Goal: Find specific page/section: Locate a particular part of the current website

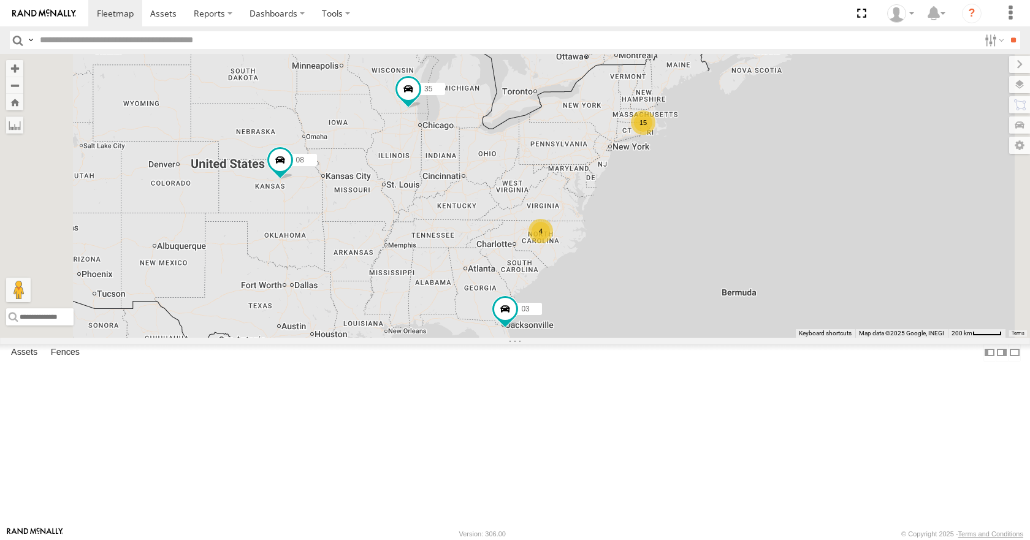
drag, startPoint x: 0, startPoint y: 0, endPoint x: 510, endPoint y: 190, distance: 544.3
click at [510, 190] on div "15 35 4 08 03" at bounding box center [515, 195] width 1030 height 283
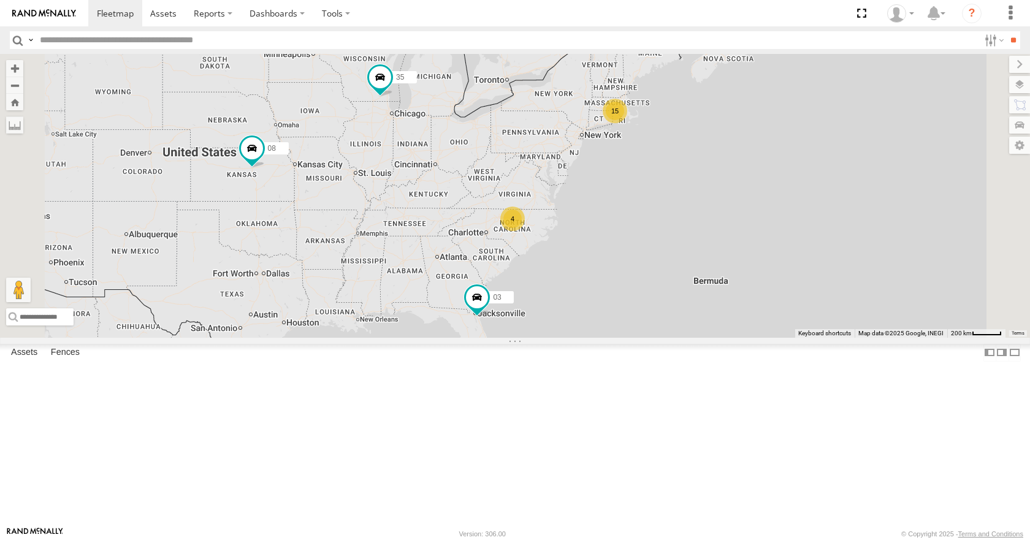
drag, startPoint x: 573, startPoint y: 237, endPoint x: 543, endPoint y: 226, distance: 31.6
click at [543, 226] on div "35 08 03 15 4" at bounding box center [515, 195] width 1030 height 283
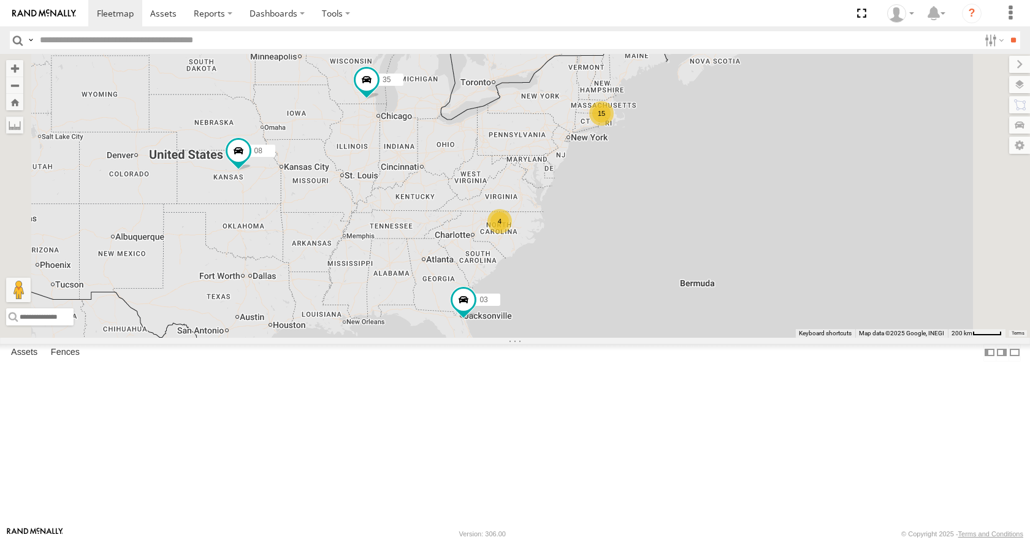
drag, startPoint x: 542, startPoint y: 207, endPoint x: 528, endPoint y: 211, distance: 14.7
click at [528, 211] on div "35 08 03 15 4" at bounding box center [515, 195] width 1030 height 283
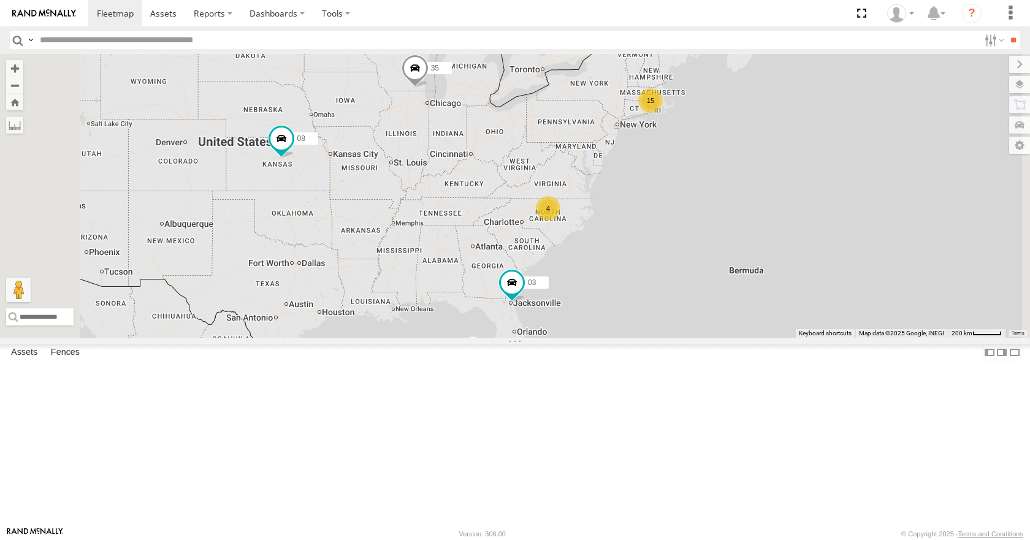
drag, startPoint x: 799, startPoint y: 222, endPoint x: 752, endPoint y: 222, distance: 47.8
click at [752, 222] on div "15 35 4 08 03" at bounding box center [515, 195] width 1030 height 283
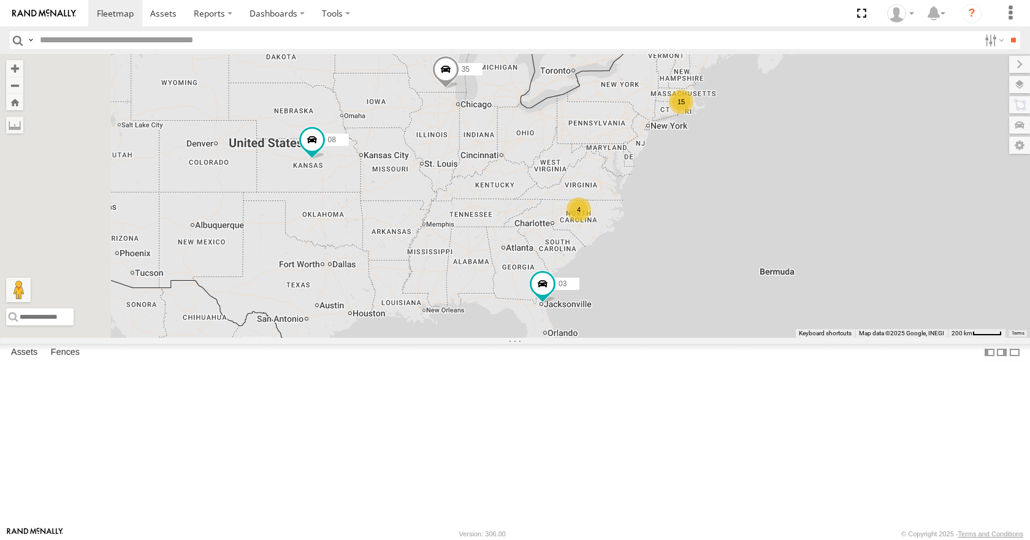
drag, startPoint x: 753, startPoint y: 224, endPoint x: 787, endPoint y: 226, distance: 34.4
click at [787, 226] on div "15 35 4 08 03" at bounding box center [515, 195] width 1030 height 283
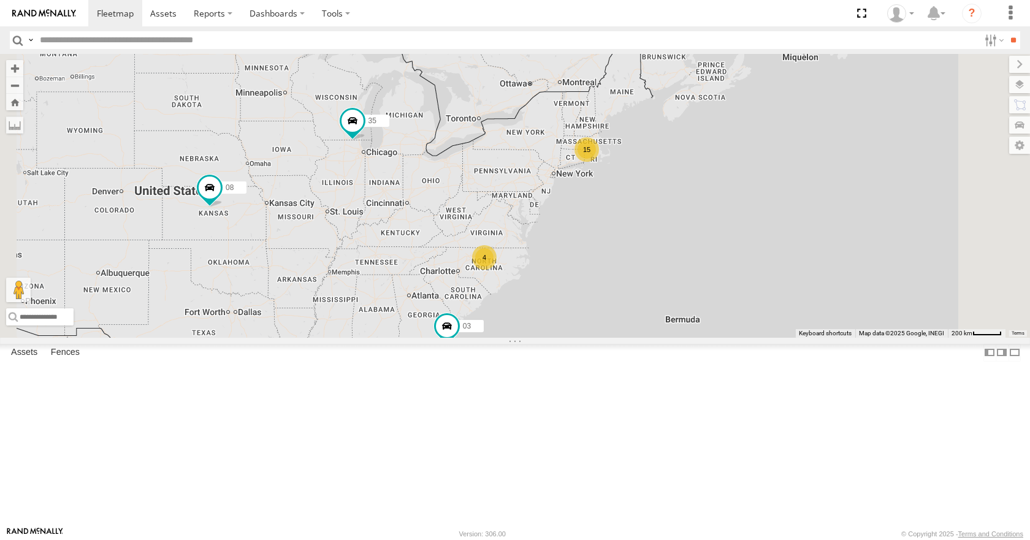
drag, startPoint x: 827, startPoint y: 196, endPoint x: 710, endPoint y: 246, distance: 127.7
click at [710, 246] on div "15 35 4 08 03" at bounding box center [515, 195] width 1030 height 283
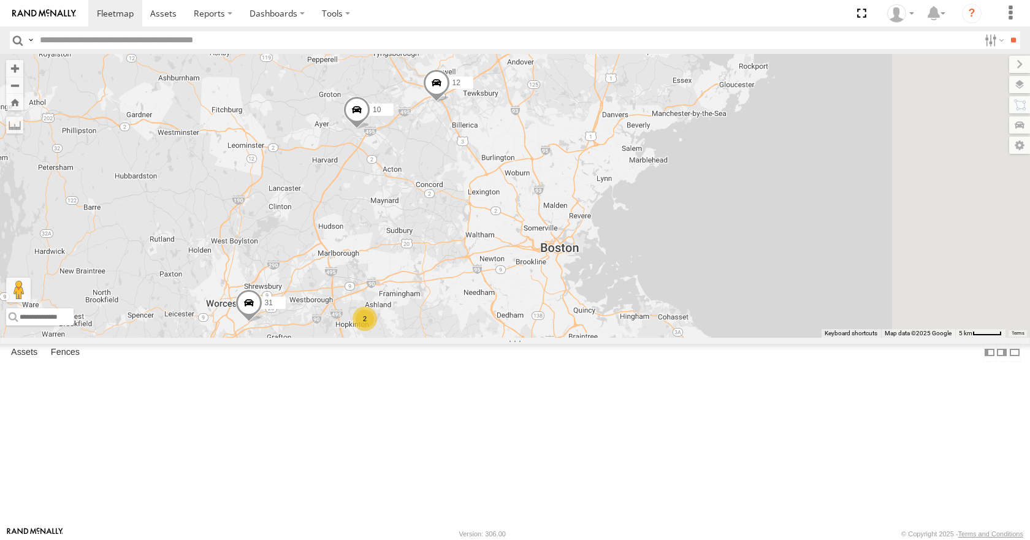
drag, startPoint x: 746, startPoint y: 227, endPoint x: 663, endPoint y: 238, distance: 83.5
click at [663, 238] on div "35 08 03 10 12 11 31 05 3 5 2" at bounding box center [515, 195] width 1030 height 283
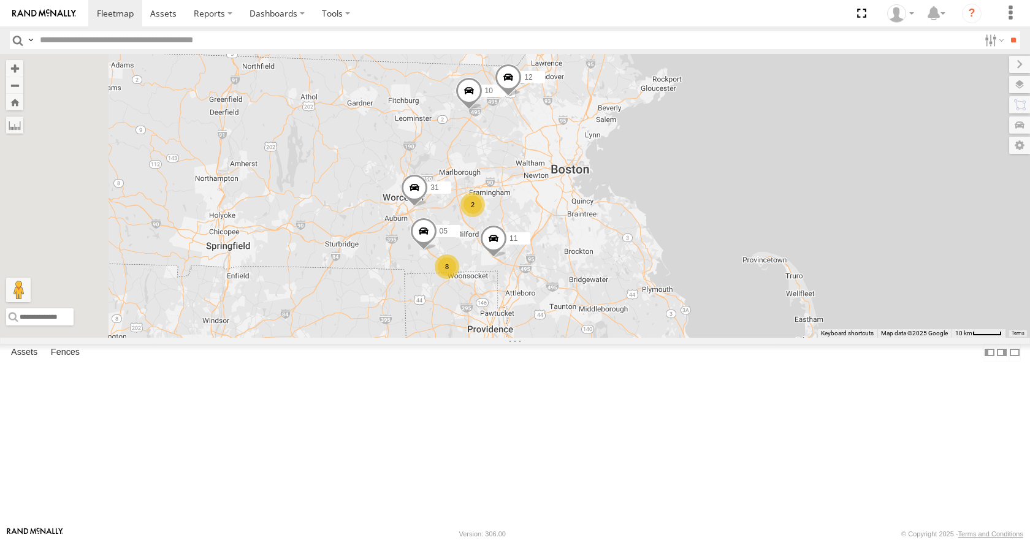
drag, startPoint x: 605, startPoint y: 274, endPoint x: 670, endPoint y: 231, distance: 77.9
click at [670, 231] on div "35 08 03 10 12 11 31 05 8 2" at bounding box center [515, 195] width 1030 height 283
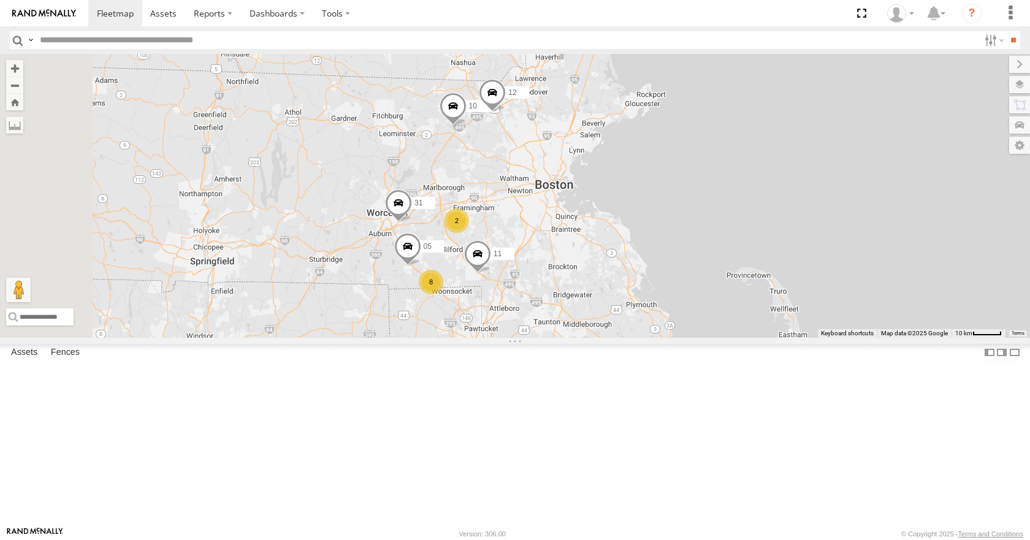
drag, startPoint x: 670, startPoint y: 231, endPoint x: 650, endPoint y: 251, distance: 27.7
click at [650, 251] on div "35 08 03 10 12 11 31 05 8 2" at bounding box center [515, 195] width 1030 height 283
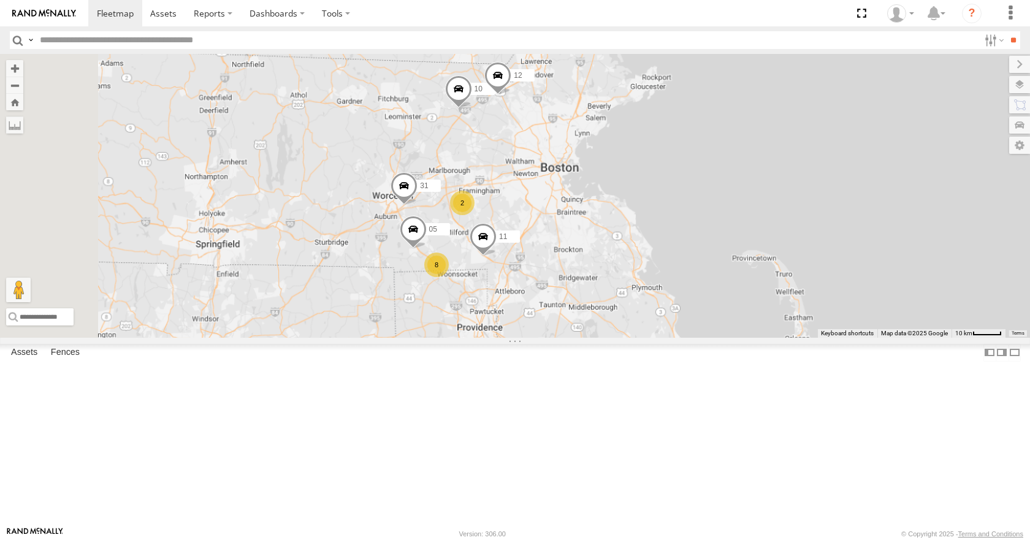
drag, startPoint x: 650, startPoint y: 251, endPoint x: 659, endPoint y: 228, distance: 24.5
click at [659, 228] on div "35 08 03 10 12 11 31 05 8 2" at bounding box center [515, 195] width 1030 height 283
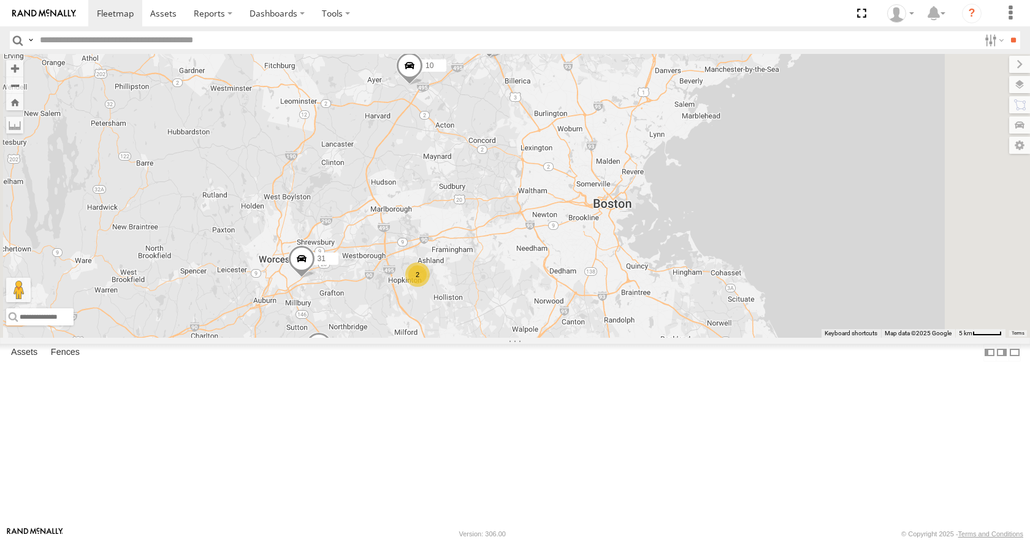
drag, startPoint x: 647, startPoint y: 214, endPoint x: 642, endPoint y: 220, distance: 7.9
click at [642, 220] on div "35 08 03 10 12 11 31 05 3 5 2" at bounding box center [515, 195] width 1030 height 283
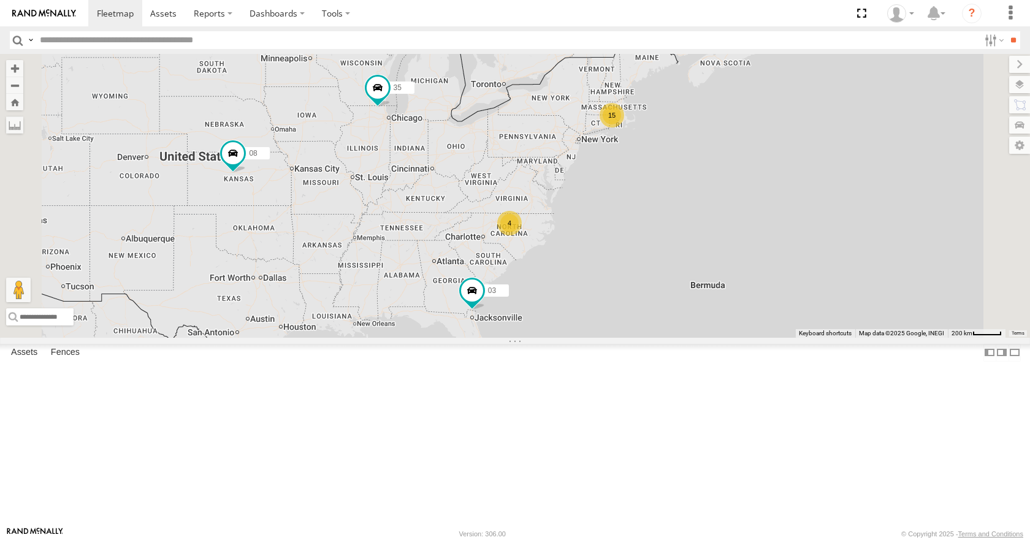
drag, startPoint x: 696, startPoint y: 260, endPoint x: 605, endPoint y: 272, distance: 91.5
click at [605, 272] on div "15 35 4 08 03" at bounding box center [515, 195] width 1030 height 283
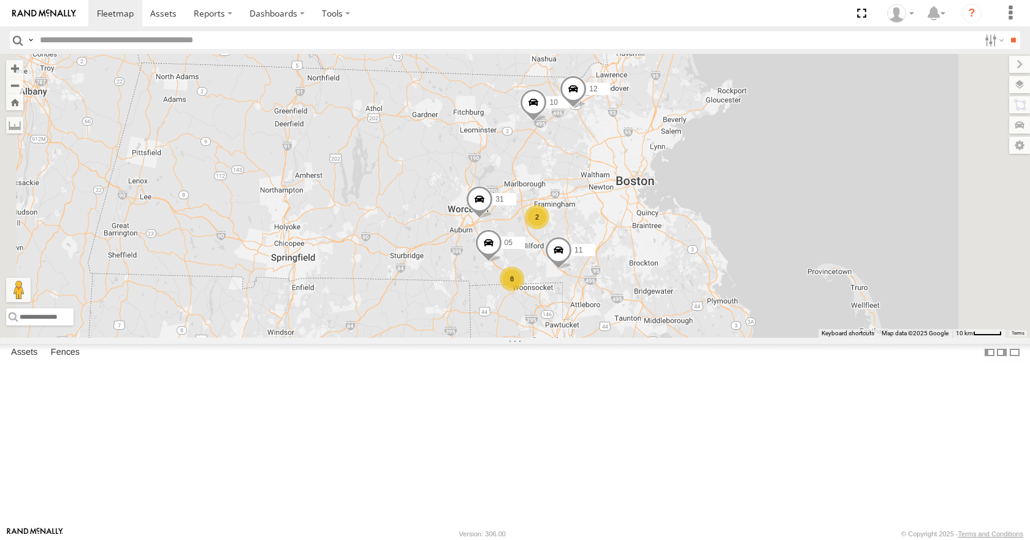
drag, startPoint x: 755, startPoint y: 155, endPoint x: 746, endPoint y: 287, distance: 132.1
click at [746, 287] on div "35 08 03 10 12 11 31 8 2 05" at bounding box center [515, 195] width 1030 height 283
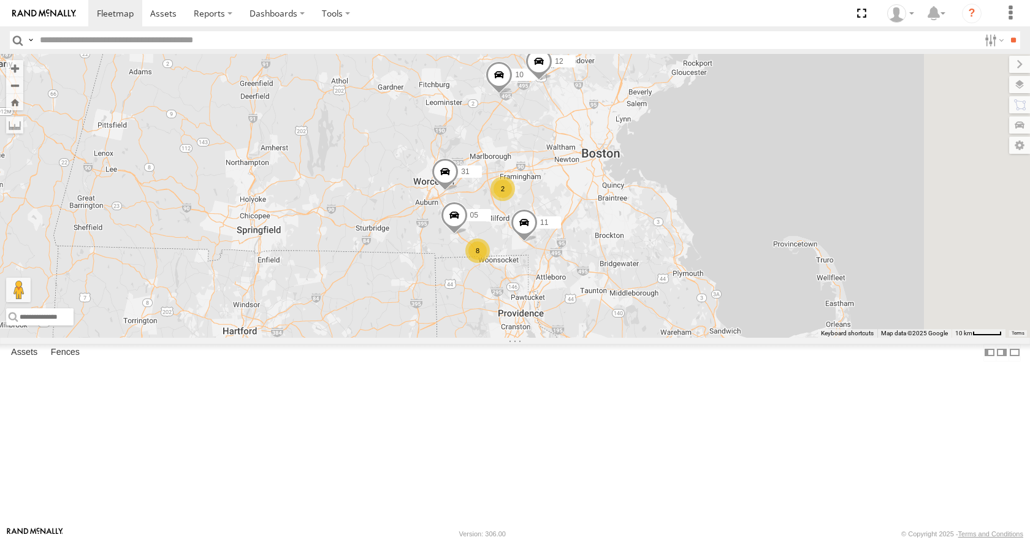
drag, startPoint x: 800, startPoint y: 319, endPoint x: 763, endPoint y: 291, distance: 46.0
click at [763, 291] on div "35 08 03 10 12 11 31 8 2 05" at bounding box center [515, 195] width 1030 height 283
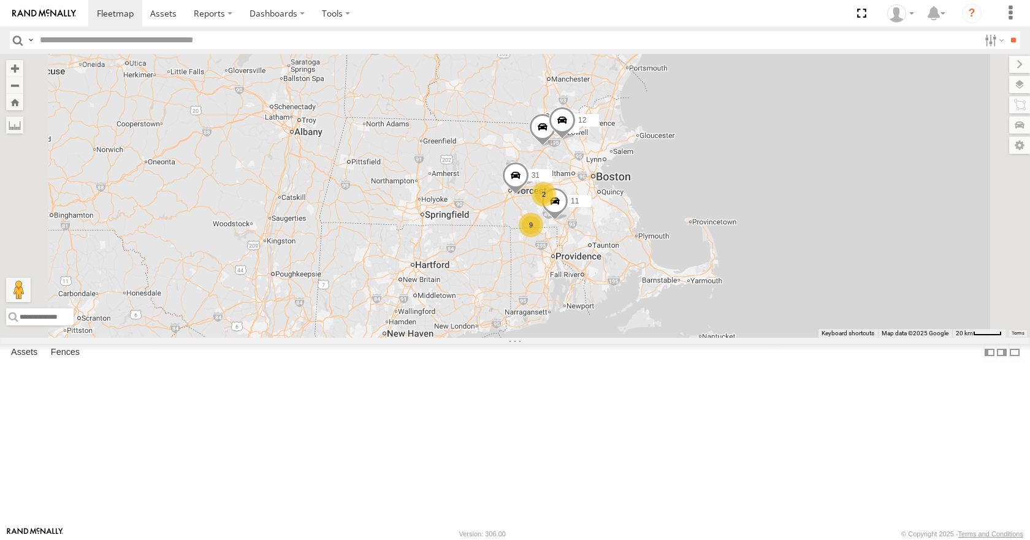
drag, startPoint x: 770, startPoint y: 287, endPoint x: 761, endPoint y: 290, distance: 9.5
click at [761, 290] on div "35 08 03 10 12 11 31 9 2" at bounding box center [515, 195] width 1030 height 283
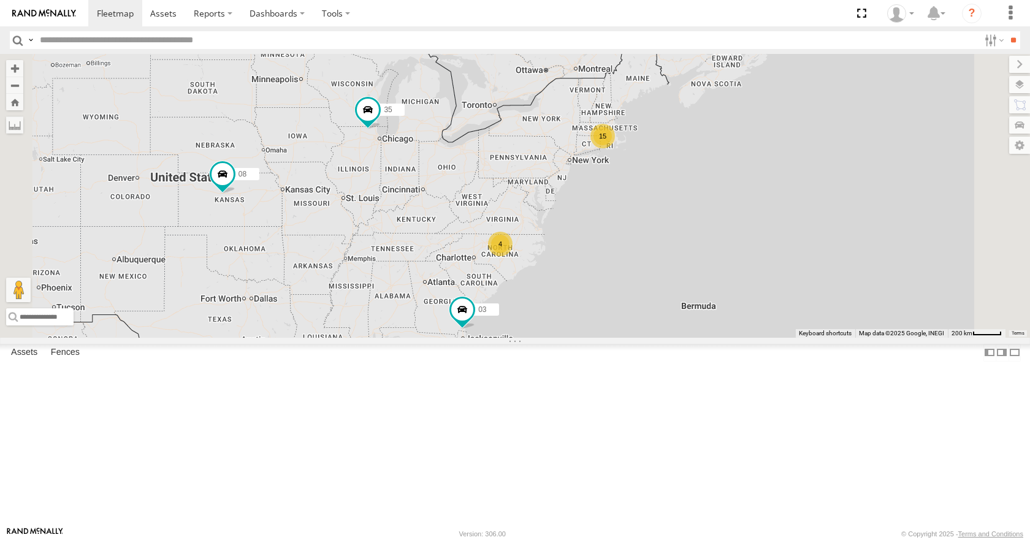
drag, startPoint x: 753, startPoint y: 223, endPoint x: 650, endPoint y: 252, distance: 107.5
click at [637, 262] on div "15 35 4 08 03" at bounding box center [515, 195] width 1030 height 283
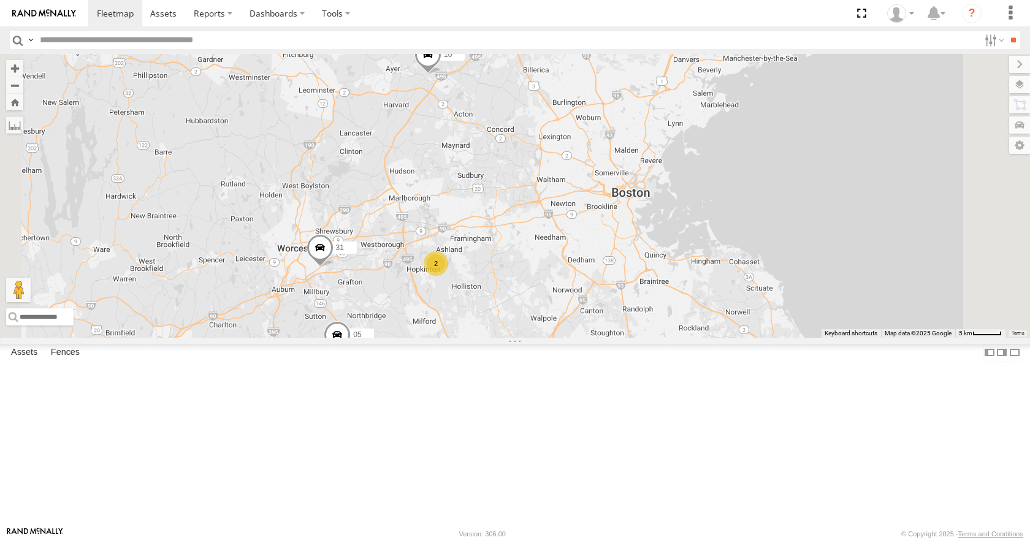
drag, startPoint x: 696, startPoint y: 234, endPoint x: 759, endPoint y: 132, distance: 120.0
click at [759, 132] on div "35 08 03 10 12 11 31 05 2" at bounding box center [515, 195] width 1030 height 283
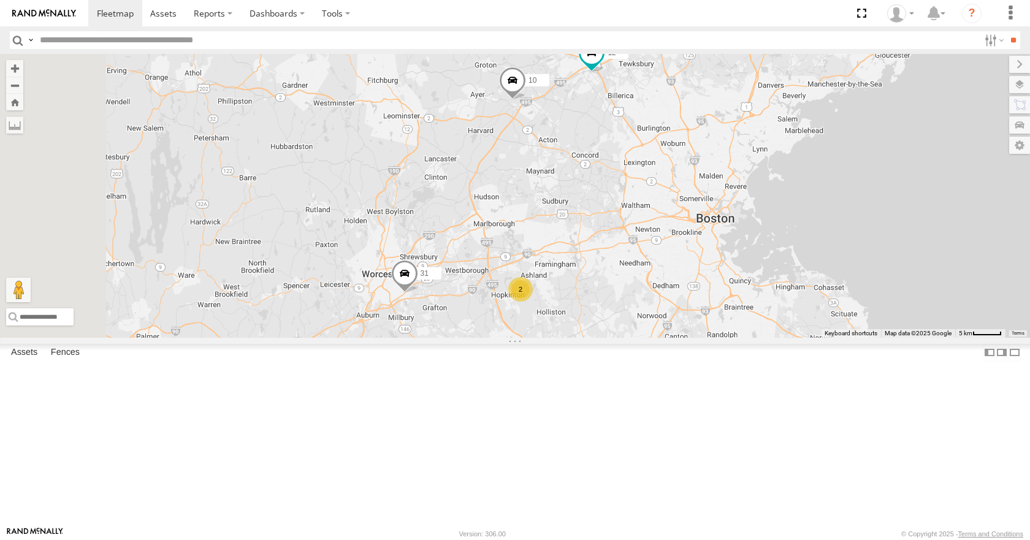
drag, startPoint x: 758, startPoint y: 132, endPoint x: 844, endPoint y: 158, distance: 90.2
click at [844, 158] on div "35 08 03 10 12 11 31 05 2 3 5" at bounding box center [515, 195] width 1030 height 283
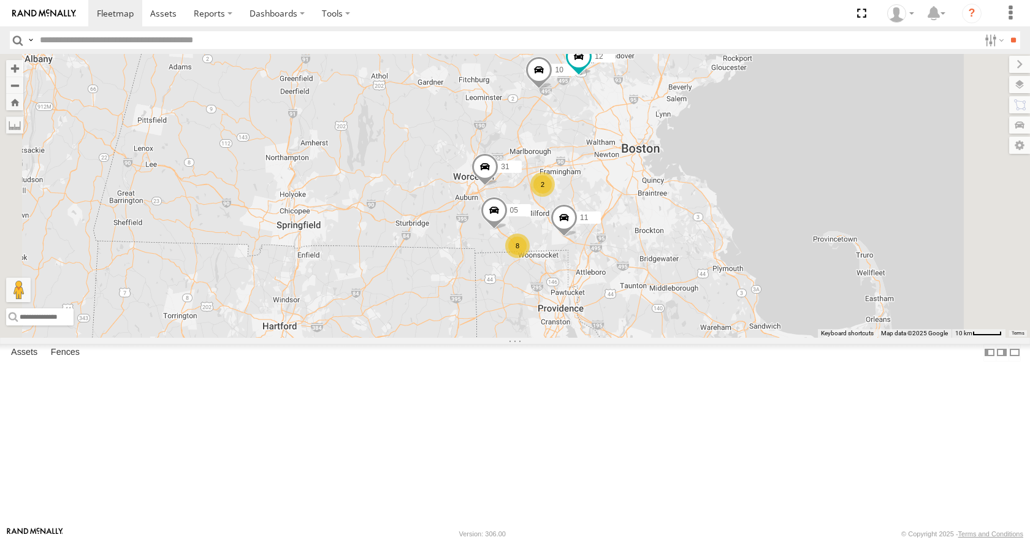
drag, startPoint x: 739, startPoint y: 174, endPoint x: 729, endPoint y: 181, distance: 11.9
click at [729, 181] on div "35 08 03 10 12 11 31 05 8 2" at bounding box center [515, 195] width 1030 height 283
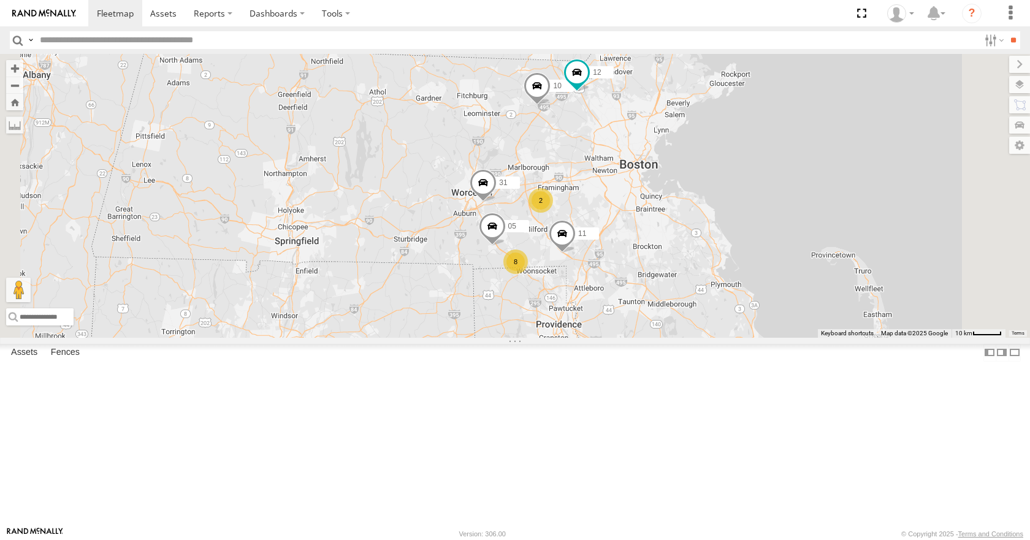
drag, startPoint x: 728, startPoint y: 112, endPoint x: 726, endPoint y: 131, distance: 19.1
click at [726, 131] on div "35 08 03 10 12 11 31 05 8 2" at bounding box center [515, 195] width 1030 height 283
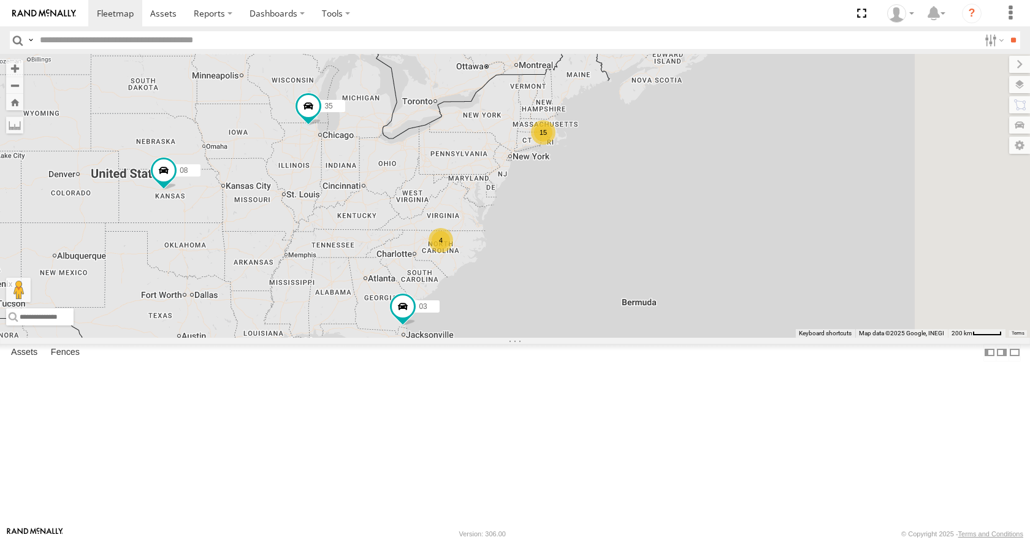
drag, startPoint x: 759, startPoint y: 207, endPoint x: 600, endPoint y: 236, distance: 162.1
click at [600, 236] on div "15 35 4 08 03" at bounding box center [515, 195] width 1030 height 283
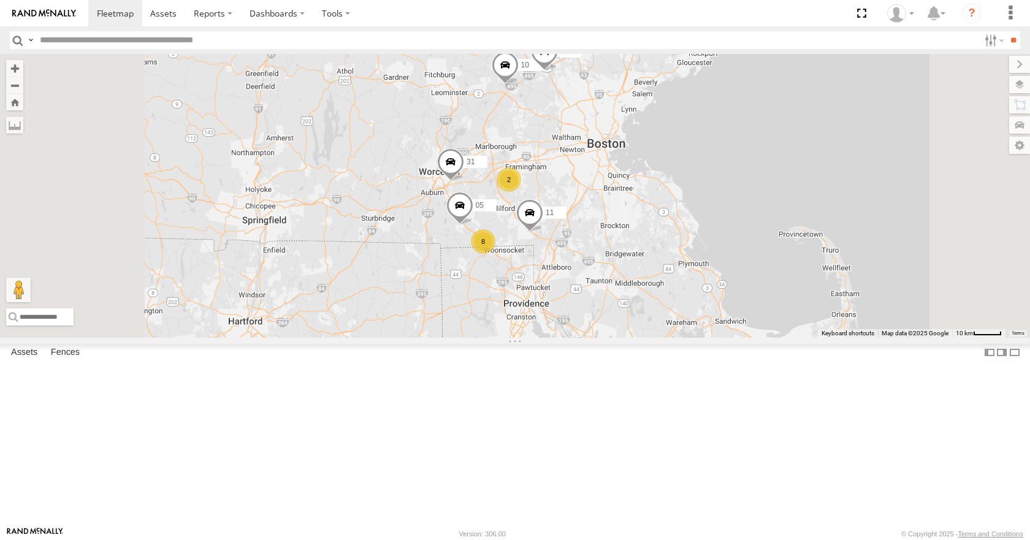
drag, startPoint x: 628, startPoint y: 97, endPoint x: 639, endPoint y: 180, distance: 82.8
click at [639, 180] on div "35 08 03 04 10 12 11 31 8 2 05" at bounding box center [515, 195] width 1030 height 283
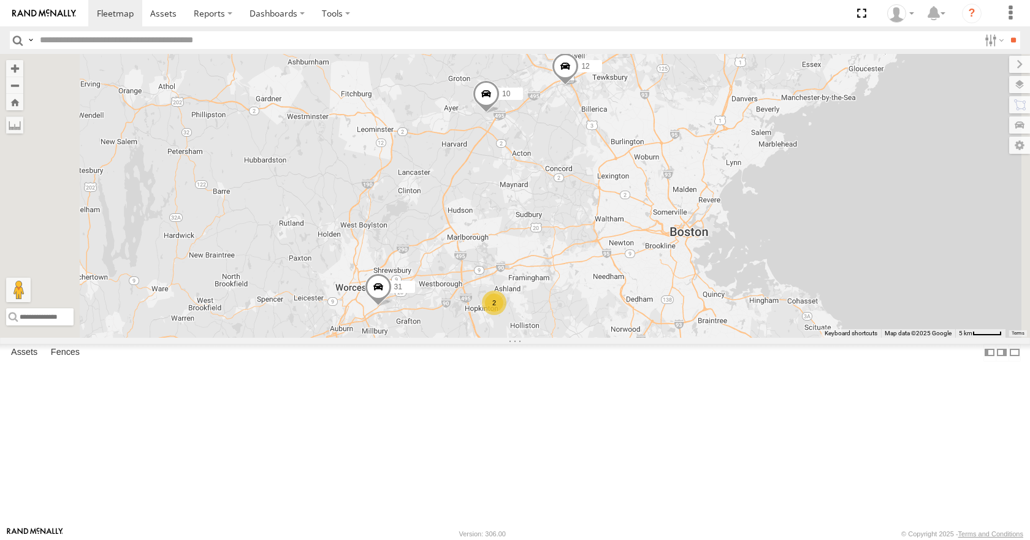
drag, startPoint x: 663, startPoint y: 181, endPoint x: 649, endPoint y: 246, distance: 66.6
click at [649, 246] on div "35 08 03 04 10 12 11 31 05 3 5 2" at bounding box center [515, 195] width 1030 height 283
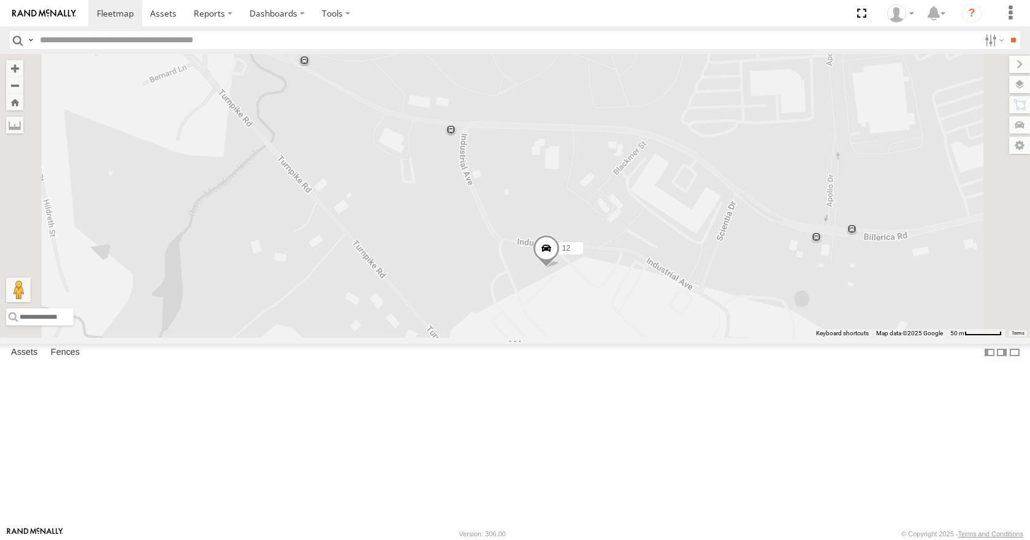
drag, startPoint x: 847, startPoint y: 317, endPoint x: 754, endPoint y: 242, distance: 119.9
click at [754, 242] on div "35 08 03 04 10 12 11 31 05" at bounding box center [515, 195] width 1030 height 283
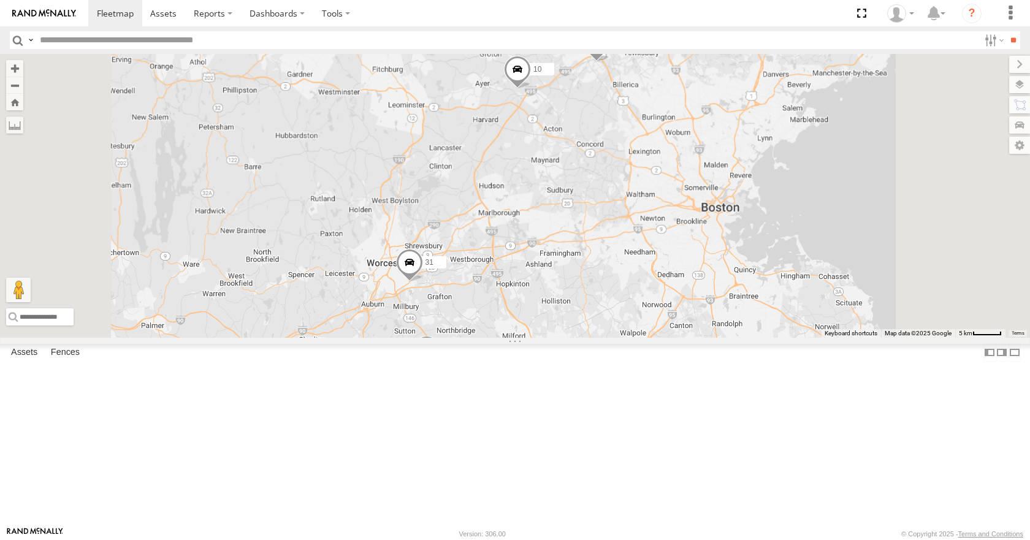
drag, startPoint x: 821, startPoint y: 423, endPoint x: 793, endPoint y: 199, distance: 226.1
click at [793, 199] on div "35 08 03 04 10 12 11 31 05" at bounding box center [515, 195] width 1030 height 283
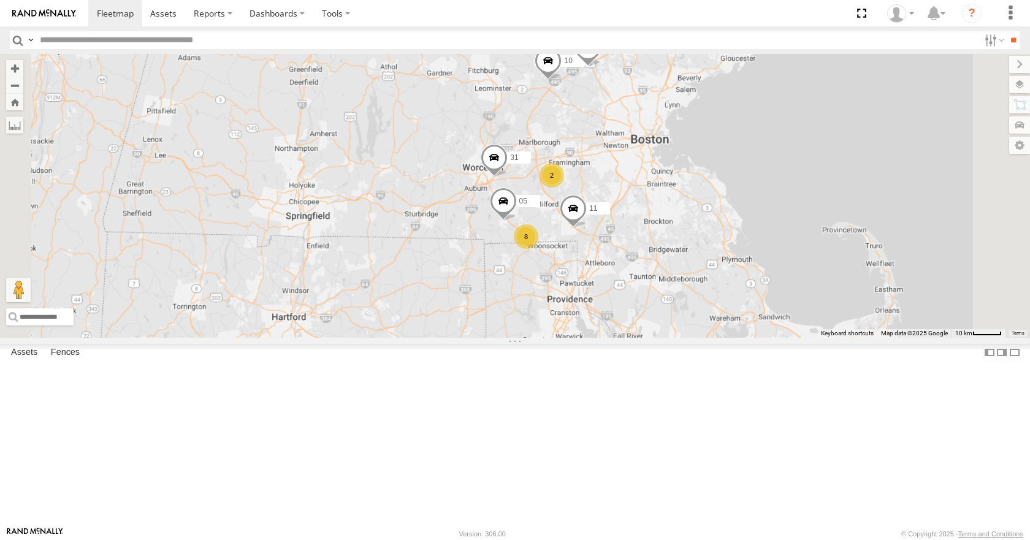
drag, startPoint x: 793, startPoint y: 198, endPoint x: 765, endPoint y: 208, distance: 29.5
click at [765, 208] on div "35 08 03 04 10 12 11 31 05 8 2" at bounding box center [515, 195] width 1030 height 283
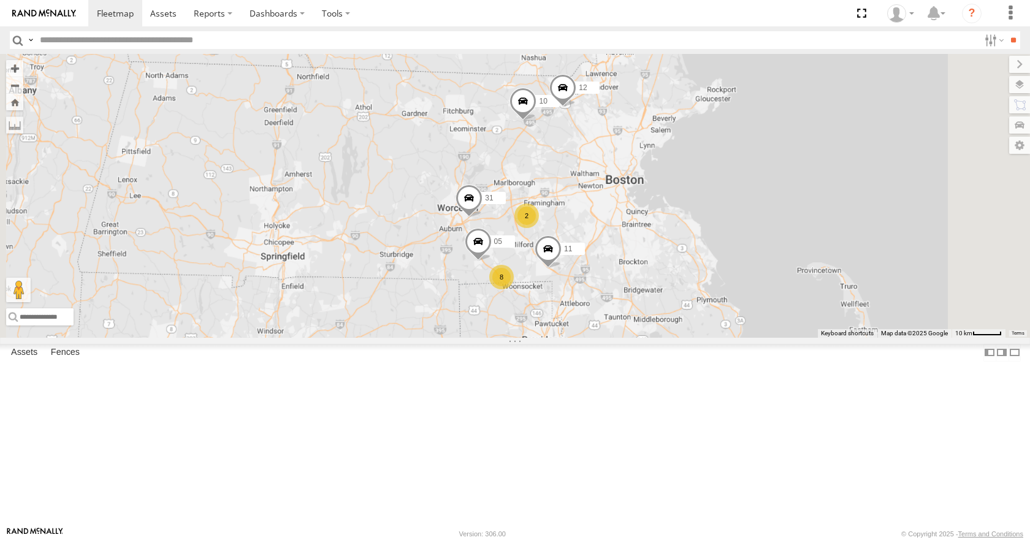
drag, startPoint x: 765, startPoint y: 208, endPoint x: 734, endPoint y: 249, distance: 51.6
click at [739, 250] on div "35 08 03 04 10 12 11 31 05 8 2" at bounding box center [515, 195] width 1030 height 283
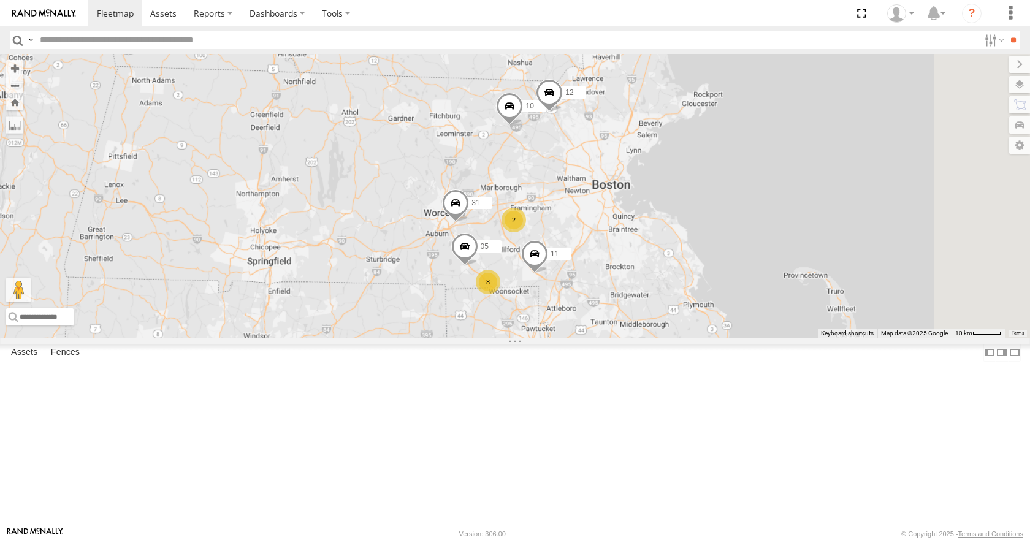
drag, startPoint x: 732, startPoint y: 249, endPoint x: 717, endPoint y: 254, distance: 16.1
click at [717, 254] on div "35 08 03 04 10 12 11 31 05 8 2" at bounding box center [515, 195] width 1030 height 283
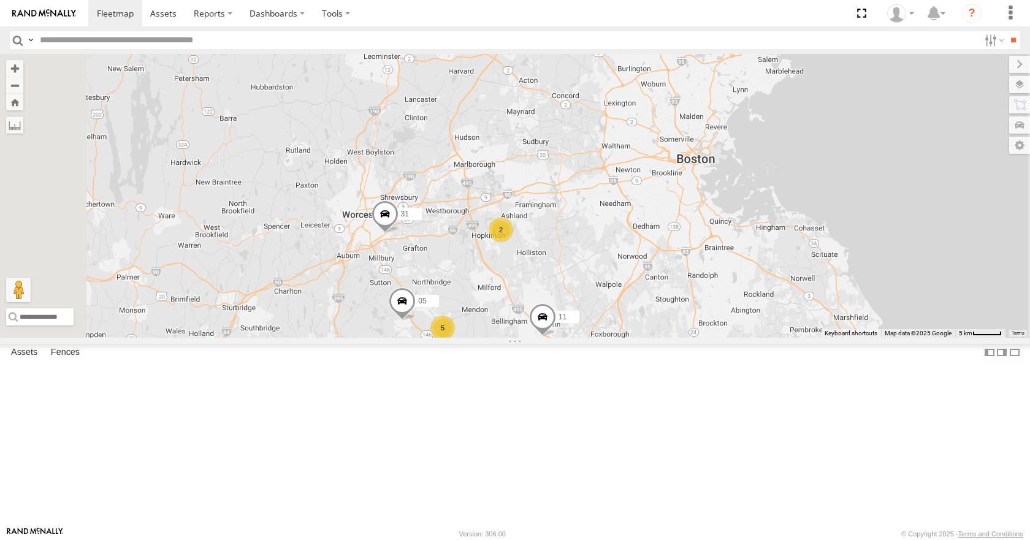
drag, startPoint x: 722, startPoint y: 254, endPoint x: 740, endPoint y: 192, distance: 64.6
click at [740, 192] on div "35 08 03 04 10 12 11 31 05 3 5 2" at bounding box center [515, 195] width 1030 height 283
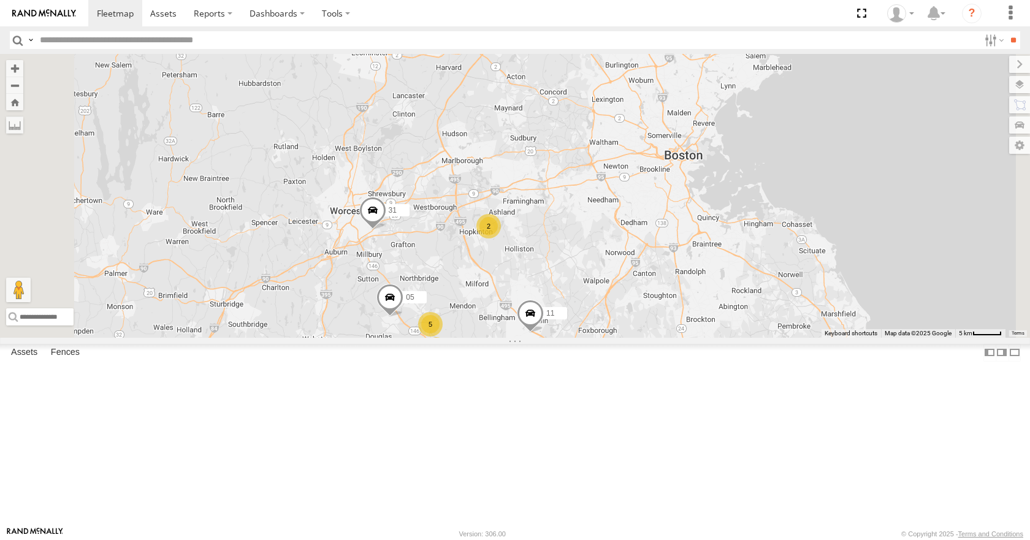
drag, startPoint x: 740, startPoint y: 175, endPoint x: 726, endPoint y: 170, distance: 15.3
click at [726, 170] on div "35 08 03 04 10 12 11 31 05 3 5 2" at bounding box center [515, 195] width 1030 height 283
click at [705, 163] on div "35 08 03 04 10 12 11 31 05 3 5 2" at bounding box center [515, 195] width 1030 height 283
drag, startPoint x: 615, startPoint y: 247, endPoint x: 731, endPoint y: 126, distance: 167.3
click at [731, 126] on div "35 08 03 04 10 12 11 31 05 3 5 2" at bounding box center [515, 195] width 1030 height 283
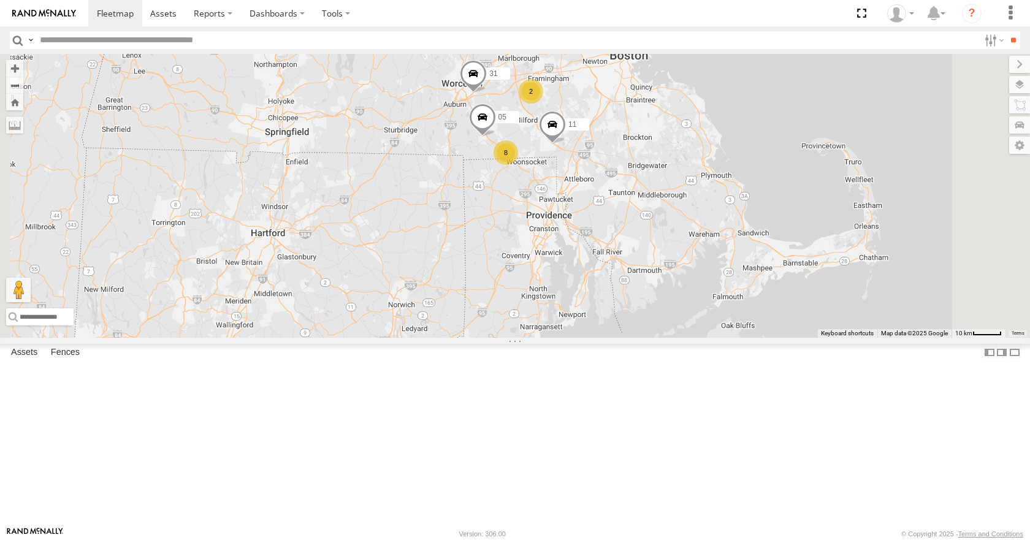
drag, startPoint x: 587, startPoint y: 406, endPoint x: 592, endPoint y: 302, distance: 104.9
click at [592, 302] on div "35 08 03 04 10 12 11 31 05 8 2" at bounding box center [515, 195] width 1030 height 283
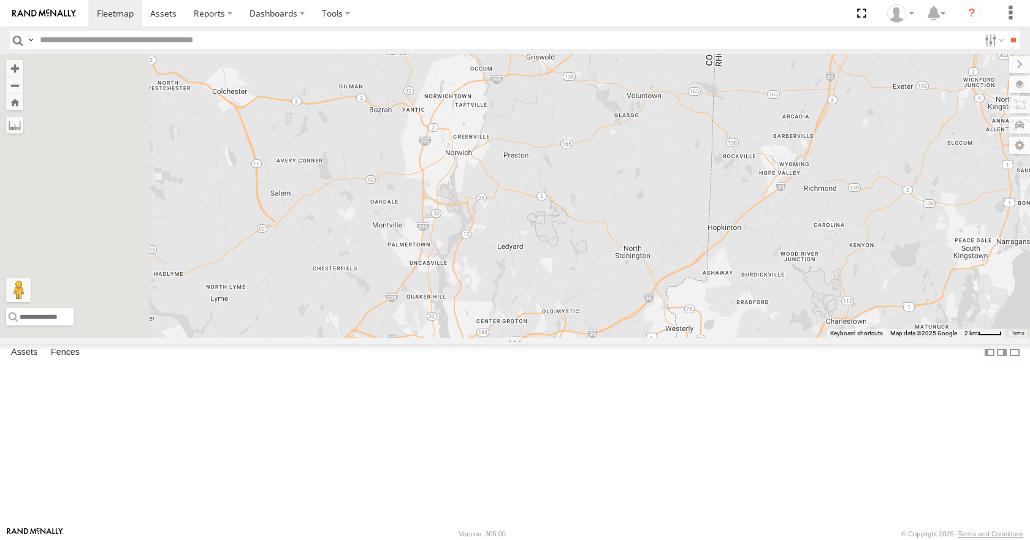
drag, startPoint x: 571, startPoint y: 384, endPoint x: 686, endPoint y: 172, distance: 241.4
click at [686, 172] on div "35 08 03 04 10 12 11 31 05" at bounding box center [515, 195] width 1030 height 283
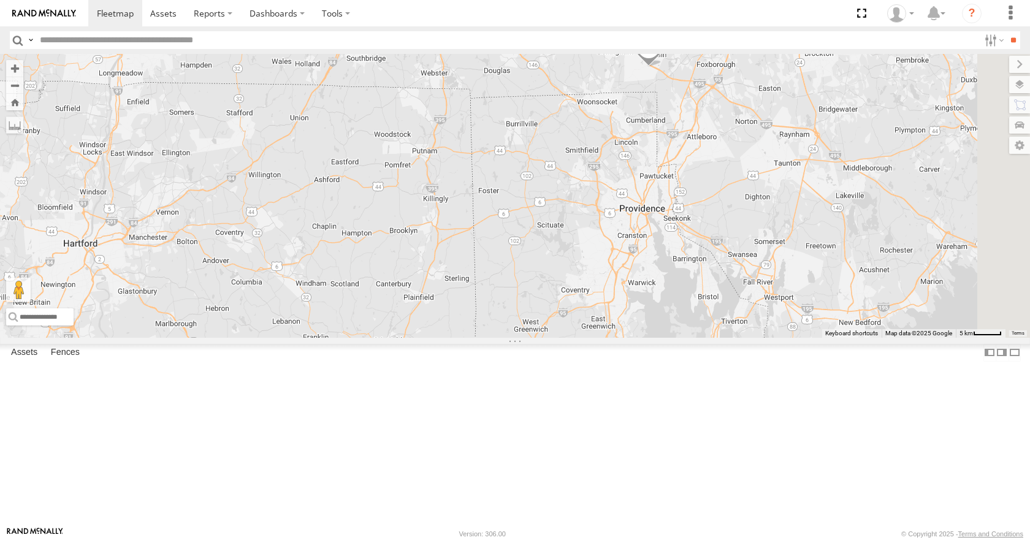
drag, startPoint x: 638, startPoint y: 281, endPoint x: 501, endPoint y: 478, distance: 239.4
click at [484, 539] on html at bounding box center [515, 270] width 1030 height 540
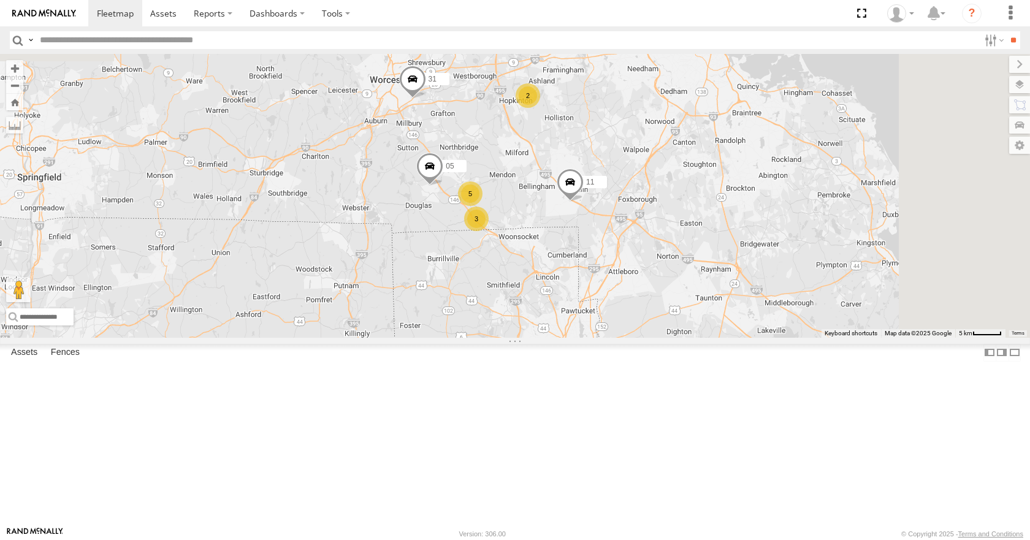
drag, startPoint x: 532, startPoint y: 320, endPoint x: 495, endPoint y: 493, distance: 177.3
click at [495, 337] on div "35 08 03 04 10 12 11 31 05 3 5 2" at bounding box center [515, 195] width 1030 height 283
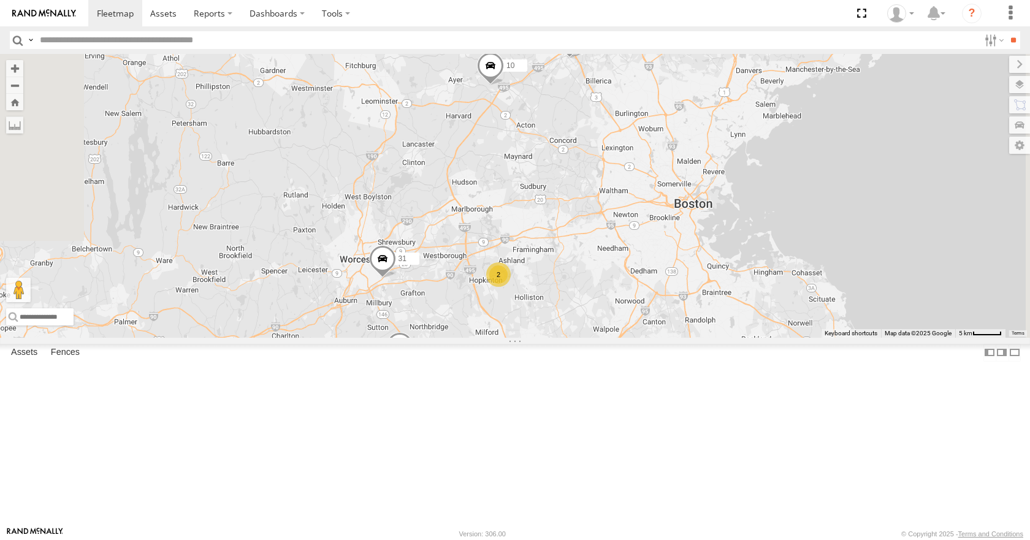
drag, startPoint x: 484, startPoint y: 286, endPoint x: 522, endPoint y: 188, distance: 105.2
click at [522, 188] on div "35 08 03 04 10 12 11 31 05 3 5 2" at bounding box center [515, 195] width 1030 height 283
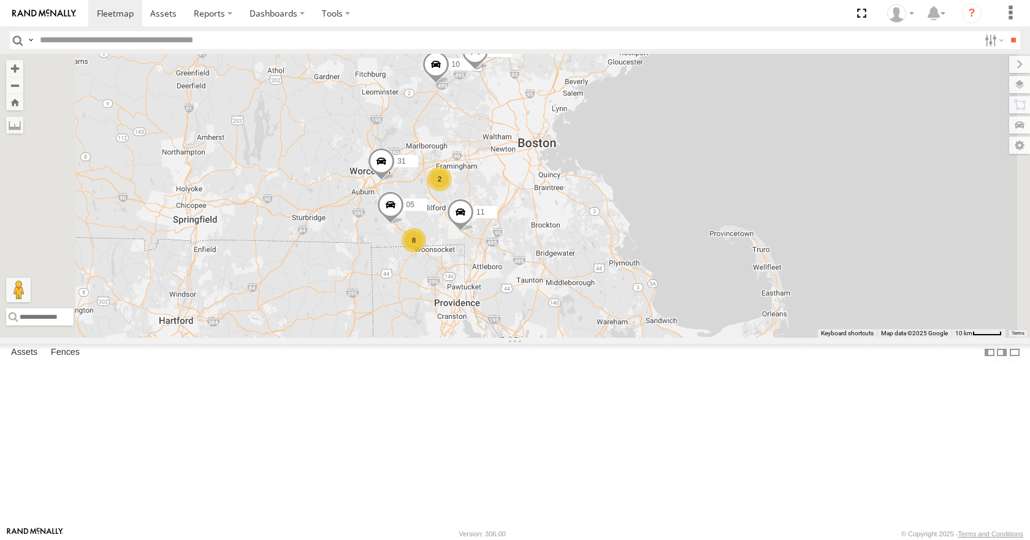
drag, startPoint x: 492, startPoint y: 288, endPoint x: 546, endPoint y: 257, distance: 62.3
click at [546, 257] on div "35 08 03 04 10 12 11 31 05 8 2" at bounding box center [515, 195] width 1030 height 283
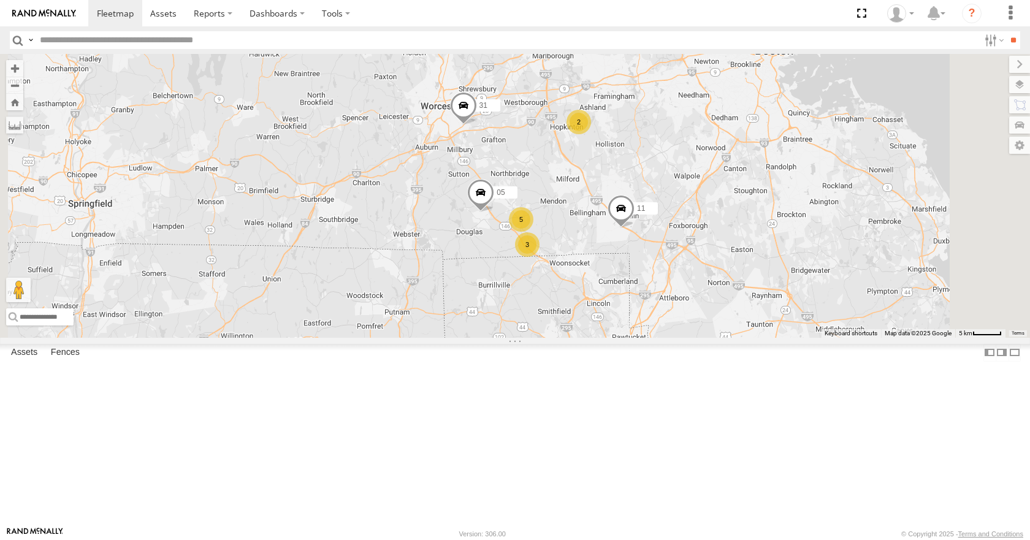
drag, startPoint x: 569, startPoint y: 249, endPoint x: 538, endPoint y: 316, distance: 74.1
click at [538, 316] on div "35 08 03 04 10 12 11 31 05 3 5 2" at bounding box center [515, 195] width 1030 height 283
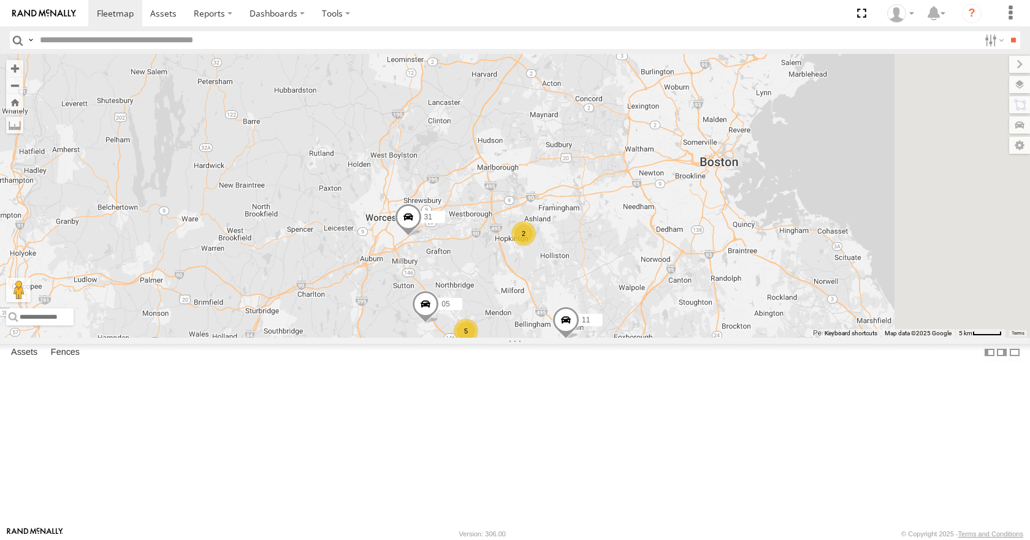
drag, startPoint x: 566, startPoint y: 238, endPoint x: 549, endPoint y: 278, distance: 43.4
click at [549, 278] on div "35 08 03 04 10 12 11 31 05 3 5 2" at bounding box center [515, 195] width 1030 height 283
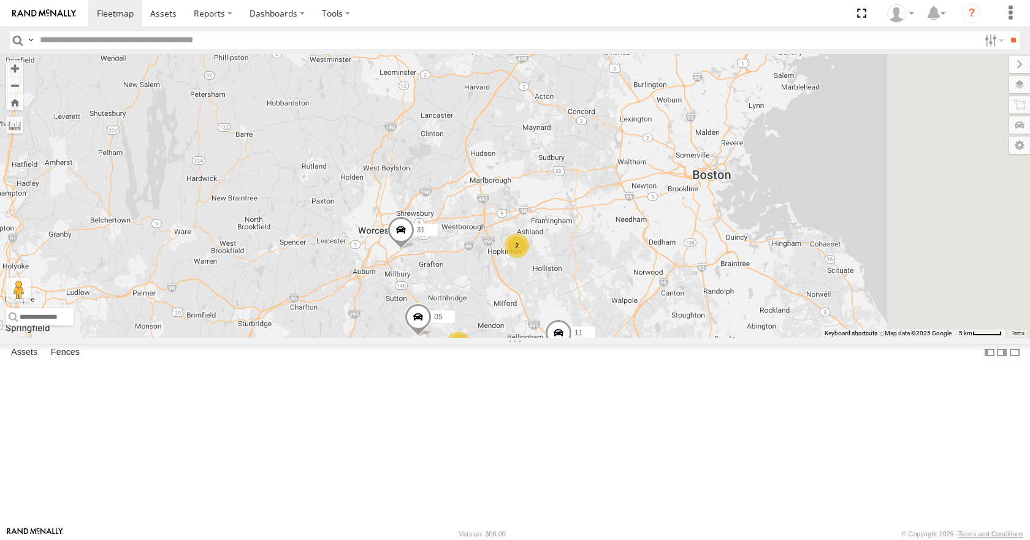
drag, startPoint x: 558, startPoint y: 237, endPoint x: 547, endPoint y: 262, distance: 27.4
click at [547, 262] on div "35 08 03 04 10 12 11 31 05 3 5 2" at bounding box center [515, 195] width 1030 height 283
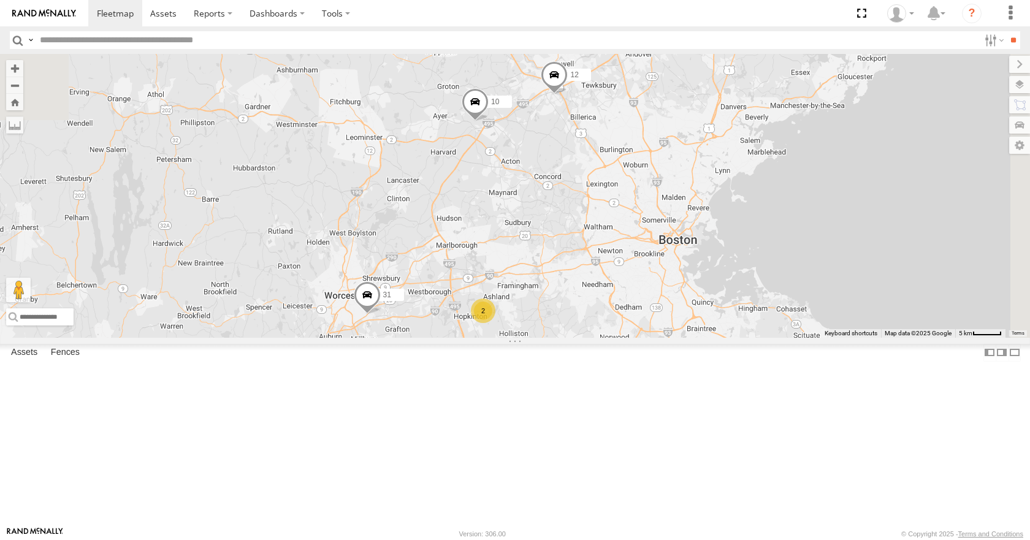
drag, startPoint x: 584, startPoint y: 202, endPoint x: 565, endPoint y: 248, distance: 49.2
click at [565, 248] on div "35 08 03 04 10 12 11 31 05 3 5 2" at bounding box center [515, 195] width 1030 height 283
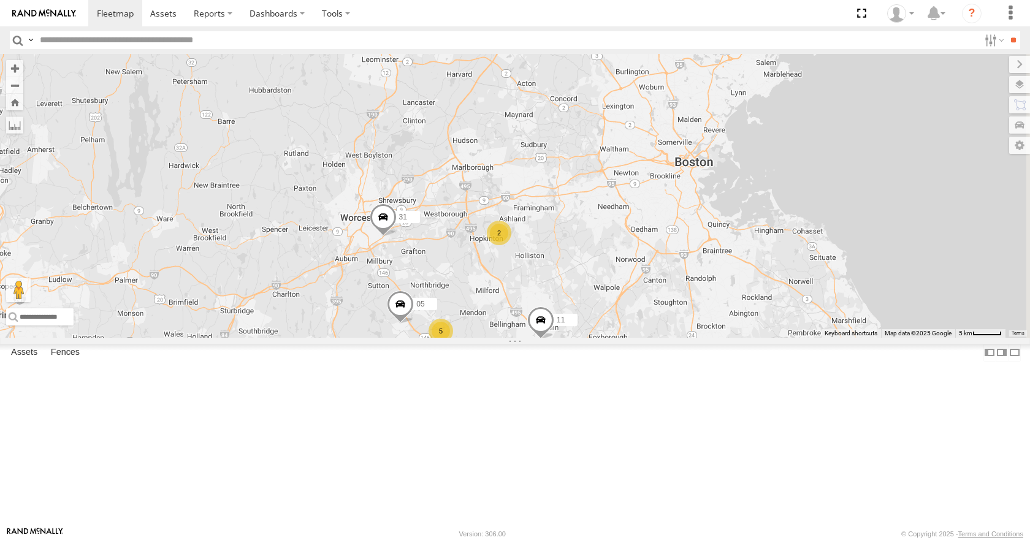
drag, startPoint x: 558, startPoint y: 283, endPoint x: 584, endPoint y: 183, distance: 102.6
click at [584, 183] on div "35 08 03 04 10 12 11 31 05 3 5 2" at bounding box center [515, 195] width 1030 height 283
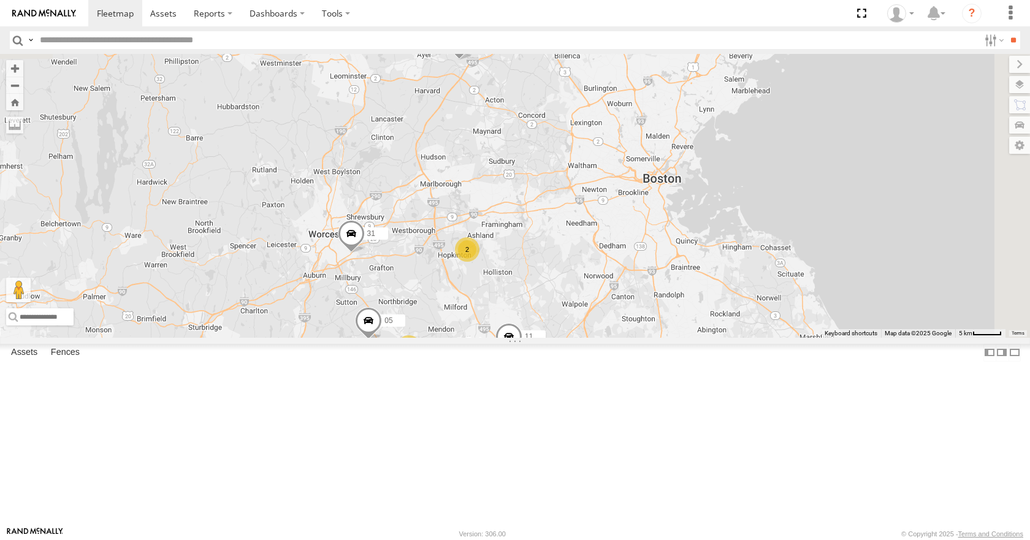
drag, startPoint x: 694, startPoint y: 294, endPoint x: 660, endPoint y: 310, distance: 37.6
click at [660, 310] on div "35 08 03 04 10 12 11 31 05 3 5 2" at bounding box center [515, 195] width 1030 height 283
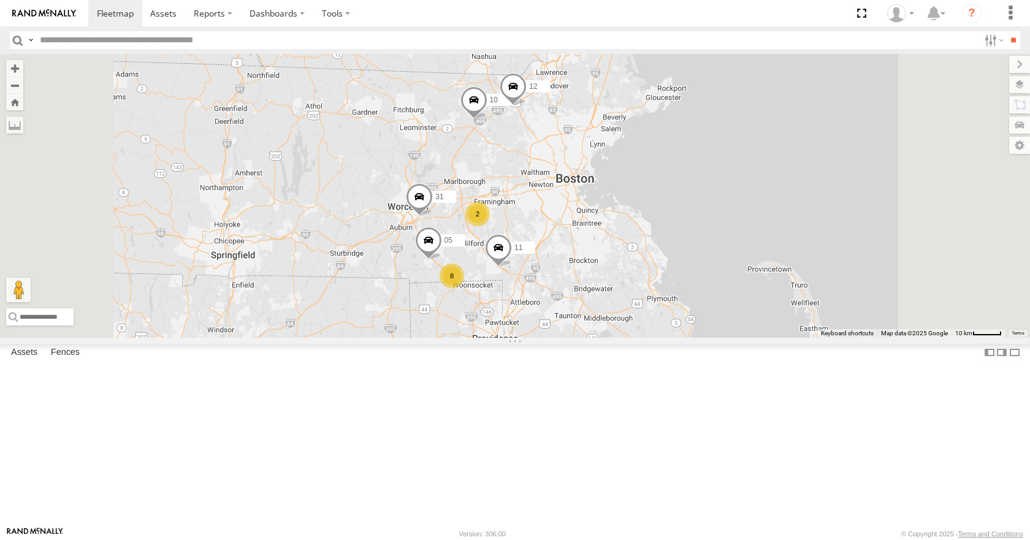
drag, startPoint x: 683, startPoint y: 298, endPoint x: 668, endPoint y: 263, distance: 38.4
click at [668, 263] on div "35 08 03 04 10 12 11 31 05 8 2" at bounding box center [515, 195] width 1030 height 283
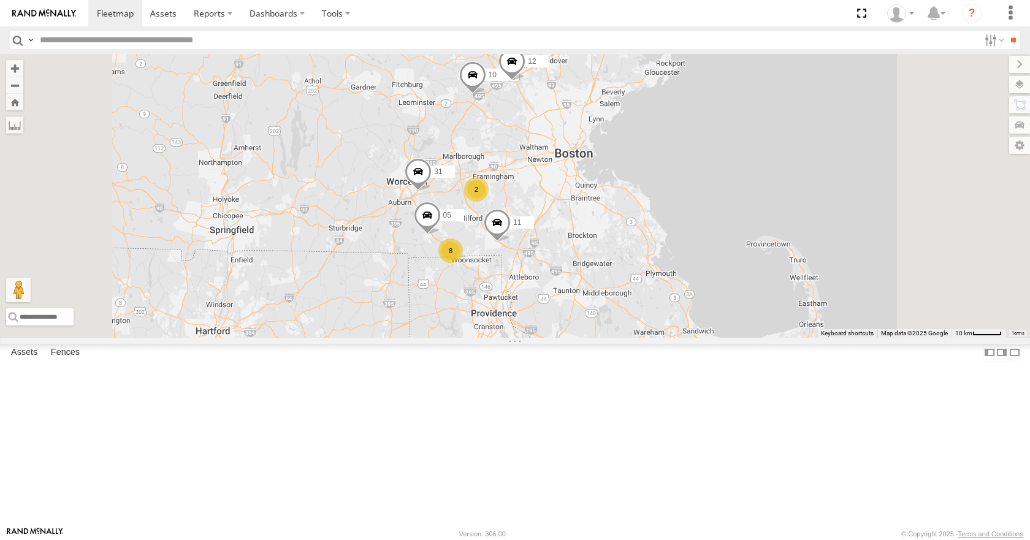
drag, startPoint x: 668, startPoint y: 263, endPoint x: 674, endPoint y: 244, distance: 20.0
click at [674, 244] on div "35 08 03 04 10 12 11 31 05 8 2" at bounding box center [515, 195] width 1030 height 283
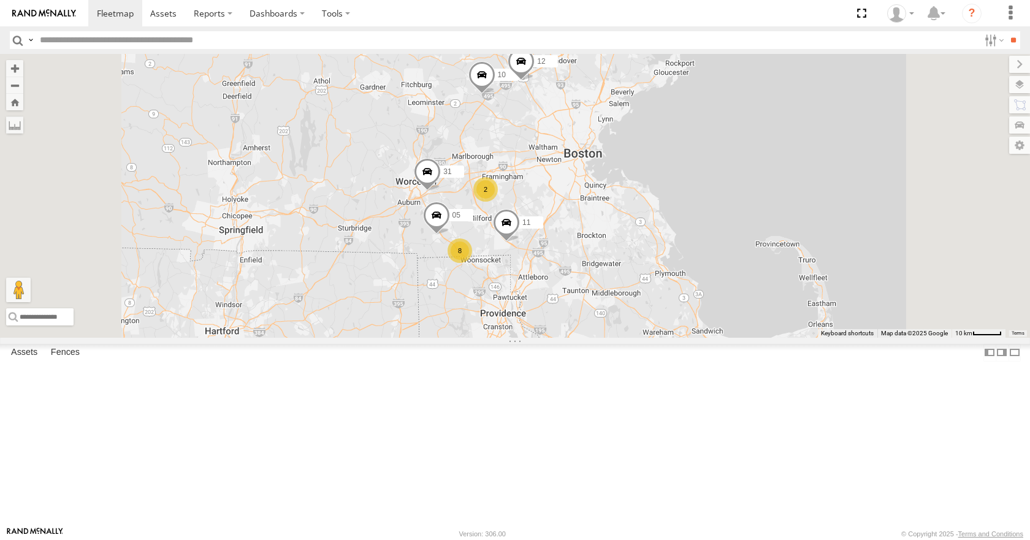
drag, startPoint x: 685, startPoint y: 238, endPoint x: 693, endPoint y: 242, distance: 8.5
click at [693, 242] on div "35 08 03 04 10 12 11 31 05 8 2" at bounding box center [515, 195] width 1030 height 283
drag, startPoint x: 709, startPoint y: 257, endPoint x: 693, endPoint y: 257, distance: 15.9
click at [693, 257] on div "35 08 03 04 10 12 11 31 05 8 2" at bounding box center [515, 195] width 1030 height 283
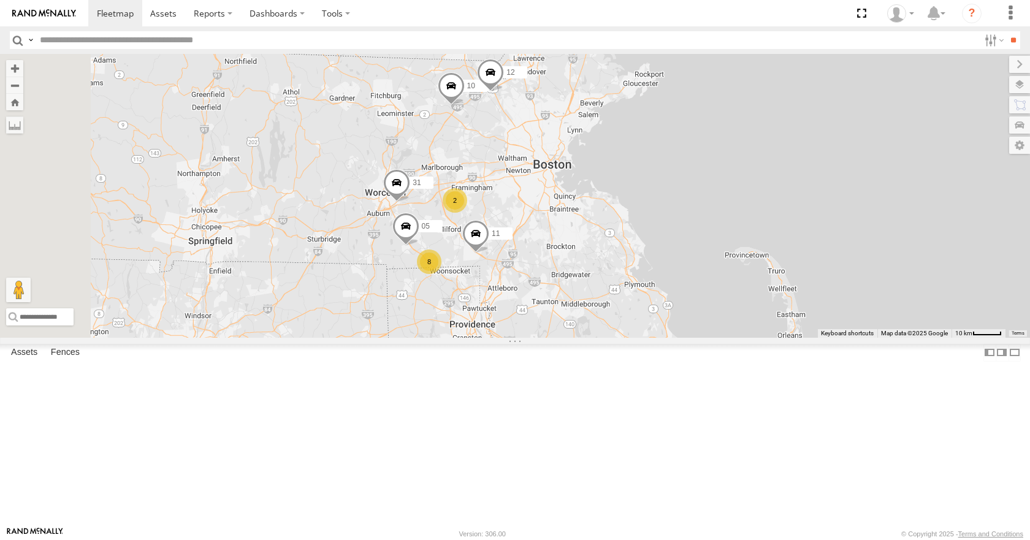
drag, startPoint x: 715, startPoint y: 248, endPoint x: 705, endPoint y: 258, distance: 14.3
click at [705, 258] on div "35 08 03 04 10 12 11 31 05 8 2" at bounding box center [515, 195] width 1030 height 283
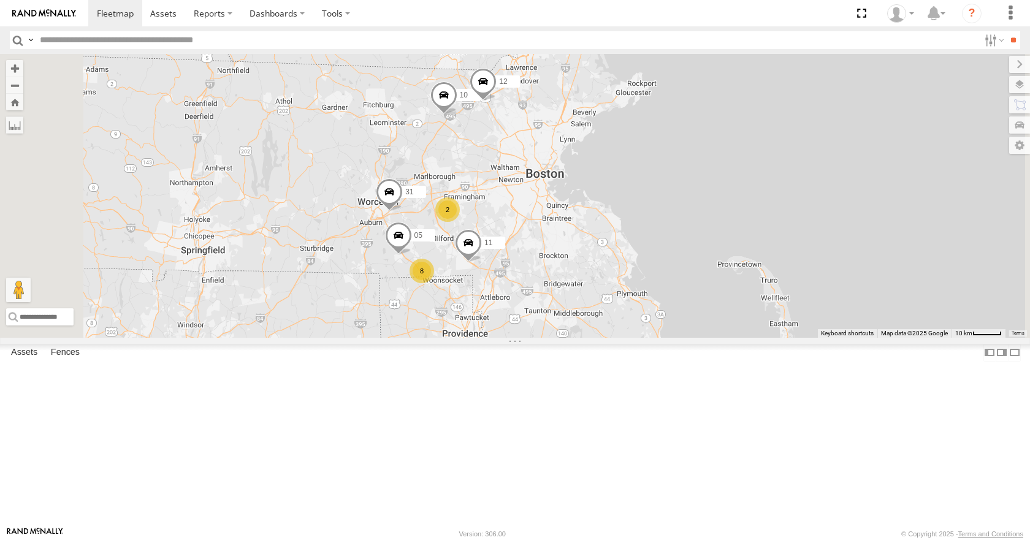
drag, startPoint x: 730, startPoint y: 221, endPoint x: 723, endPoint y: 232, distance: 12.4
click at [723, 232] on div "35 08 03 04 10 12 11 31 05 8 2" at bounding box center [515, 195] width 1030 height 283
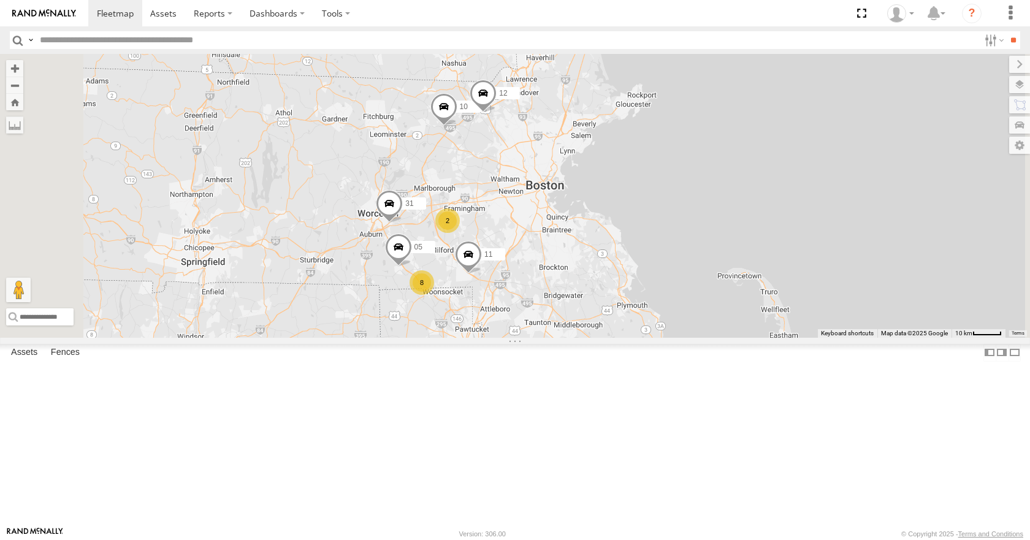
drag, startPoint x: 734, startPoint y: 223, endPoint x: 734, endPoint y: 231, distance: 8.6
click at [734, 231] on div "35 08 03 04 10 12 11 31 05 8 2" at bounding box center [515, 195] width 1030 height 283
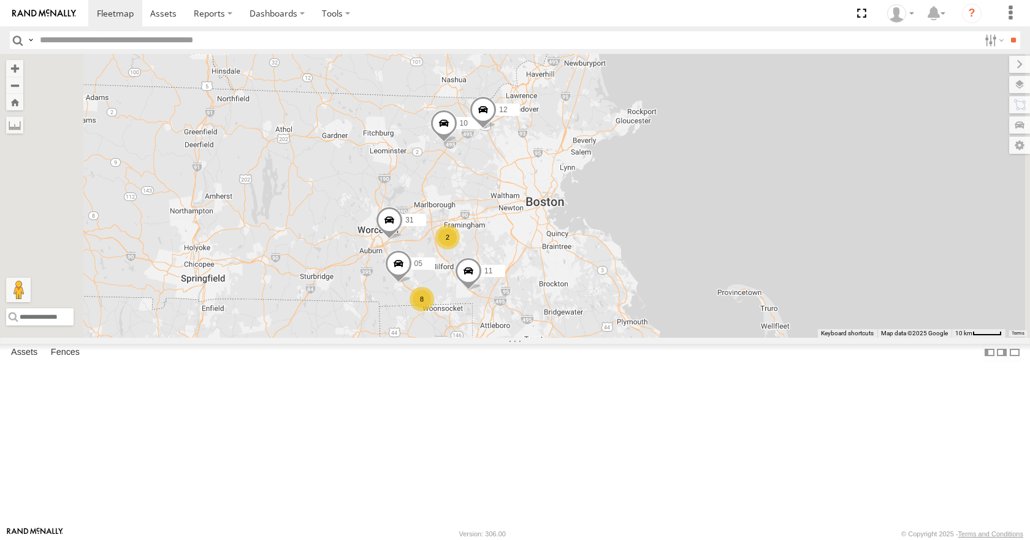
drag, startPoint x: 734, startPoint y: 223, endPoint x: 734, endPoint y: 238, distance: 15.3
click at [734, 238] on div "35 08 03 04 10 12 11 31 05 8 2" at bounding box center [515, 195] width 1030 height 283
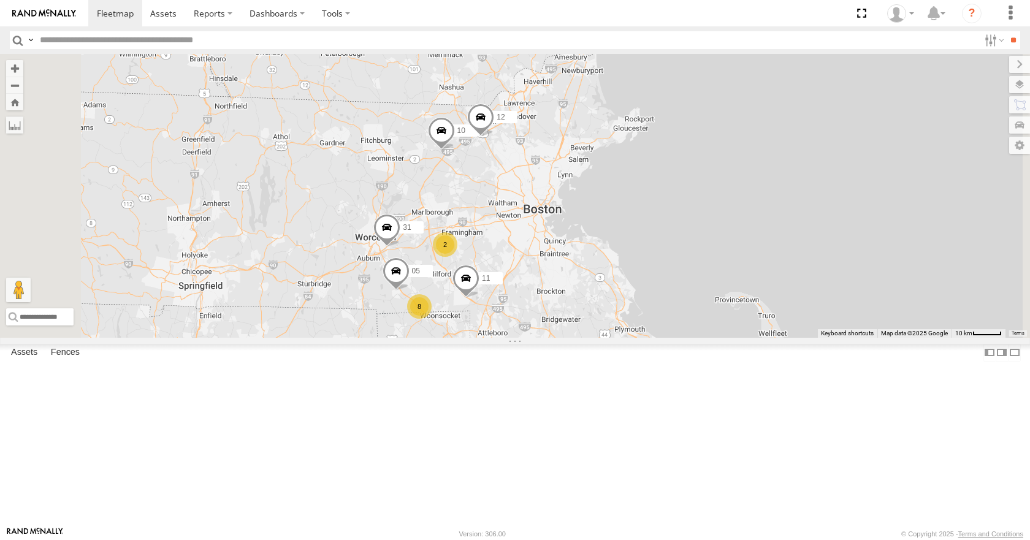
drag, startPoint x: 794, startPoint y: 204, endPoint x: 788, endPoint y: 217, distance: 14.0
click at [792, 213] on div "35 08 03 04 10 12 11 31 05 8 2" at bounding box center [515, 195] width 1030 height 283
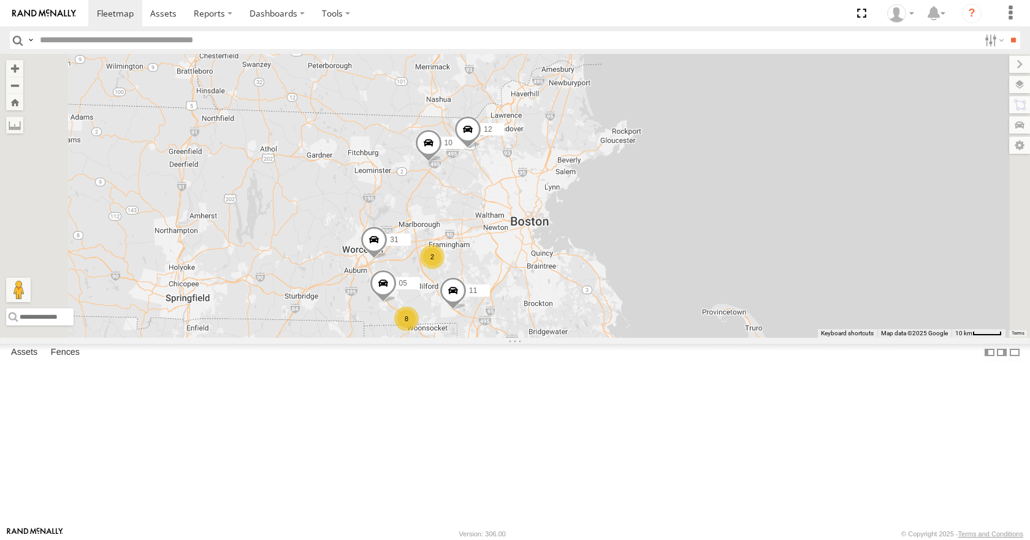
drag, startPoint x: 787, startPoint y: 219, endPoint x: 772, endPoint y: 232, distance: 19.5
click at [772, 232] on div "35 08 03 04 10 12 11 31 05 8 2" at bounding box center [515, 195] width 1030 height 283
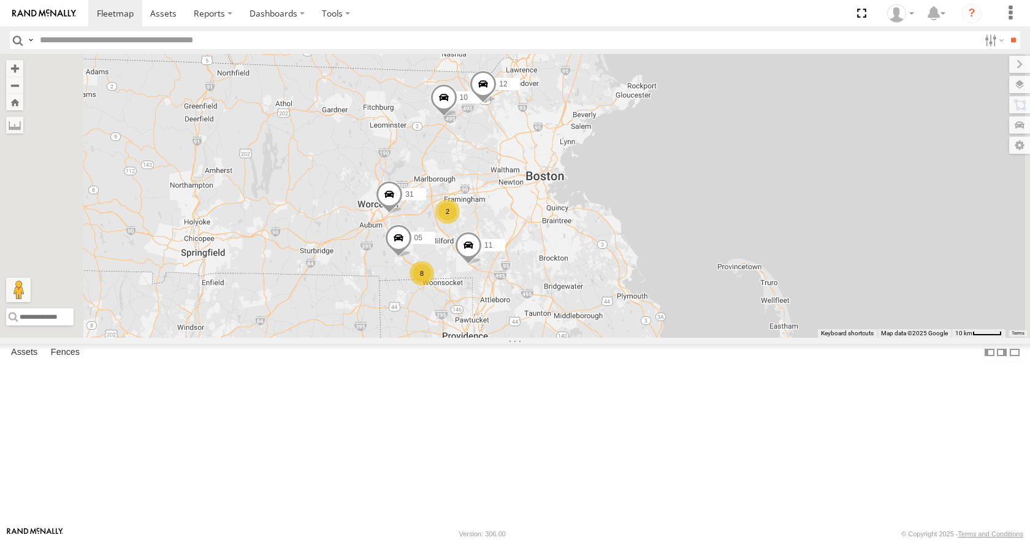
drag, startPoint x: 773, startPoint y: 226, endPoint x: 786, endPoint y: 179, distance: 48.3
click at [786, 179] on div "35 08 03 04 10 12 11 31 05 8 2" at bounding box center [515, 195] width 1030 height 283
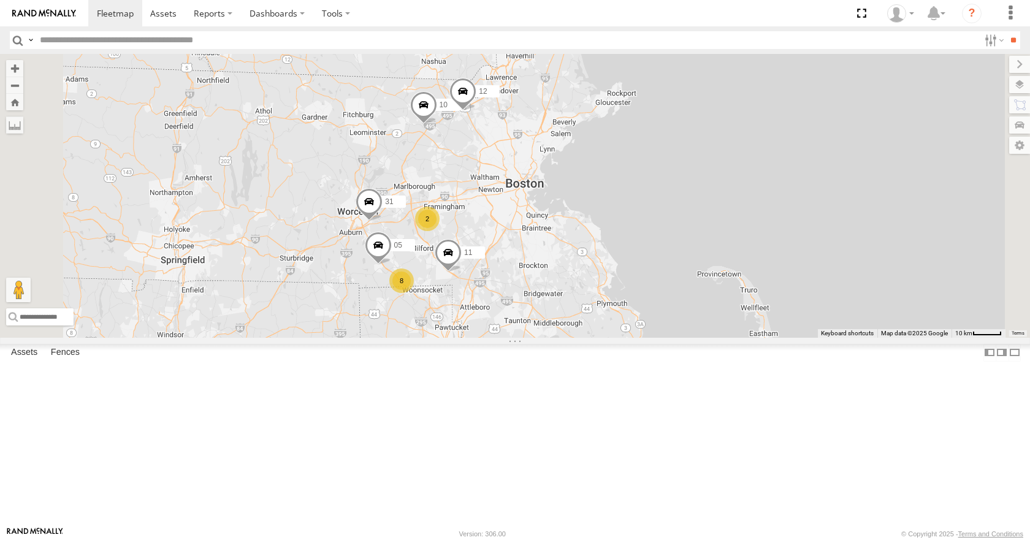
drag, startPoint x: 582, startPoint y: 243, endPoint x: 558, endPoint y: 251, distance: 24.6
click at [558, 251] on div "35 08 03 04 10 12 11 31 05 8 2" at bounding box center [515, 195] width 1030 height 283
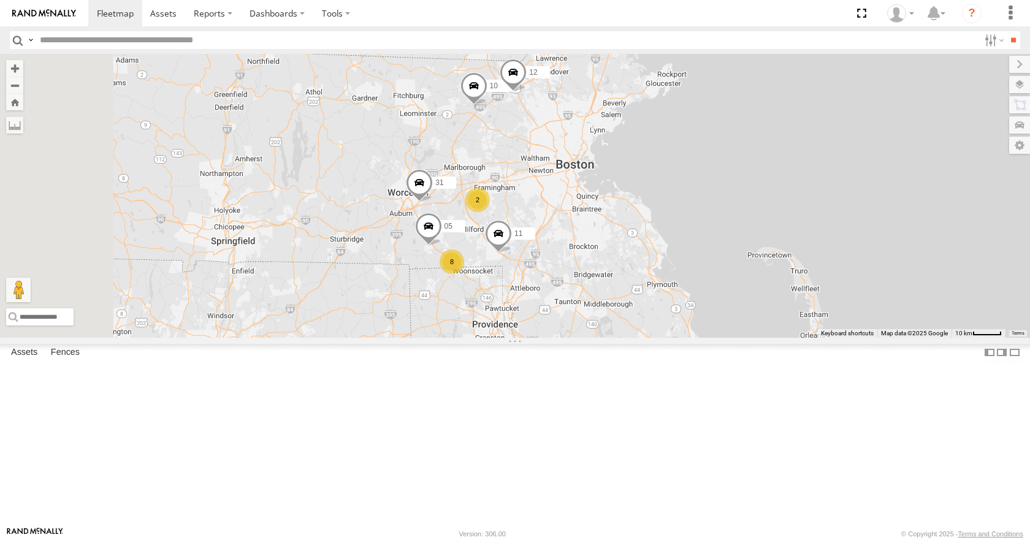
drag, startPoint x: 752, startPoint y: 320, endPoint x: 803, endPoint y: 302, distance: 54.7
click at [803, 302] on div "35 08 03 04 10 12 11 31 05 8 2" at bounding box center [515, 195] width 1030 height 283
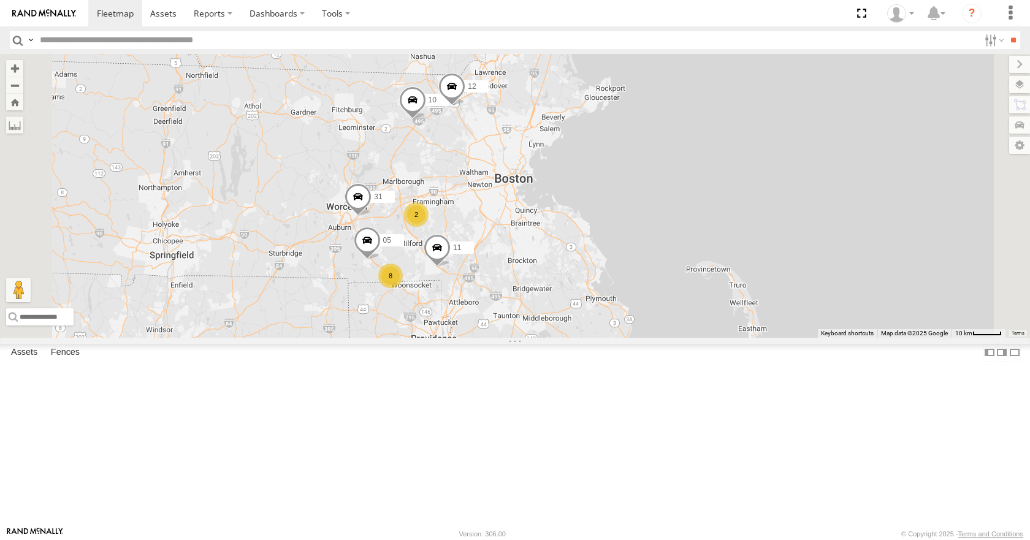
drag, startPoint x: 685, startPoint y: 245, endPoint x: 606, endPoint y: 265, distance: 81.8
click at [606, 265] on div "35 08 03 04 10 12 11 31 05 8 2" at bounding box center [515, 195] width 1030 height 283
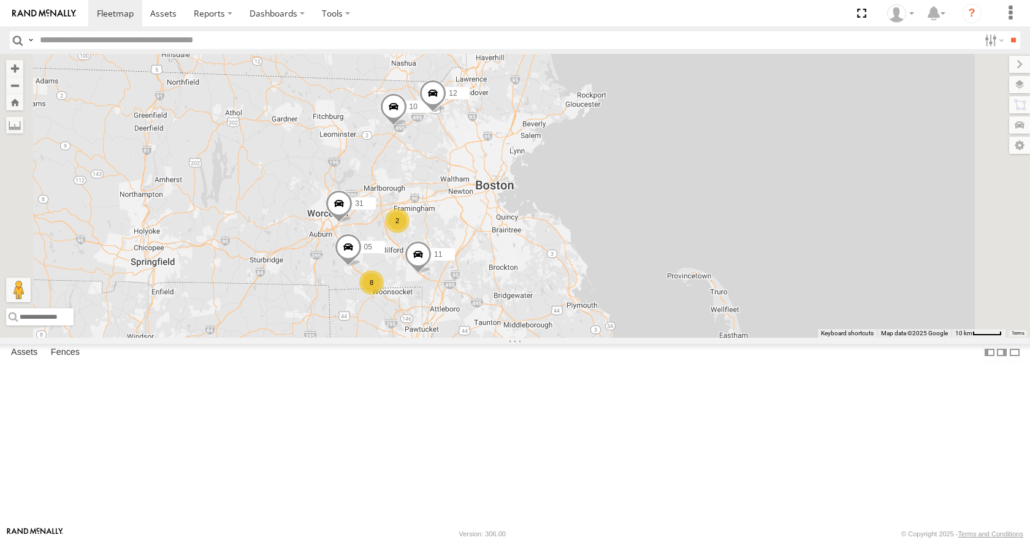
drag, startPoint x: 631, startPoint y: 299, endPoint x: 821, endPoint y: 250, distance: 196.7
click at [821, 250] on div "35 08 03 04 10 12 11 31 05 8 2" at bounding box center [515, 195] width 1030 height 283
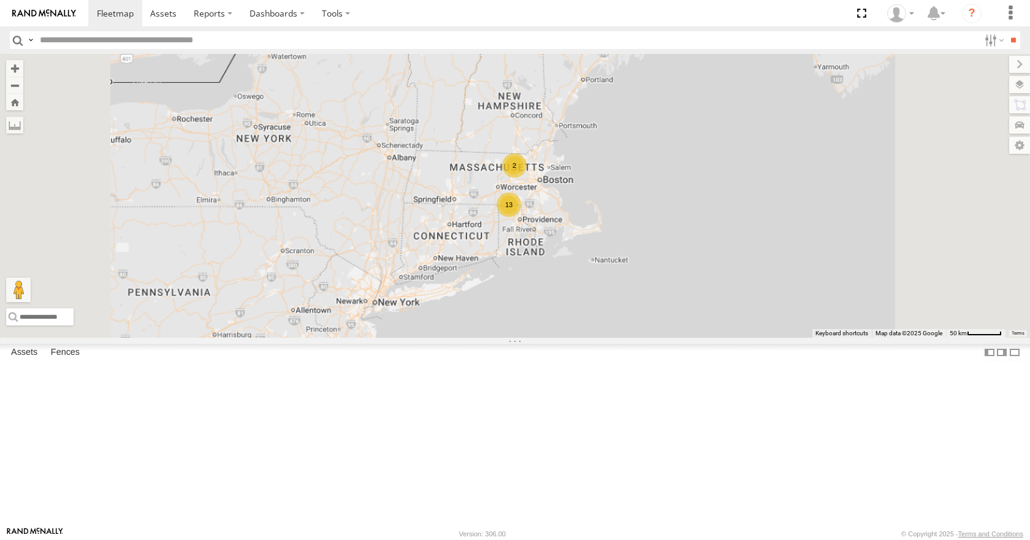
drag, startPoint x: 598, startPoint y: 304, endPoint x: 641, endPoint y: 184, distance: 127.6
click at [641, 184] on div "35 08 03 04 13 2" at bounding box center [515, 195] width 1030 height 283
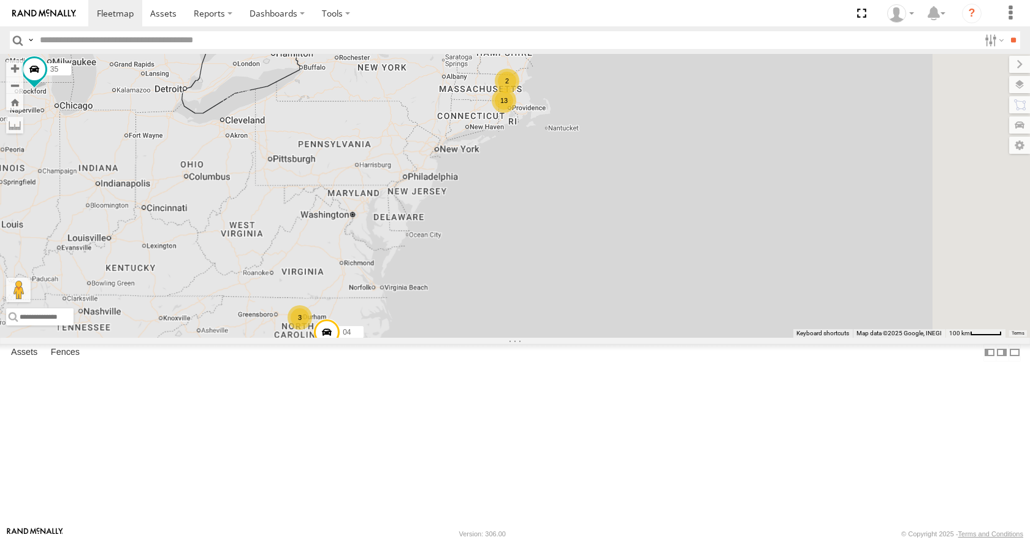
drag, startPoint x: 641, startPoint y: 184, endPoint x: 625, endPoint y: 196, distance: 20.1
click at [625, 196] on div "35 08 03 04 13 2 3" at bounding box center [515, 195] width 1030 height 283
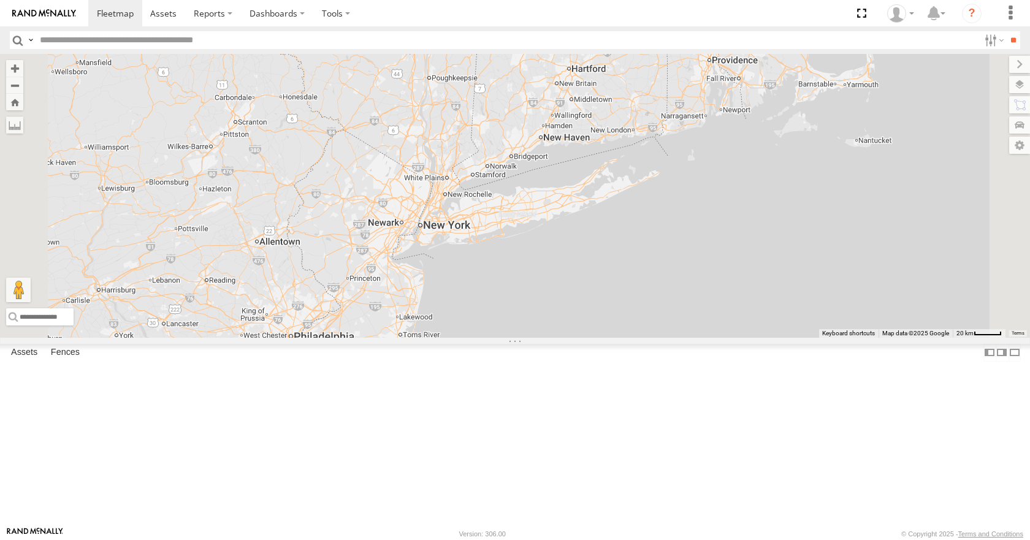
drag, startPoint x: 576, startPoint y: 253, endPoint x: 604, endPoint y: 294, distance: 50.3
click at [604, 294] on div "35 08 03 04 9 2 11 31" at bounding box center [515, 195] width 1030 height 283
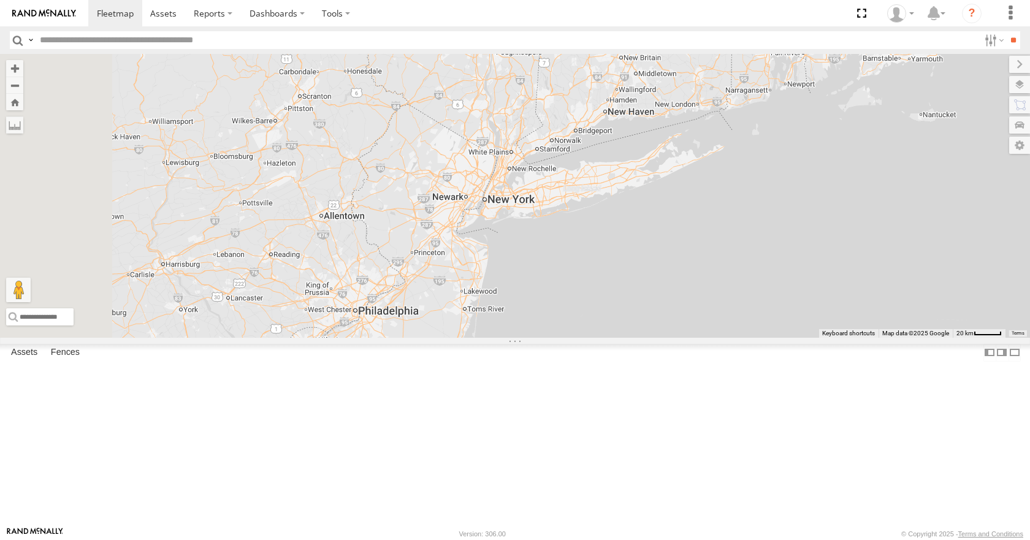
drag, startPoint x: 601, startPoint y: 372, endPoint x: 668, endPoint y: 344, distance: 72.3
click at [668, 337] on div "35 08 03 04 9 2 11 31" at bounding box center [515, 195] width 1030 height 283
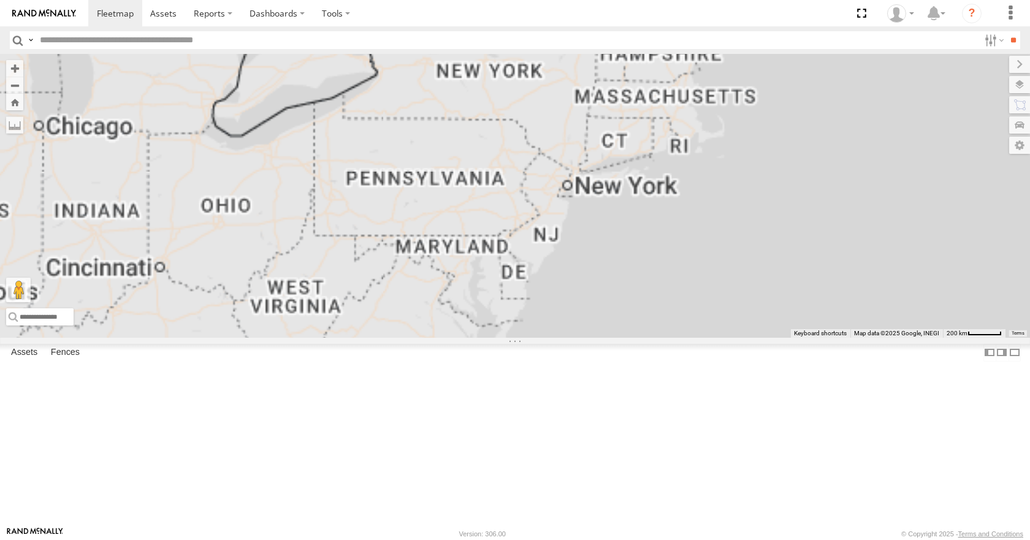
drag, startPoint x: 653, startPoint y: 346, endPoint x: 645, endPoint y: 344, distance: 7.5
click at [645, 337] on div "← Move left → Move right ↑ Move up ↓ Move down + Zoom in - Zoom out Home Jump l…" at bounding box center [515, 195] width 1030 height 283
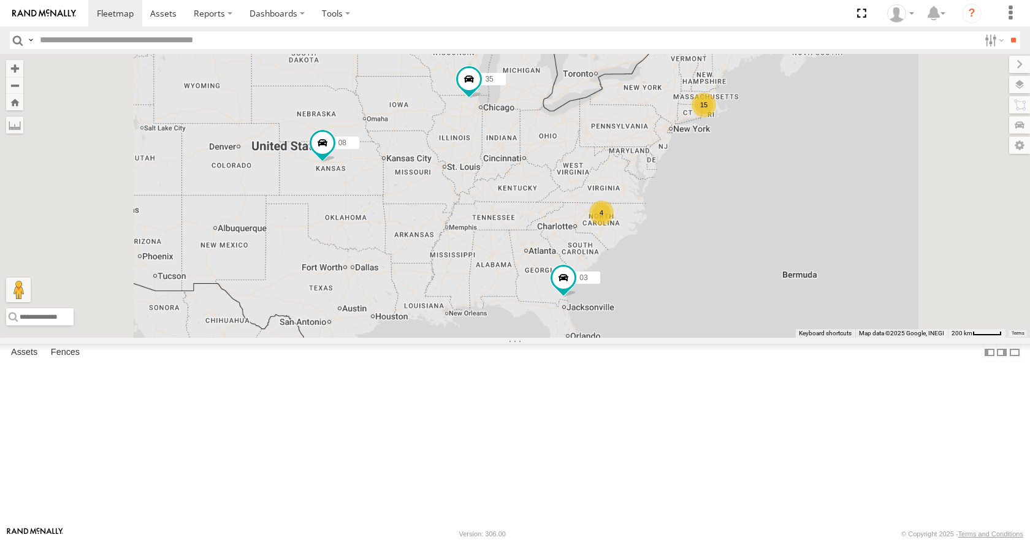
drag, startPoint x: 752, startPoint y: 289, endPoint x: 692, endPoint y: 306, distance: 62.5
click at [692, 306] on div "15 35 4 08 03" at bounding box center [515, 195] width 1030 height 283
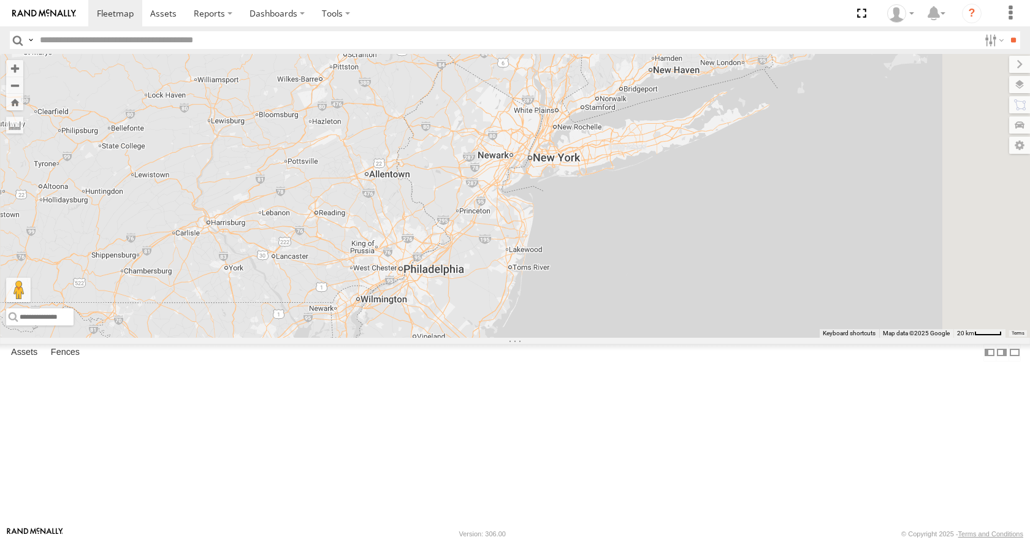
drag, startPoint x: 769, startPoint y: 191, endPoint x: 673, endPoint y: 331, distance: 169.3
click at [673, 331] on div "35 08 03" at bounding box center [515, 195] width 1030 height 283
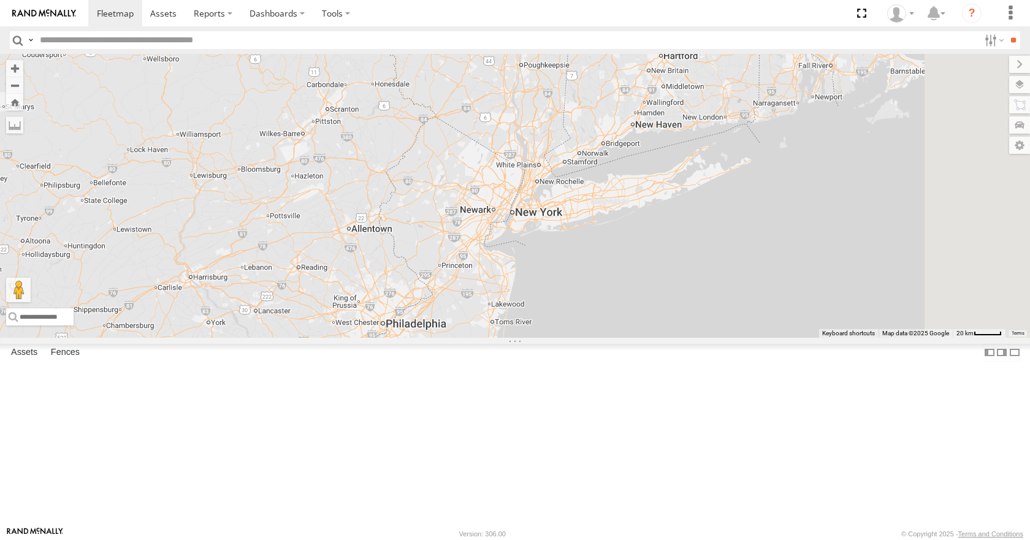
drag, startPoint x: 693, startPoint y: 269, endPoint x: 676, endPoint y: 327, distance: 60.9
click at [676, 327] on div "35 08 03 9 11" at bounding box center [515, 195] width 1030 height 283
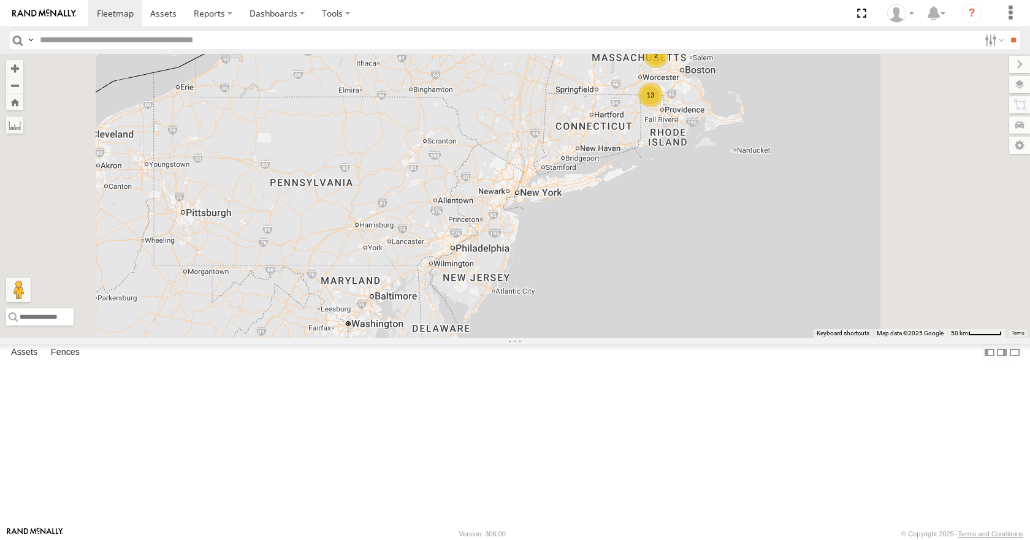
drag, startPoint x: 699, startPoint y: 259, endPoint x: 683, endPoint y: 266, distance: 17.6
click at [683, 266] on div "35 08 03 04 13 2" at bounding box center [515, 195] width 1030 height 283
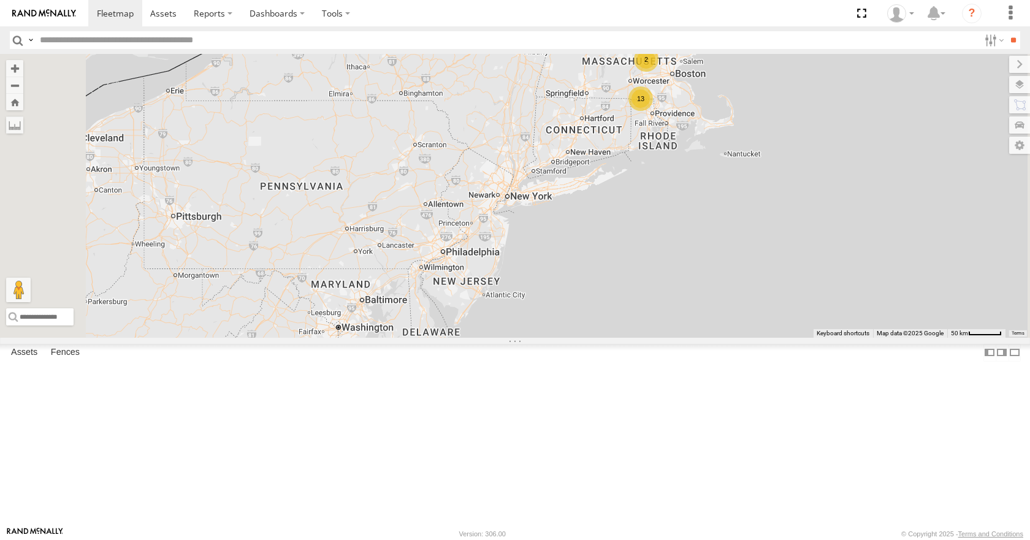
drag, startPoint x: 712, startPoint y: 249, endPoint x: 699, endPoint y: 253, distance: 13.6
click at [699, 253] on div "35 08 03 04 13 2" at bounding box center [515, 195] width 1030 height 283
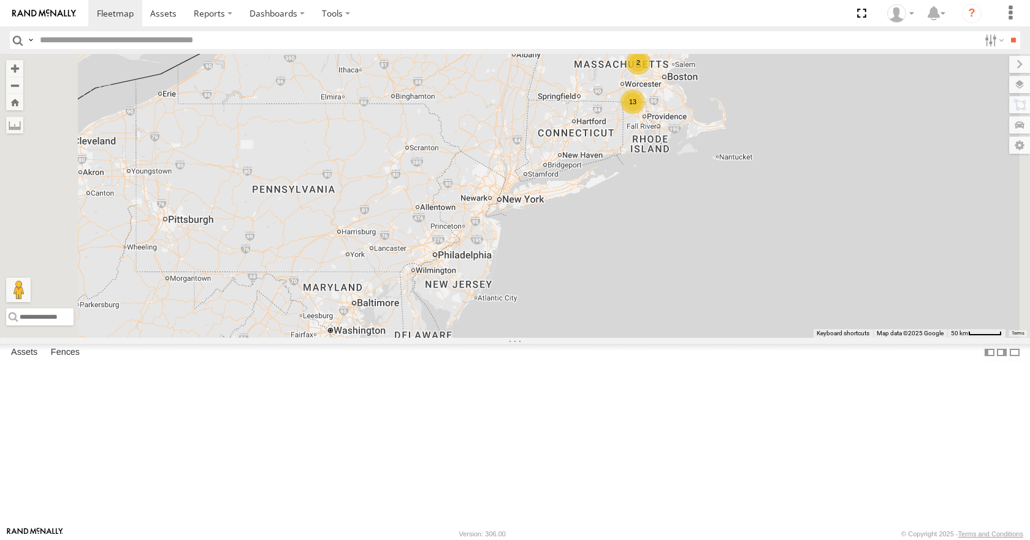
drag, startPoint x: 726, startPoint y: 218, endPoint x: 717, endPoint y: 221, distance: 9.9
click at [717, 221] on div "35 08 03 04 13 2" at bounding box center [515, 195] width 1030 height 283
click at [716, 185] on div "35 08 03 04 13 2" at bounding box center [515, 195] width 1030 height 283
click at [745, 155] on div "35 08 03 04 13 2" at bounding box center [515, 195] width 1030 height 283
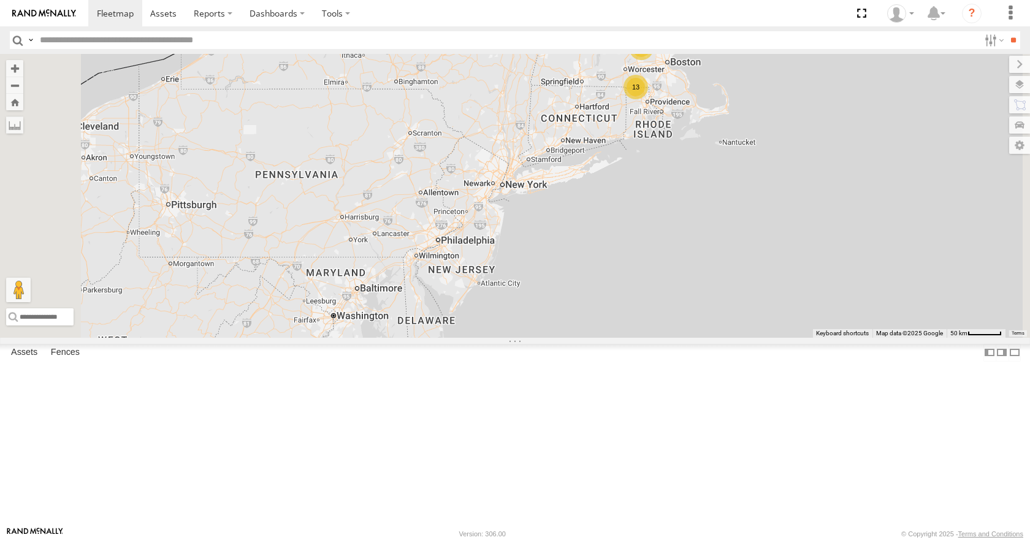
drag, startPoint x: 749, startPoint y: 187, endPoint x: 753, endPoint y: 164, distance: 23.6
click at [753, 164] on div "35 08 03 04 13 2" at bounding box center [515, 195] width 1030 height 283
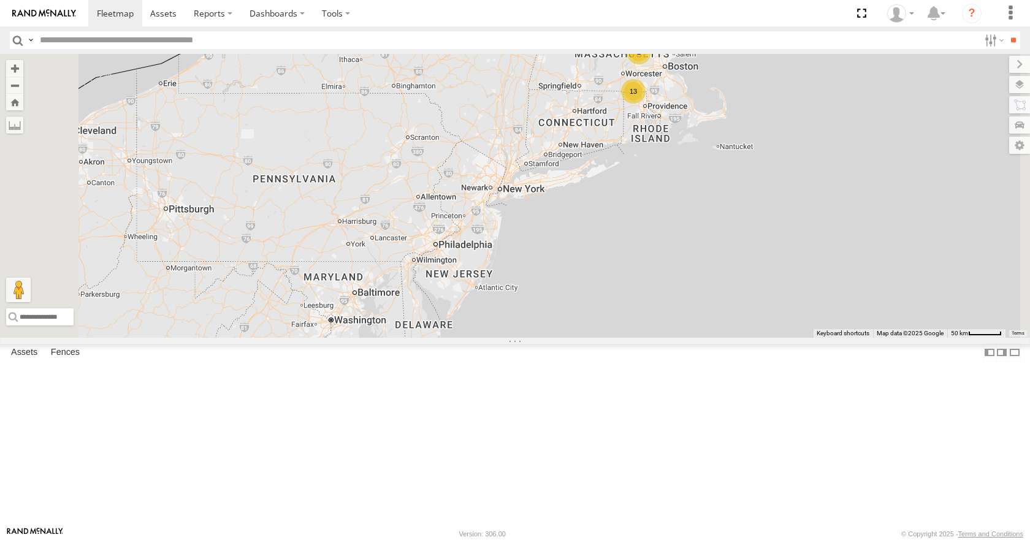
click at [767, 125] on div "35 08 03 04 13 2" at bounding box center [515, 195] width 1030 height 283
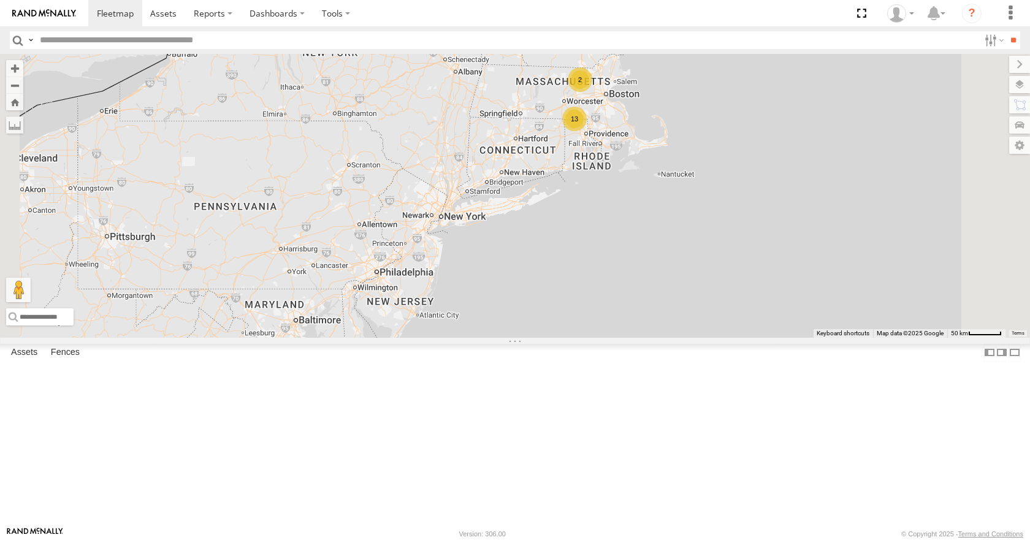
drag, startPoint x: 677, startPoint y: 215, endPoint x: 617, endPoint y: 244, distance: 66.9
click at [617, 244] on div "35 08 03 04 13 2" at bounding box center [515, 195] width 1030 height 283
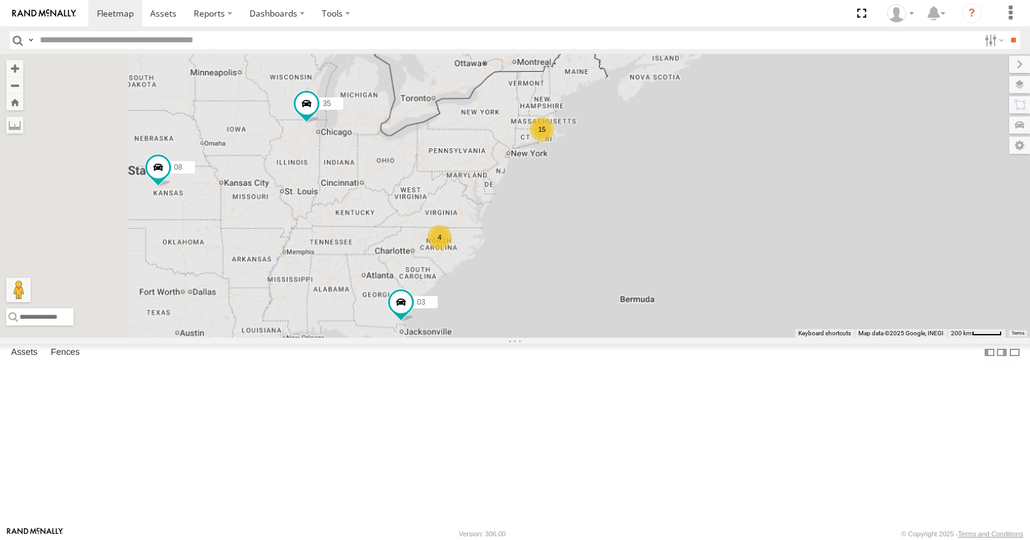
drag, startPoint x: 617, startPoint y: 244, endPoint x: 679, endPoint y: 229, distance: 63.2
click at [679, 229] on div "35 08 03 15 4" at bounding box center [515, 195] width 1030 height 283
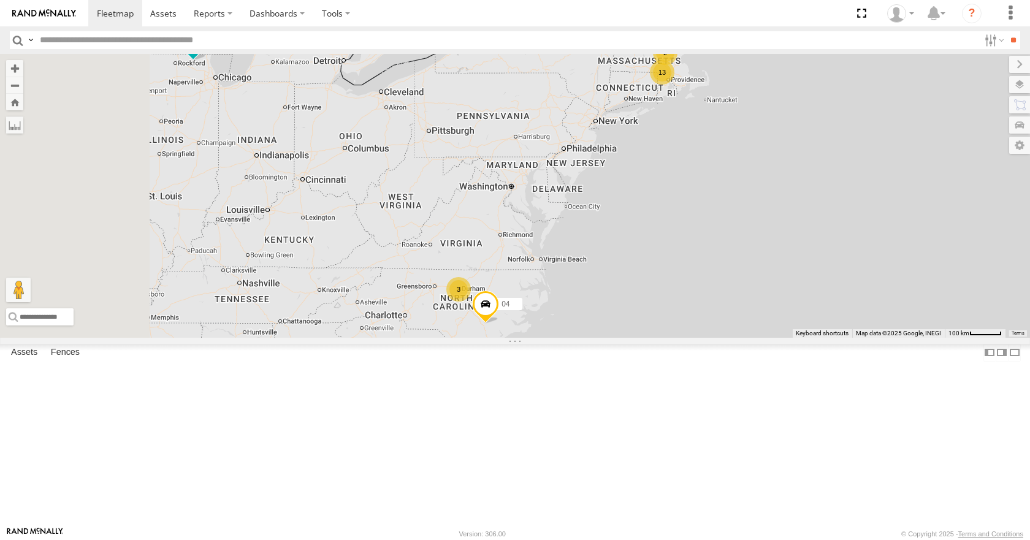
drag, startPoint x: 643, startPoint y: 251, endPoint x: 719, endPoint y: 221, distance: 81.7
click at [719, 221] on div "35 08 03 13 2 3 04" at bounding box center [515, 195] width 1030 height 283
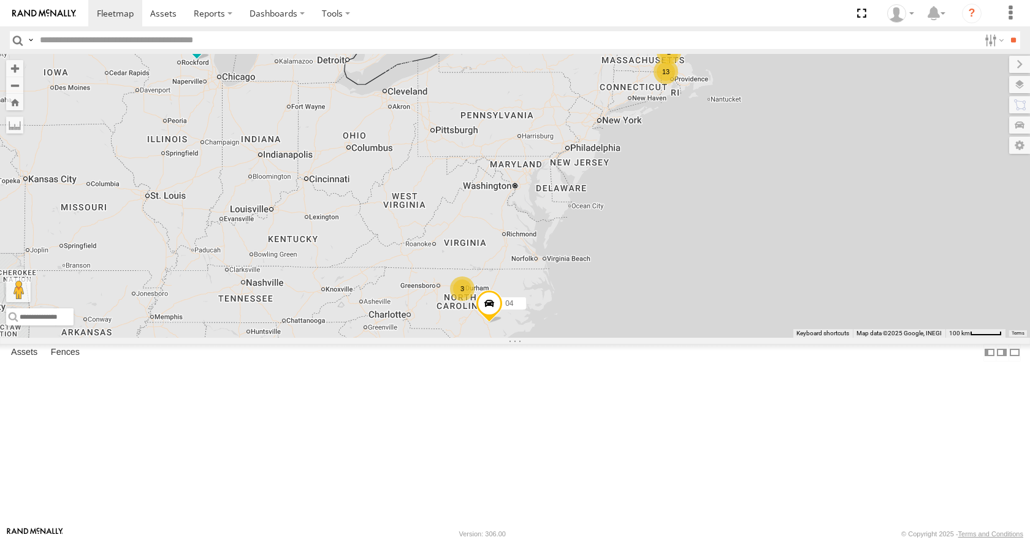
click at [725, 220] on div "35 08 03 13 2 3 04" at bounding box center [515, 195] width 1030 height 283
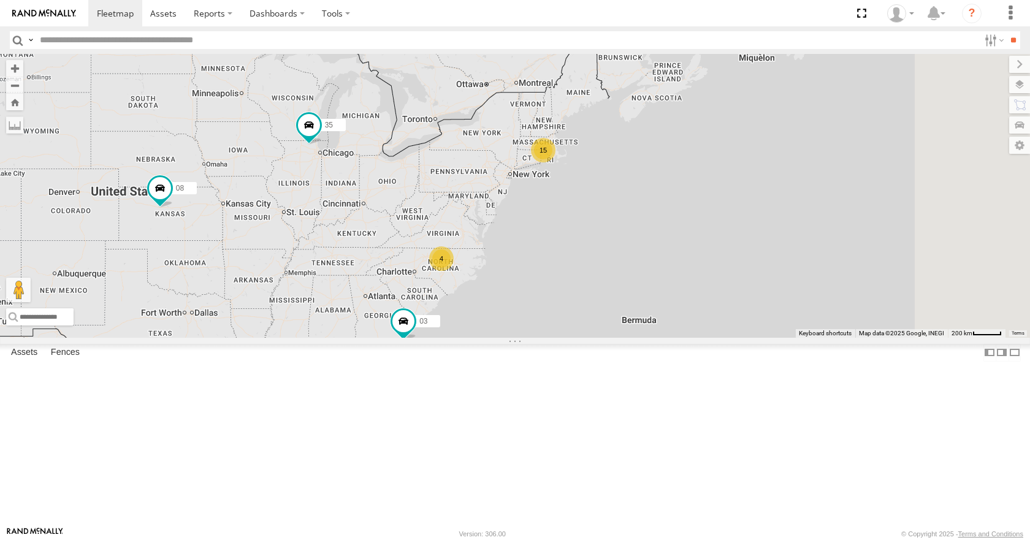
drag, startPoint x: 774, startPoint y: 277, endPoint x: 695, endPoint y: 329, distance: 94.2
click at [695, 329] on div "35 08 03 15 4" at bounding box center [515, 195] width 1030 height 283
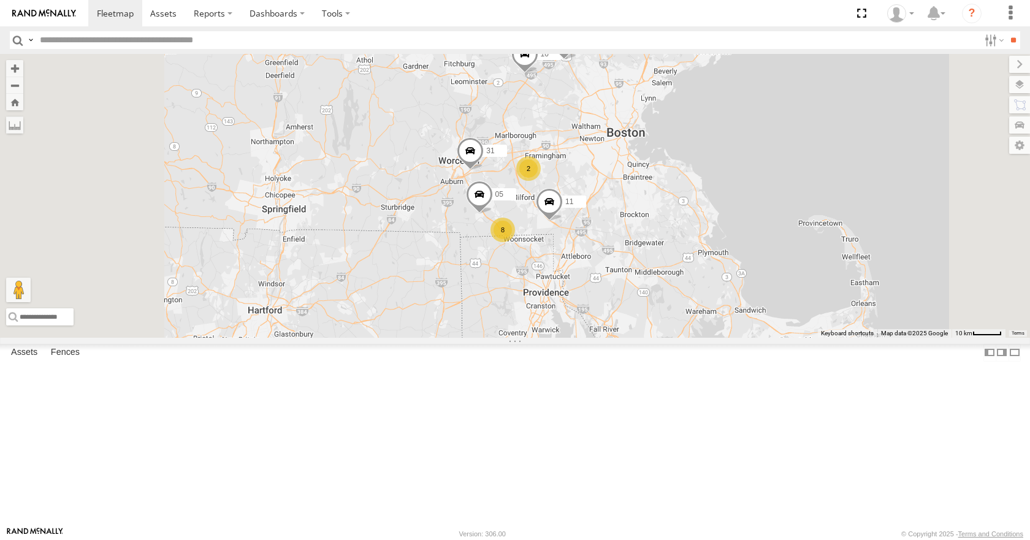
drag, startPoint x: 642, startPoint y: 219, endPoint x: 721, endPoint y: 195, distance: 82.2
click at [721, 195] on div "35 08 03 8 10 2 12 05 11 31" at bounding box center [515, 195] width 1030 height 283
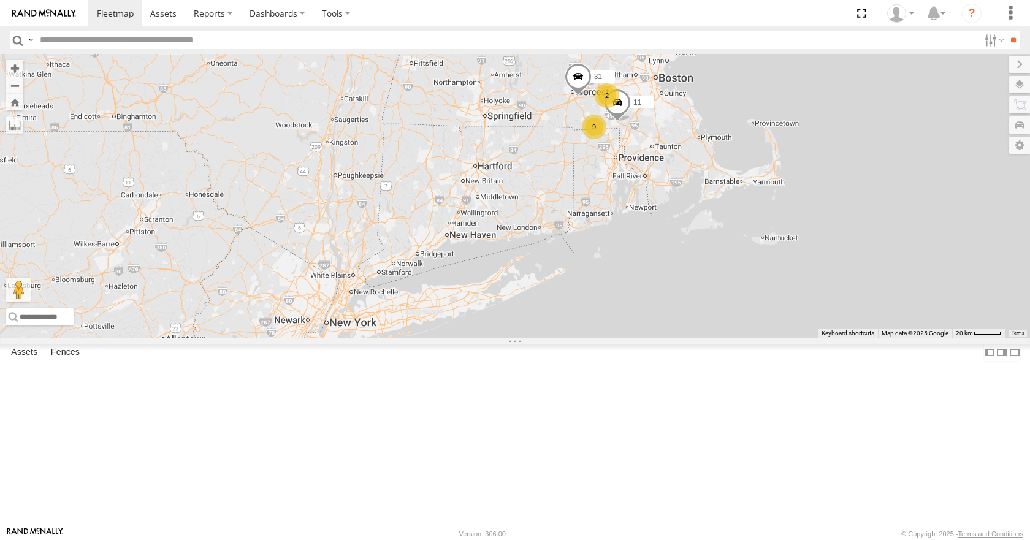
drag, startPoint x: 470, startPoint y: 205, endPoint x: 556, endPoint y: 170, distance: 93.2
click at [556, 170] on div "35 08 03 10 12 11 31 9 2" at bounding box center [515, 195] width 1030 height 283
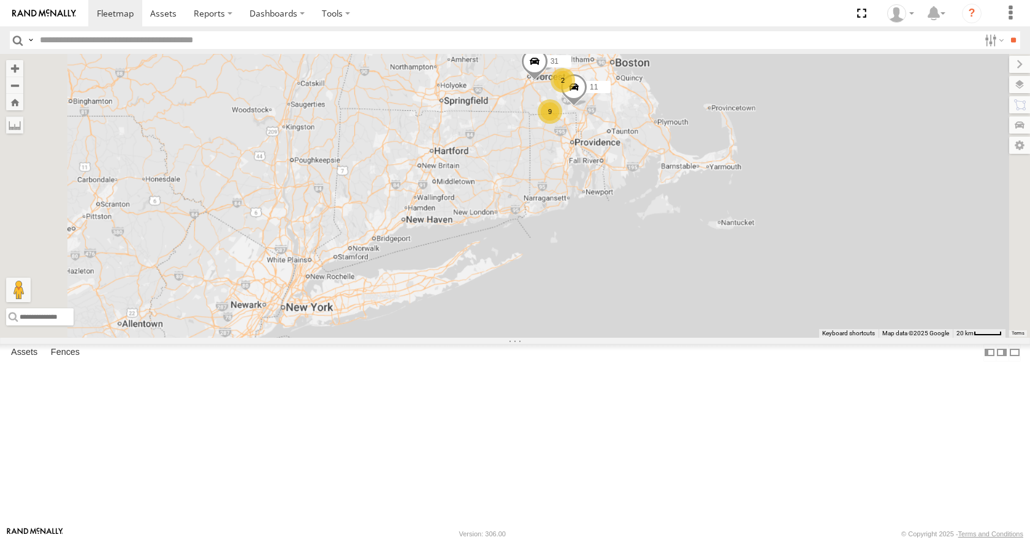
drag, startPoint x: 603, startPoint y: 244, endPoint x: 586, endPoint y: 281, distance: 40.6
click at [586, 281] on div "35 08 03 10 12 11 31 9 2" at bounding box center [515, 195] width 1030 height 283
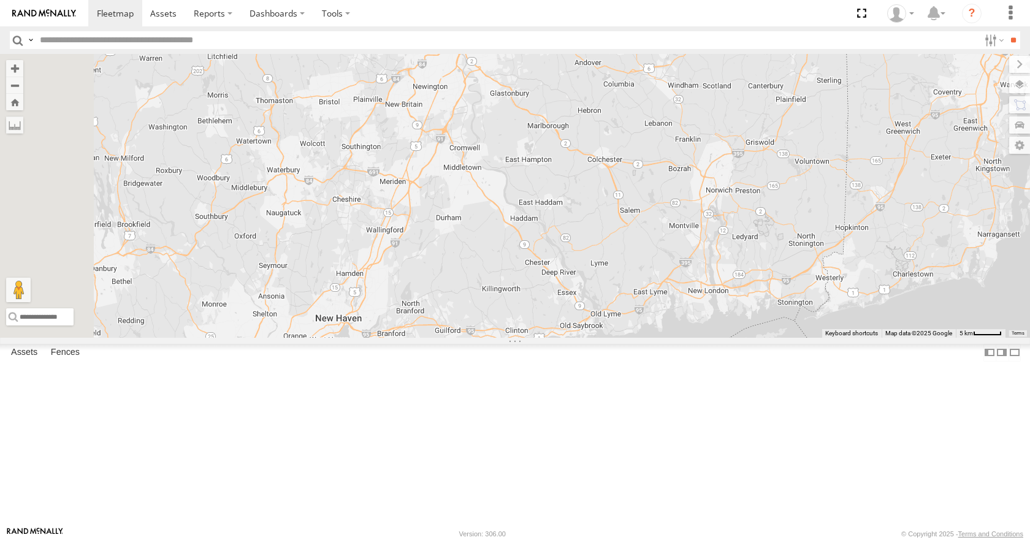
drag, startPoint x: 548, startPoint y: 256, endPoint x: 587, endPoint y: 281, distance: 46.4
click at [587, 281] on div "35 08 03 10 12 11 31 05" at bounding box center [515, 195] width 1030 height 283
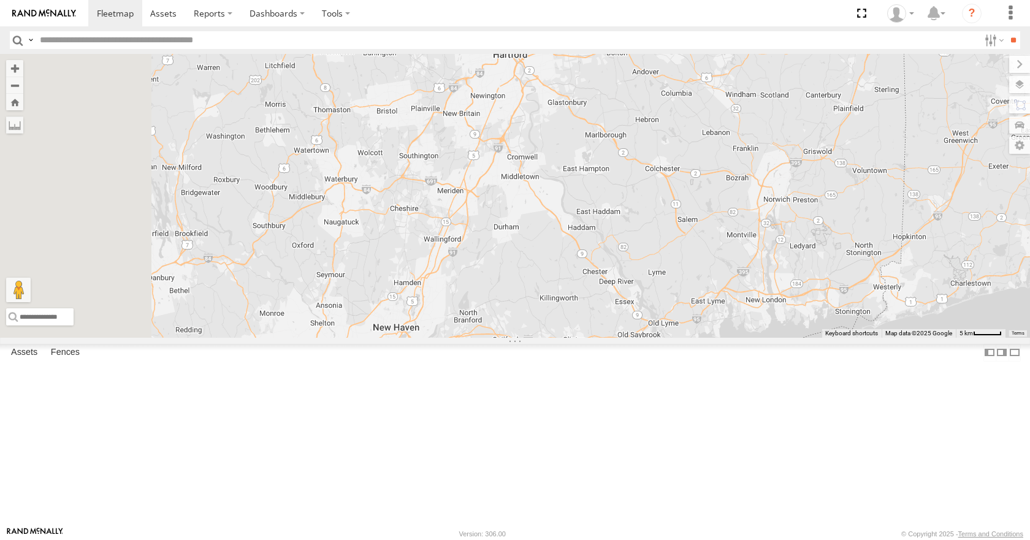
drag, startPoint x: 571, startPoint y: 341, endPoint x: 632, endPoint y: 354, distance: 62.0
click at [632, 337] on div "35 08 03 10 12 11 31 05" at bounding box center [515, 195] width 1030 height 283
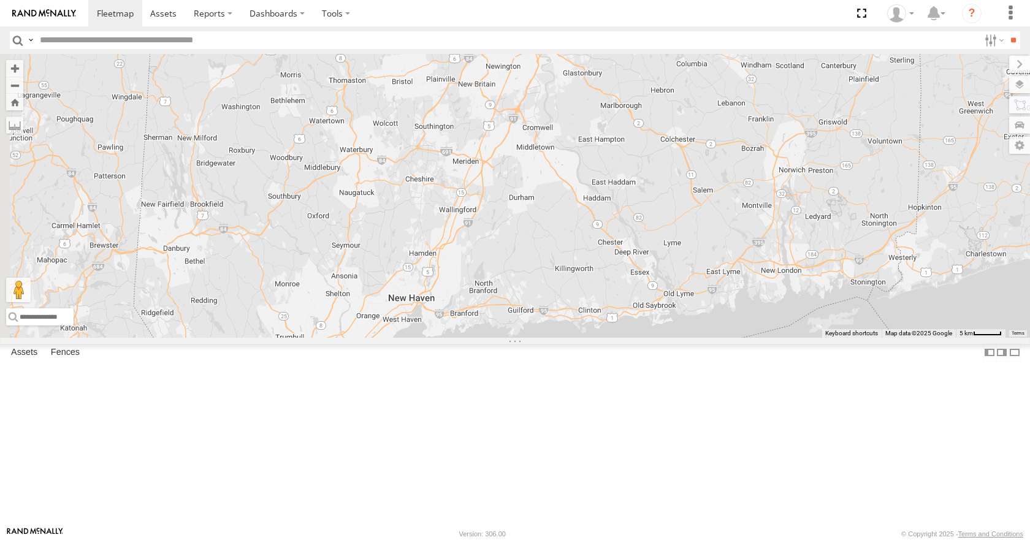
drag, startPoint x: 560, startPoint y: 306, endPoint x: 578, endPoint y: 276, distance: 34.4
click at [578, 276] on div "35 08 03 10 12 11 31 05" at bounding box center [515, 195] width 1030 height 283
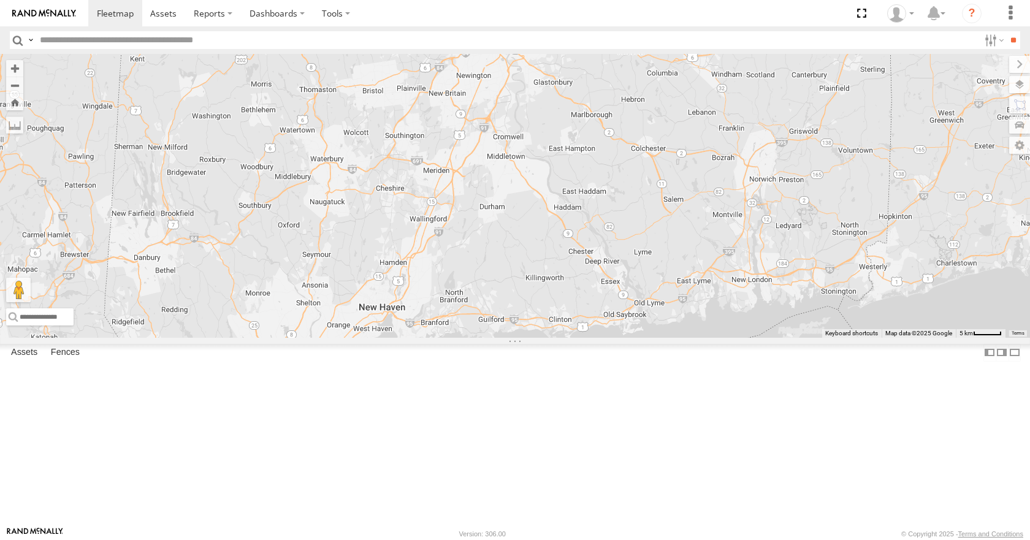
drag, startPoint x: 633, startPoint y: 247, endPoint x: 600, endPoint y: 259, distance: 34.7
click at [600, 259] on div "35 08 03 10 12 11 31 05" at bounding box center [515, 195] width 1030 height 283
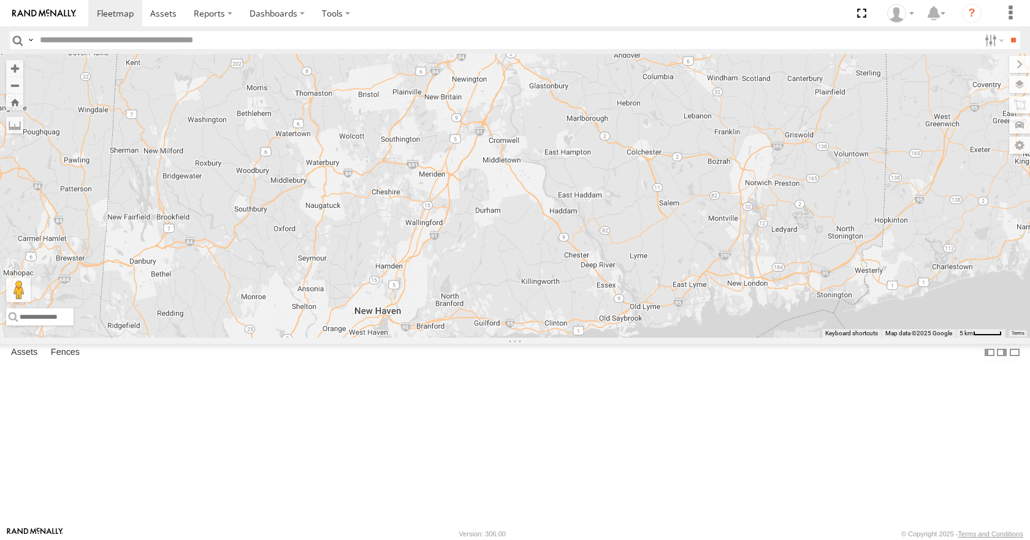
drag, startPoint x: 633, startPoint y: 196, endPoint x: 610, endPoint y: 251, distance: 59.1
click at [610, 251] on div "35 08 03 10 12 11 31 05" at bounding box center [515, 195] width 1030 height 283
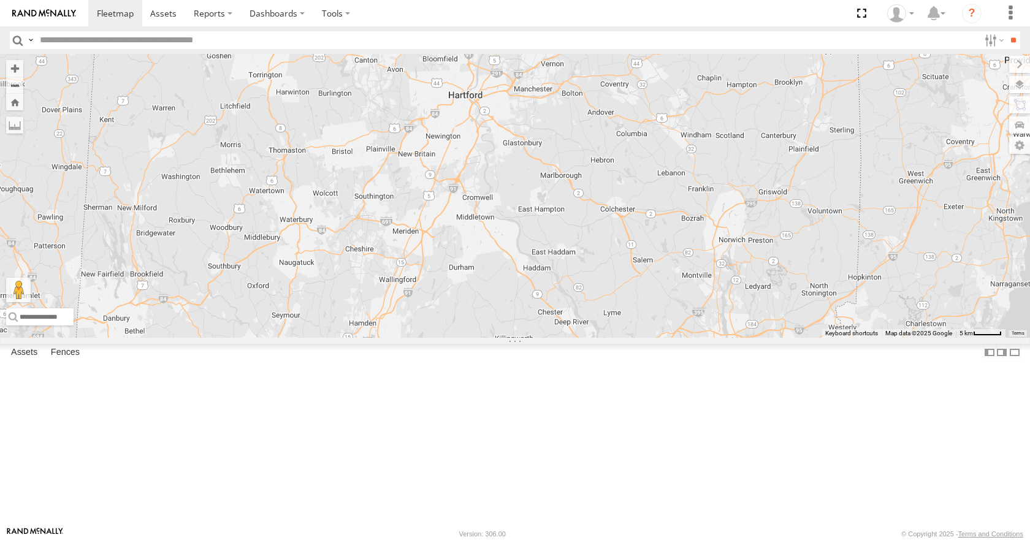
drag, startPoint x: 633, startPoint y: 204, endPoint x: 538, endPoint y: 307, distance: 140.5
click at [538, 307] on div "35 08 03 10 12 11 31 05" at bounding box center [515, 195] width 1030 height 283
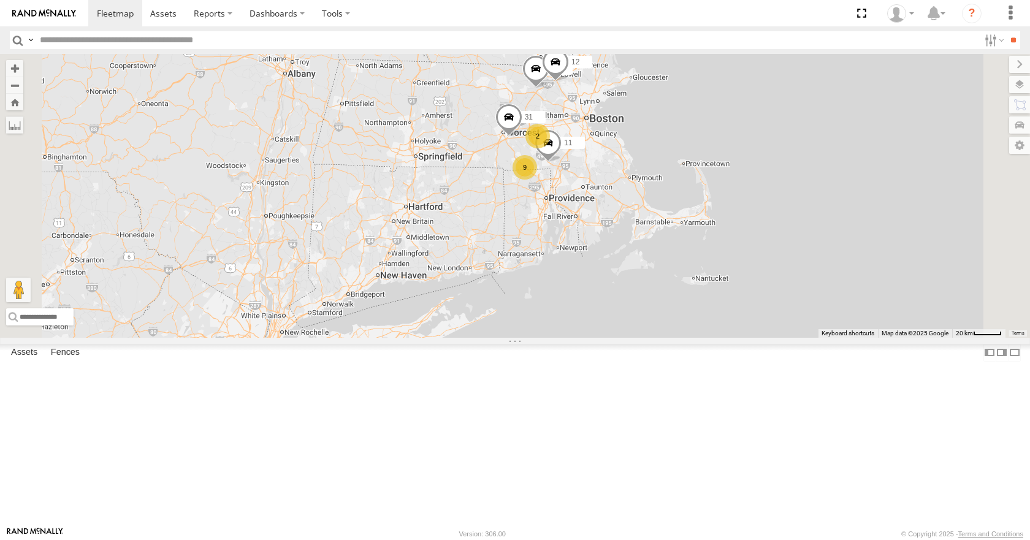
drag, startPoint x: 566, startPoint y: 257, endPoint x: 611, endPoint y: 234, distance: 50.2
click at [611, 234] on div "35 08 03 10 12 11 31 9 2" at bounding box center [515, 195] width 1030 height 283
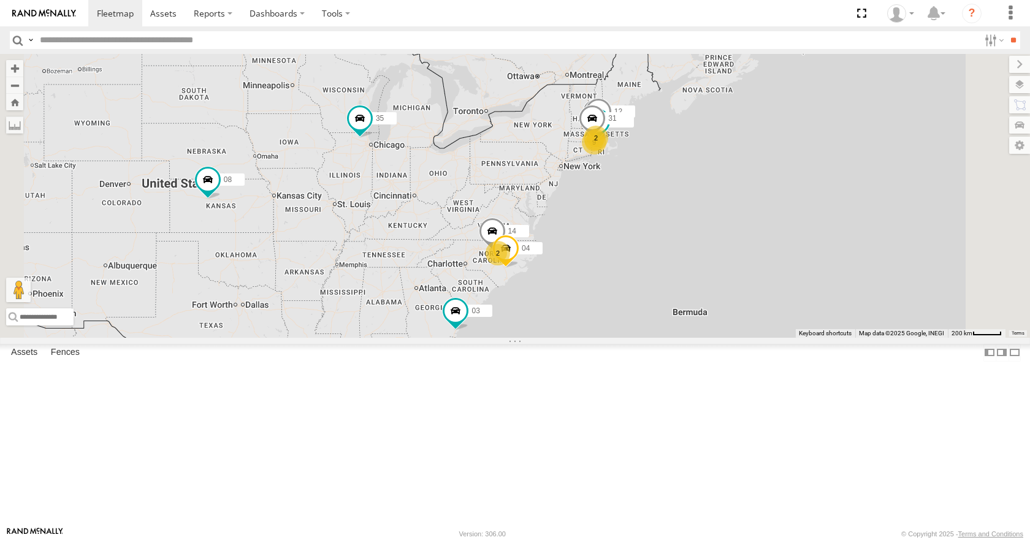
drag, startPoint x: 763, startPoint y: 204, endPoint x: 651, endPoint y: 243, distance: 118.6
click at [651, 243] on div "9 35 10 14 2 08 12 04 11 2 31 03" at bounding box center [515, 195] width 1030 height 283
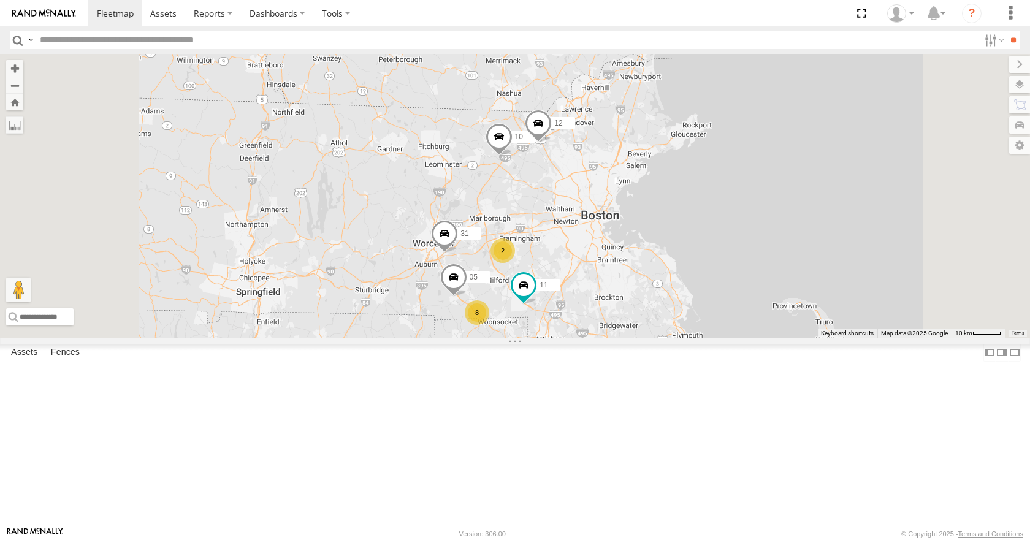
drag, startPoint x: 718, startPoint y: 312, endPoint x: 735, endPoint y: 245, distance: 68.8
click at [735, 245] on div "35 10 14 08 12 04 11 31 03 8 2 05" at bounding box center [515, 195] width 1030 height 283
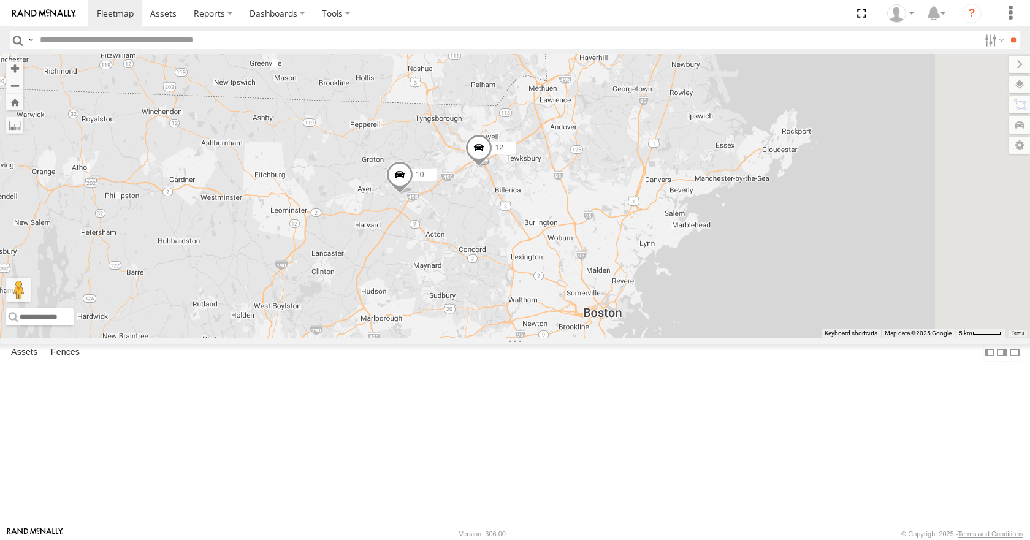
drag, startPoint x: 699, startPoint y: 246, endPoint x: 669, endPoint y: 275, distance: 42.5
click at [669, 275] on div "35 10 14 08 12 04 11 31 03 05 5 2" at bounding box center [515, 195] width 1030 height 283
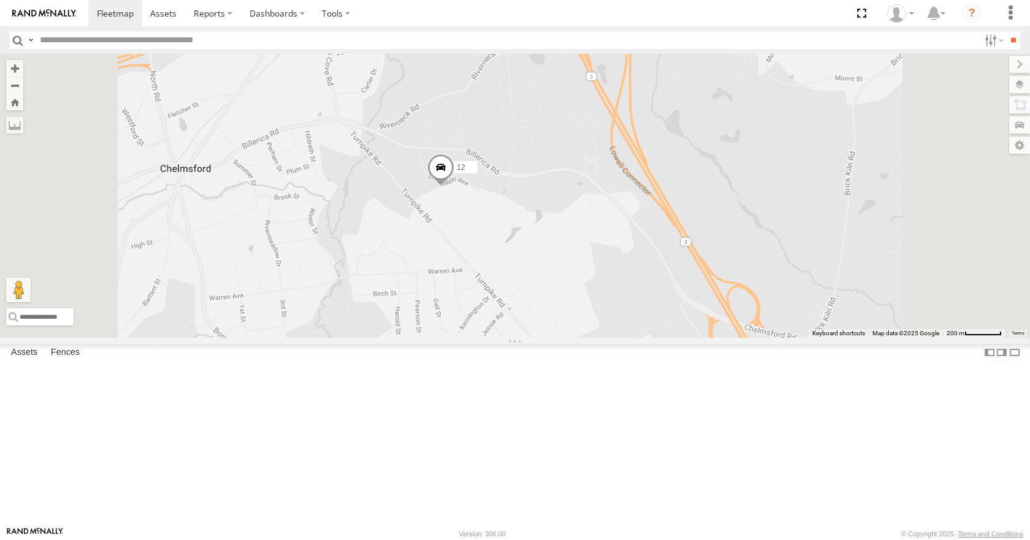
drag, startPoint x: 560, startPoint y: 191, endPoint x: 575, endPoint y: 213, distance: 26.0
click at [575, 213] on div "35 10 14 08 12 04 11 31 03 05" at bounding box center [515, 195] width 1030 height 283
click at [554, 184] on div "35 10 14 08 12 04 11 31 03 05" at bounding box center [515, 195] width 1030 height 283
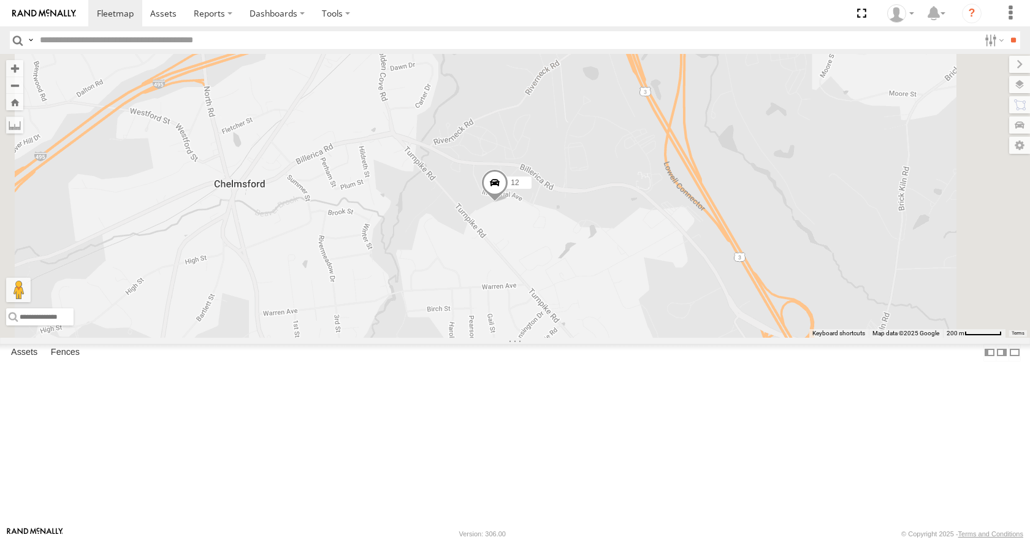
drag, startPoint x: 544, startPoint y: 195, endPoint x: 603, endPoint y: 206, distance: 59.9
click at [603, 206] on div "35 10 14 08 12 04 11 31 03 05" at bounding box center [515, 195] width 1030 height 283
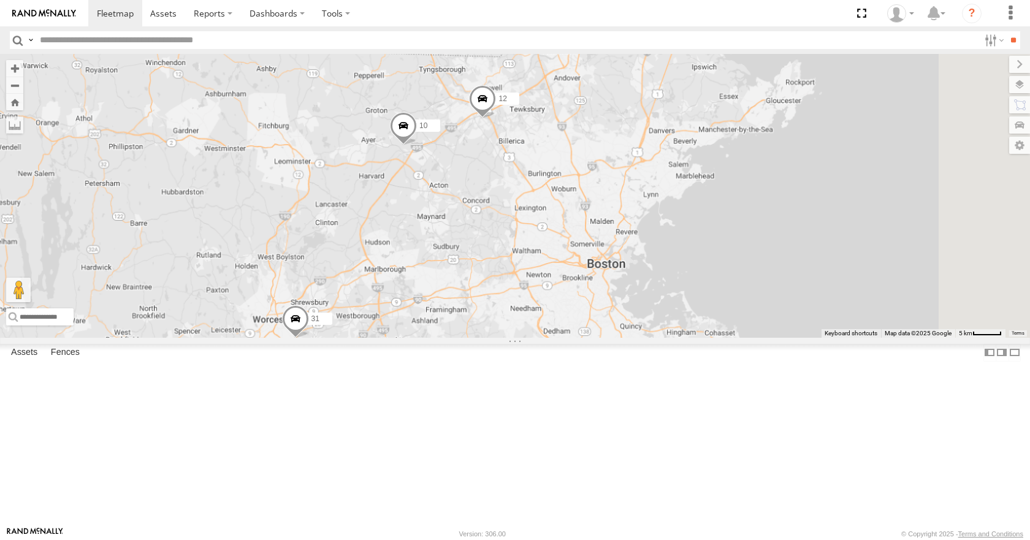
drag, startPoint x: 636, startPoint y: 385, endPoint x: 636, endPoint y: 262, distance: 123.2
click at [636, 262] on div "35 10 14 08 12 04 11 31 03 05" at bounding box center [515, 195] width 1030 height 283
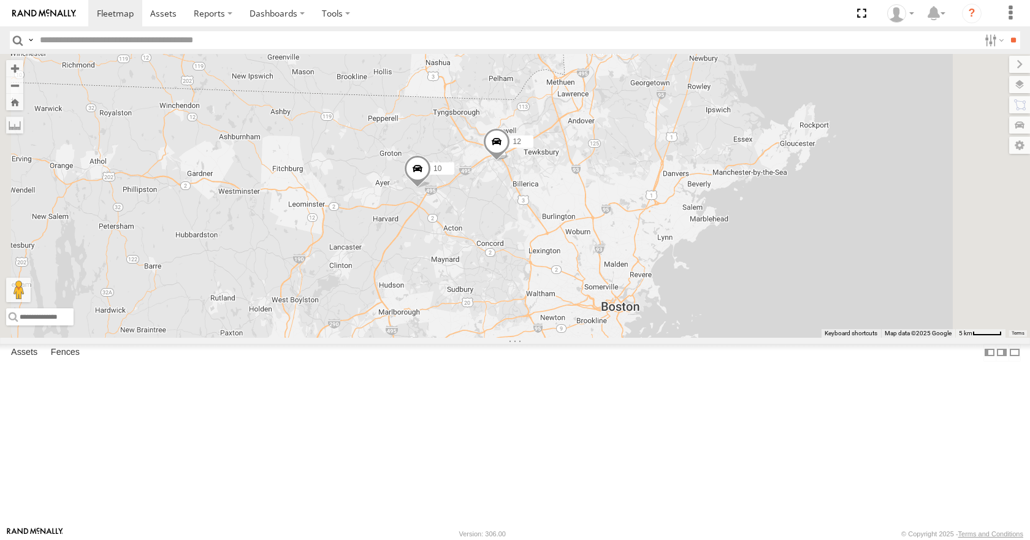
drag, startPoint x: 636, startPoint y: 262, endPoint x: 649, endPoint y: 303, distance: 43.8
click at [649, 303] on div "35 10 14 08 12 04 11 31 03 05 5 2" at bounding box center [515, 195] width 1030 height 283
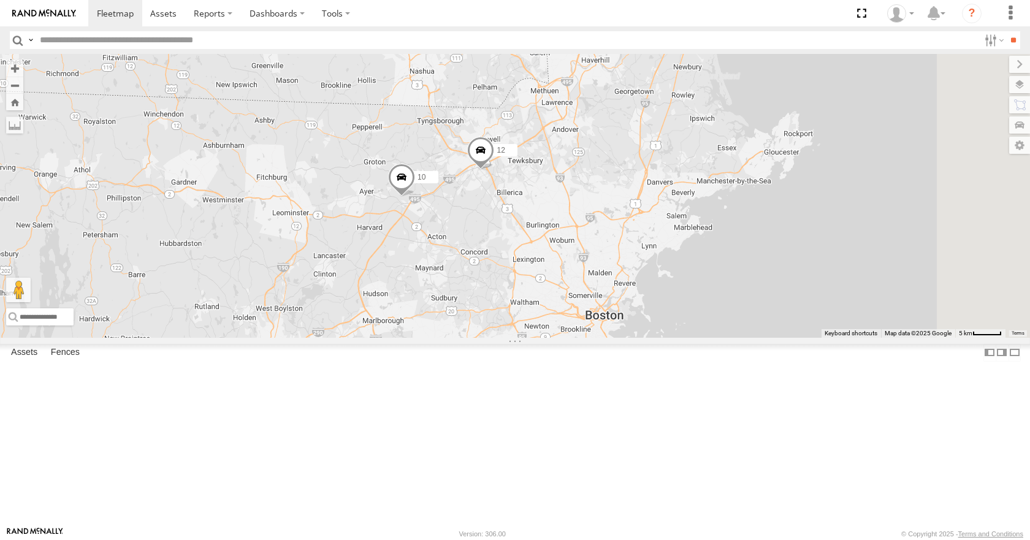
drag, startPoint x: 621, startPoint y: 229, endPoint x: 604, endPoint y: 237, distance: 18.9
click at [604, 237] on div "35 10 14 08 12 04 11 31 03 05 5 2" at bounding box center [515, 195] width 1030 height 283
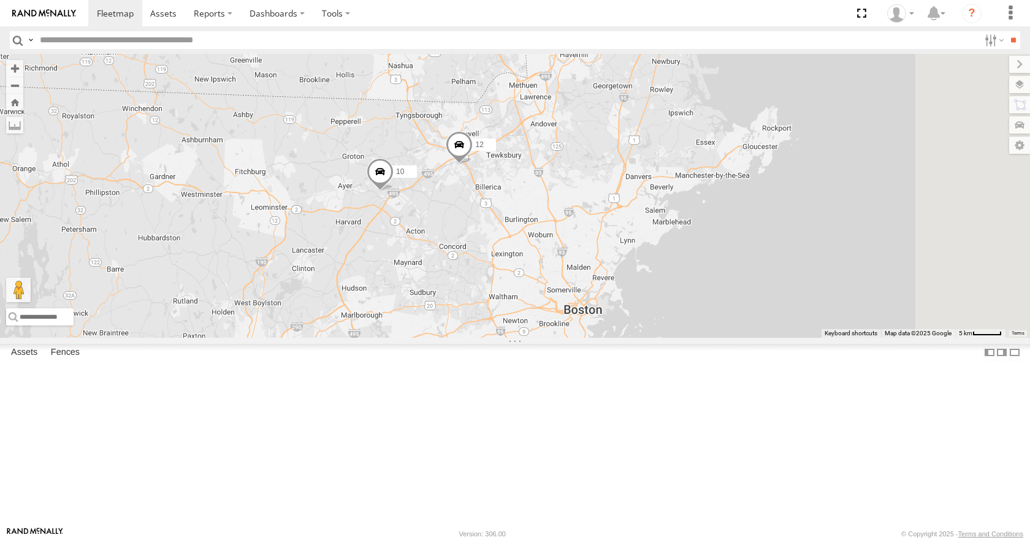
drag, startPoint x: 640, startPoint y: 178, endPoint x: 619, endPoint y: 171, distance: 22.1
click at [619, 171] on div "35 10 14 08 12 04 11 31 03 05 5 2" at bounding box center [515, 195] width 1030 height 283
drag, startPoint x: 663, startPoint y: 143, endPoint x: 661, endPoint y: 153, distance: 10.0
click at [661, 153] on div "35 10 14 08 12 04 11 31 03 05 5 2" at bounding box center [515, 195] width 1030 height 283
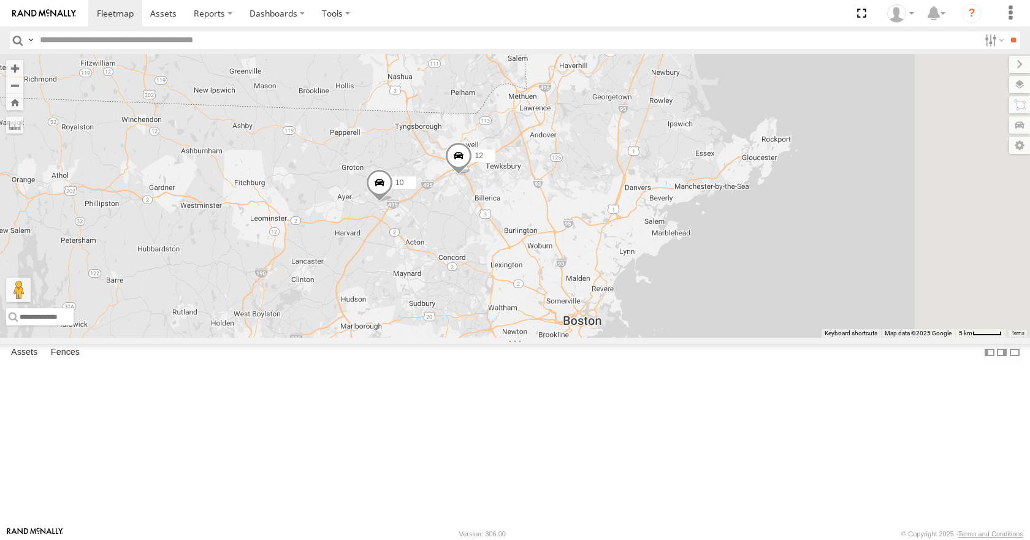
click at [647, 148] on div "35 10 14 08 12 04 11 31 03 05 5 2" at bounding box center [515, 195] width 1030 height 283
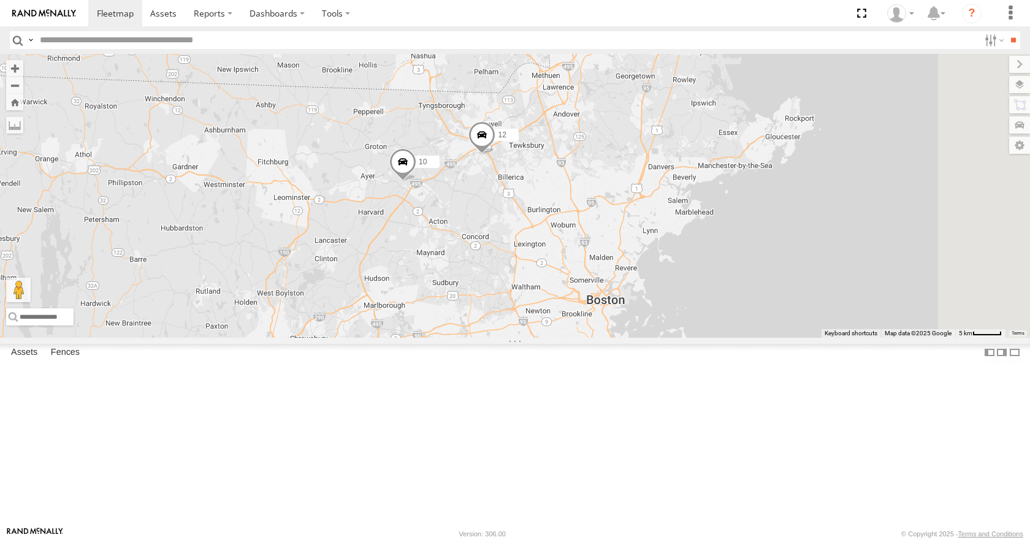
drag, startPoint x: 670, startPoint y: 153, endPoint x: 695, endPoint y: 132, distance: 32.6
click at [695, 132] on div "35 10 14 08 12 04 11 31 03 05 5 2" at bounding box center [515, 195] width 1030 height 283
click at [702, 164] on div "35 10 14 08 12 04 11 31 03 05 5 2" at bounding box center [515, 195] width 1030 height 283
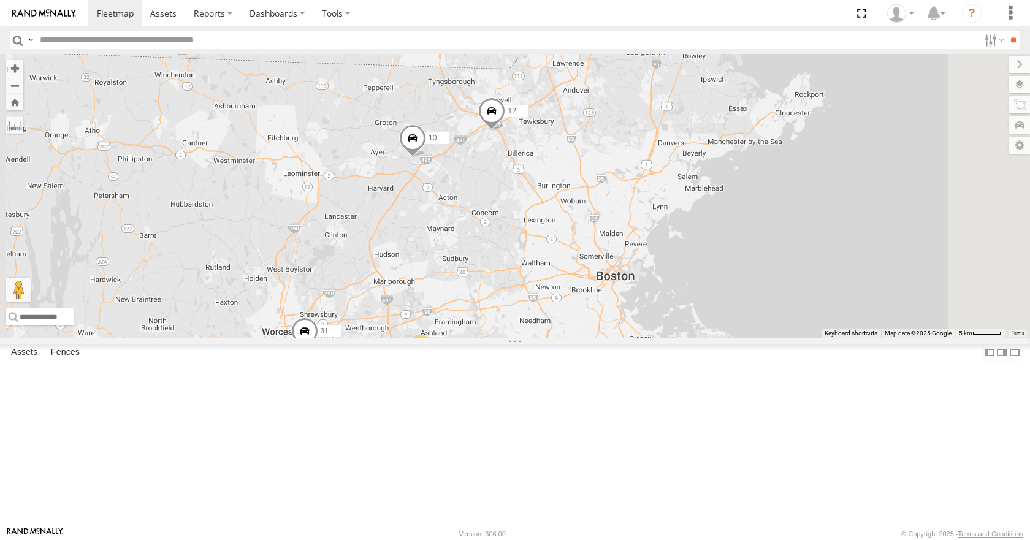
drag, startPoint x: 716, startPoint y: 183, endPoint x: 727, endPoint y: 162, distance: 23.6
click at [727, 162] on div "35 10 14 08 12 04 11 31 03 05 5 2" at bounding box center [515, 195] width 1030 height 283
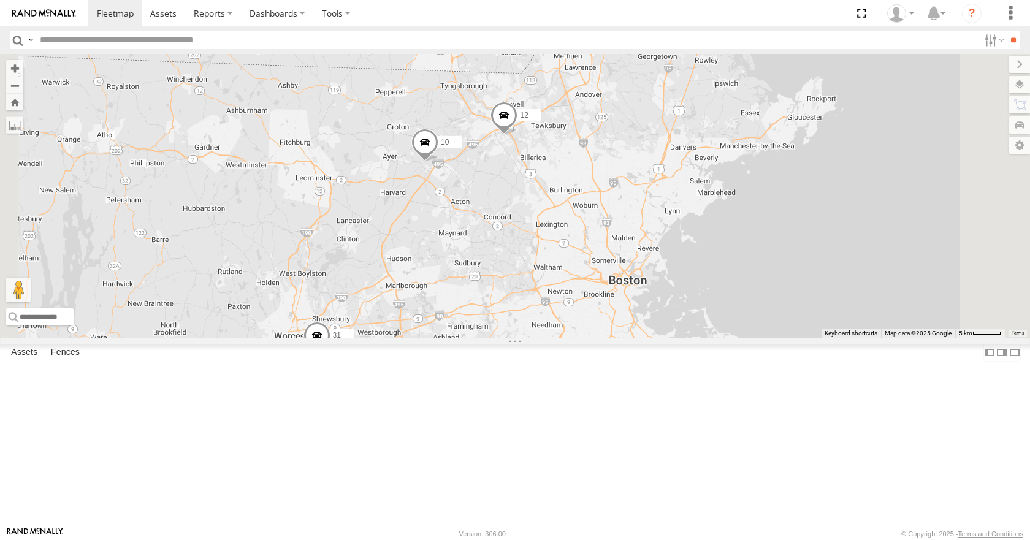
drag, startPoint x: 727, startPoint y: 180, endPoint x: 741, endPoint y: 188, distance: 16.2
click at [741, 188] on div "35 10 14 08 12 04 11 31 03 05 5 2" at bounding box center [515, 195] width 1030 height 283
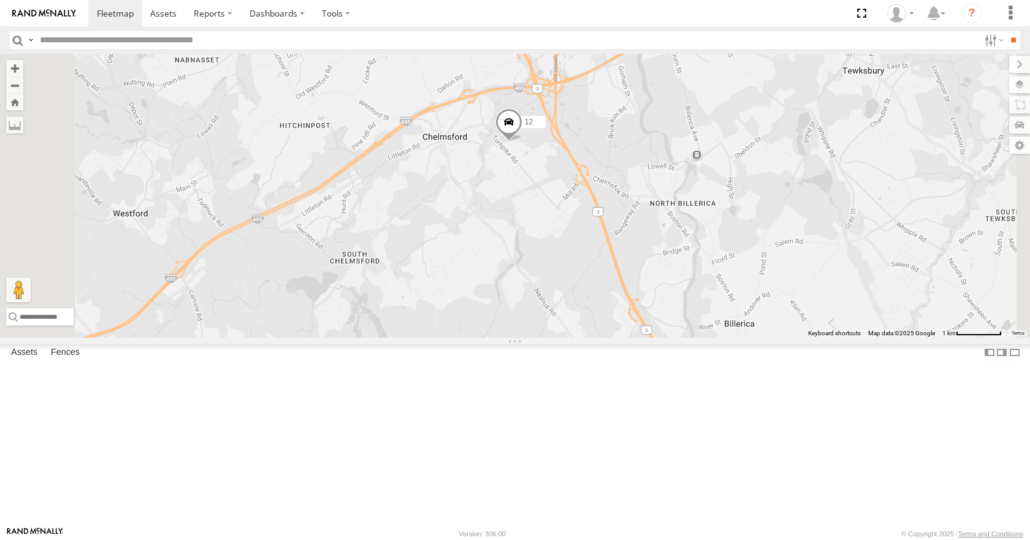
drag, startPoint x: 614, startPoint y: 171, endPoint x: 636, endPoint y: 239, distance: 71.3
click at [636, 239] on div "35 10 14 08 12 04 11 31 03 05" at bounding box center [515, 195] width 1030 height 283
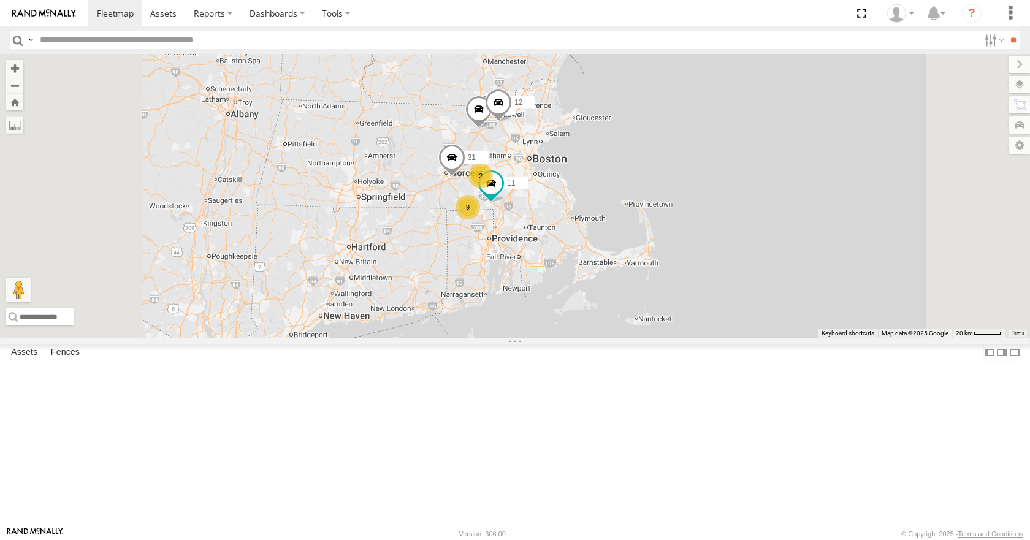
drag, startPoint x: 601, startPoint y: 286, endPoint x: 660, endPoint y: 243, distance: 73.2
click at [660, 243] on div "35 10 14 08 12 04 11 31 03 9 2" at bounding box center [515, 195] width 1030 height 283
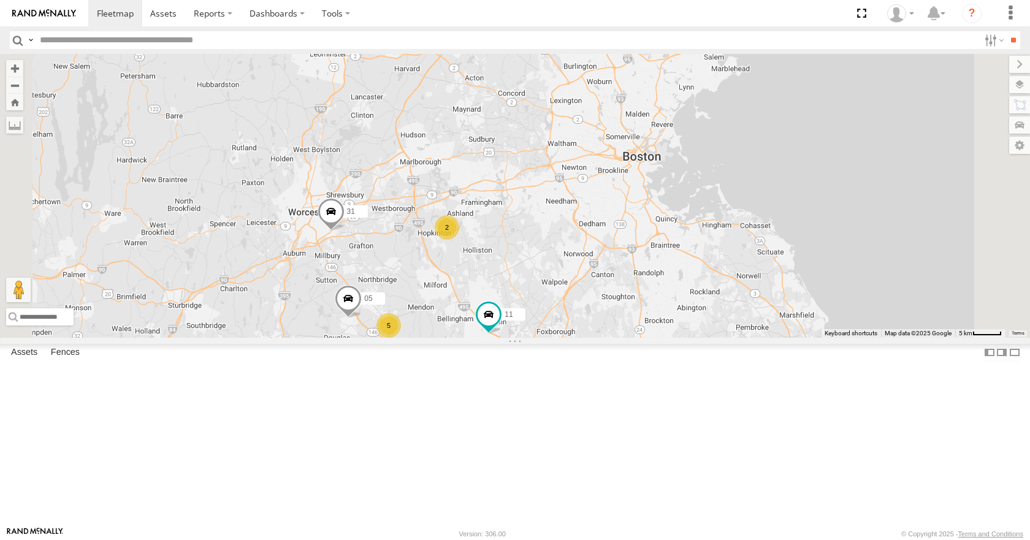
drag, startPoint x: 647, startPoint y: 240, endPoint x: 629, endPoint y: 264, distance: 30.2
click at [629, 264] on div "35 10 14 08 12 04 11 31 03 05 3 5 2" at bounding box center [515, 195] width 1030 height 283
drag, startPoint x: 629, startPoint y: 264, endPoint x: 645, endPoint y: 241, distance: 27.7
click at [645, 241] on div "35 10 14 08 12 04 11 31 03 05 3 5 2" at bounding box center [515, 195] width 1030 height 283
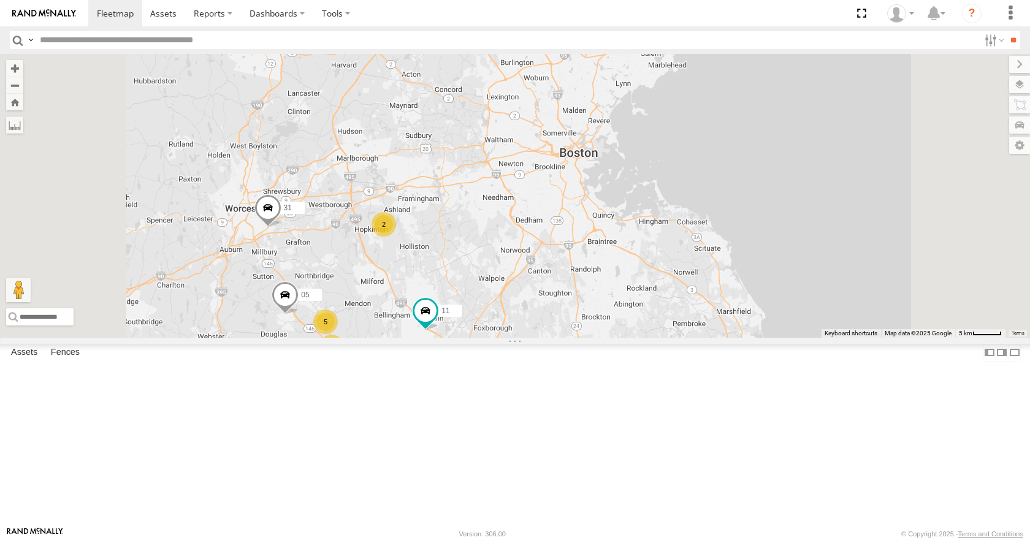
drag, startPoint x: 682, startPoint y: 233, endPoint x: 672, endPoint y: 302, distance: 69.4
click at [672, 302] on div "35 10 14 08 12 04 11 31 03 05 3 5 2" at bounding box center [515, 195] width 1030 height 283
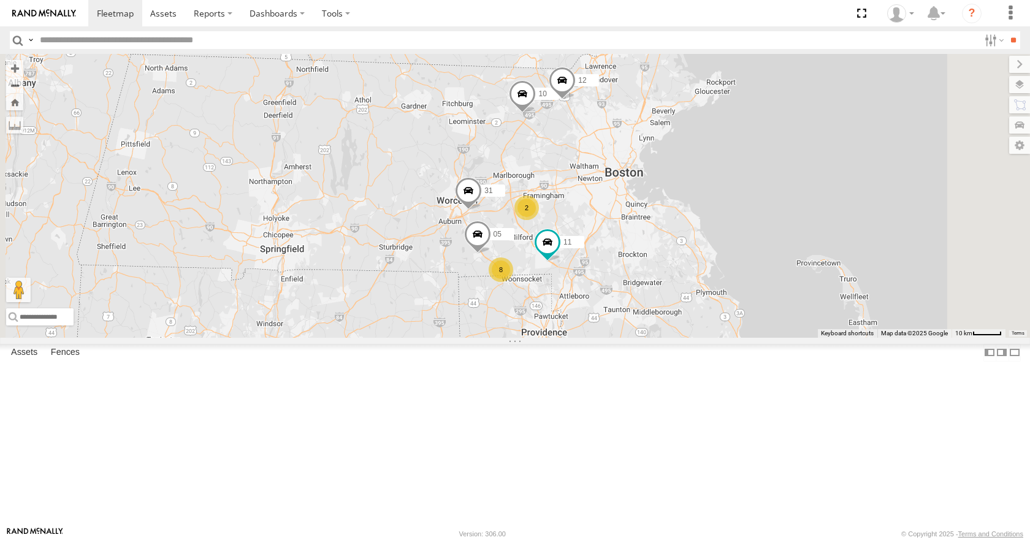
drag, startPoint x: 596, startPoint y: 314, endPoint x: 557, endPoint y: 329, distance: 41.3
click at [557, 329] on div "35 10 14 08 12 04 11 31 03 8 2 05" at bounding box center [515, 195] width 1030 height 283
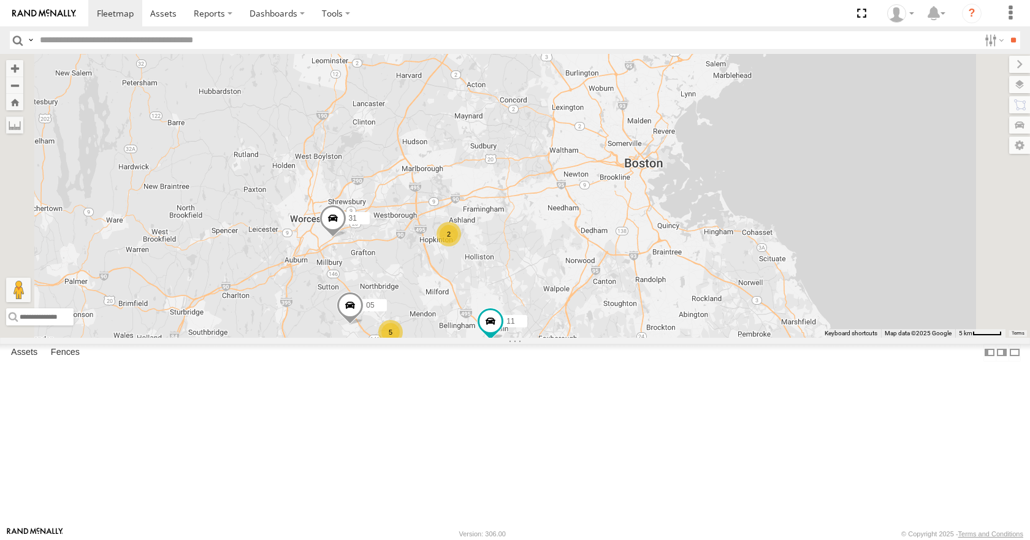
drag, startPoint x: 679, startPoint y: 281, endPoint x: 641, endPoint y: 237, distance: 58.6
click at [641, 237] on div "35 10 14 08 12 04 11 31 03 05 3 5 2" at bounding box center [515, 195] width 1030 height 283
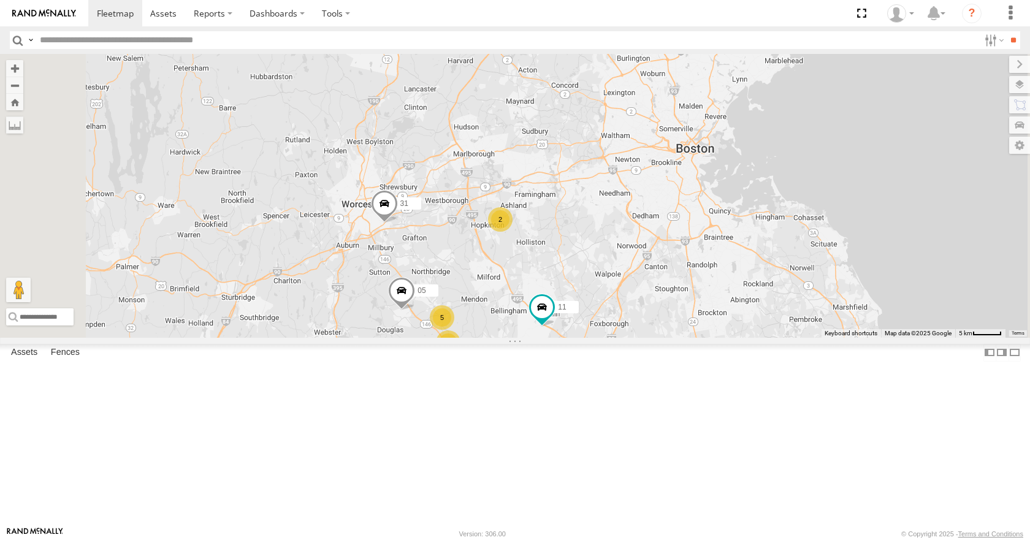
drag, startPoint x: 642, startPoint y: 218, endPoint x: 696, endPoint y: 201, distance: 56.4
click at [696, 201] on div "35 10 14 08 12 04 11 31 03 05 3 5 2" at bounding box center [515, 195] width 1030 height 283
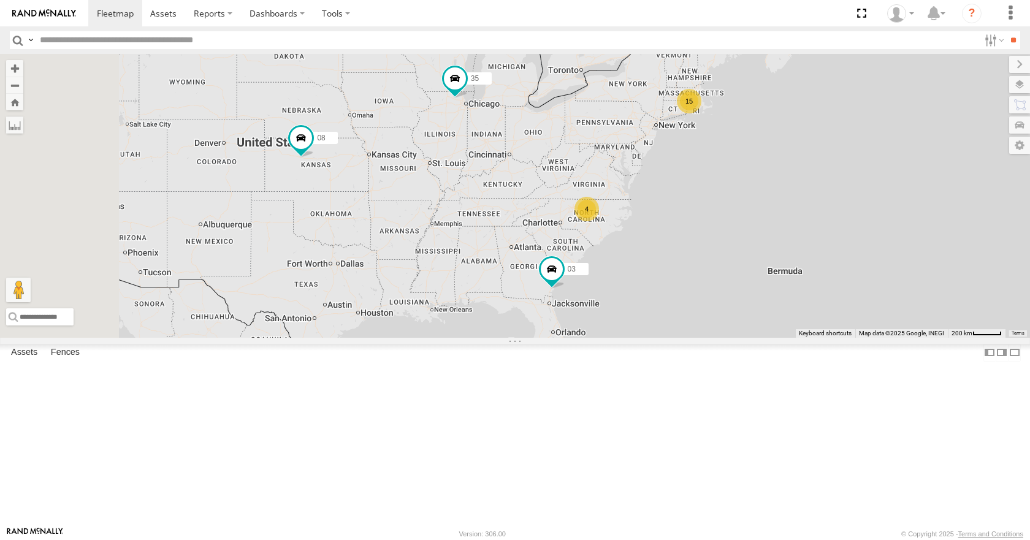
drag, startPoint x: 706, startPoint y: 263, endPoint x: 682, endPoint y: 257, distance: 25.1
click at [682, 257] on div "15 35 4 08 03" at bounding box center [515, 195] width 1030 height 283
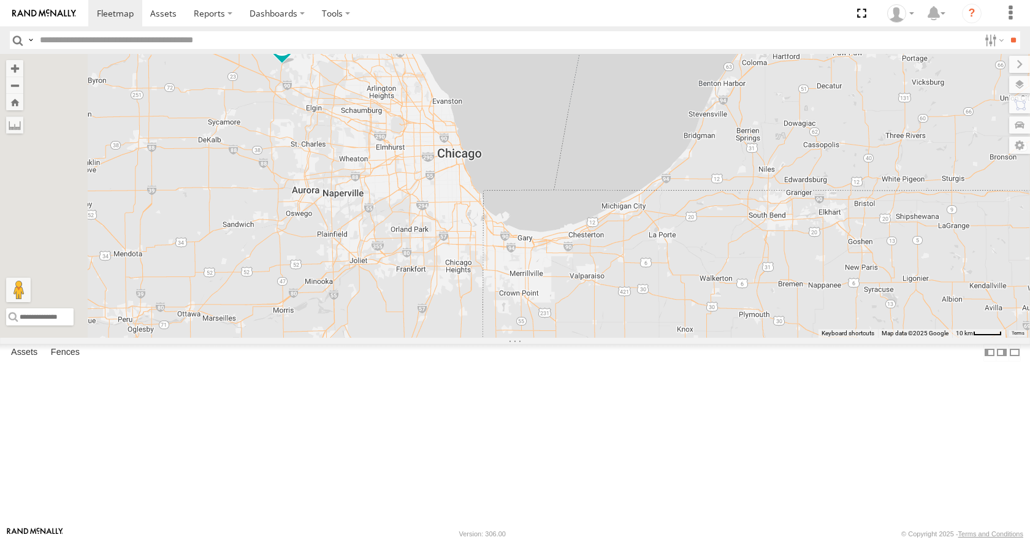
drag, startPoint x: 601, startPoint y: 158, endPoint x: 578, endPoint y: 223, distance: 69.6
click at [578, 223] on div "35 08 03" at bounding box center [515, 195] width 1030 height 283
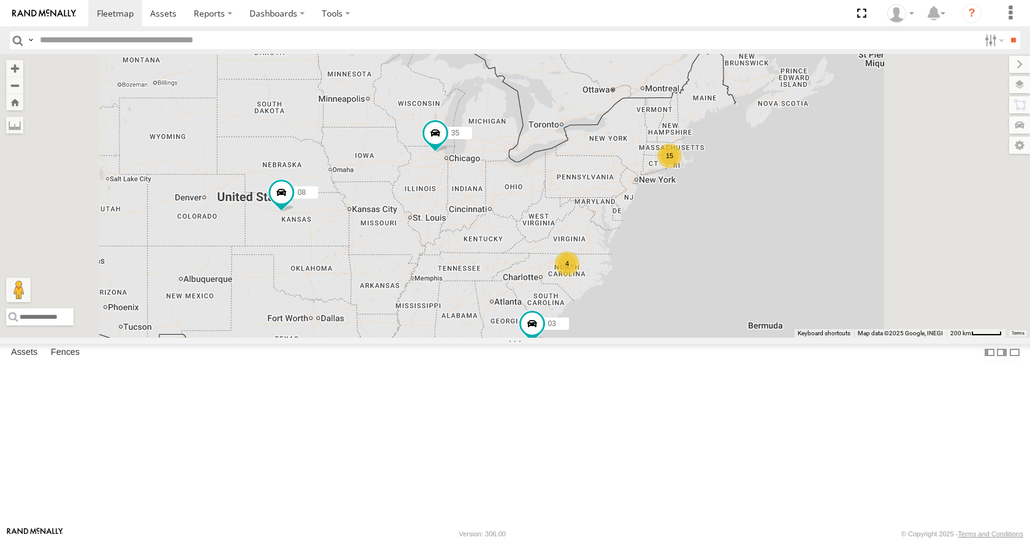
drag, startPoint x: 639, startPoint y: 292, endPoint x: 603, endPoint y: 254, distance: 52.0
click at [603, 254] on div "35 08 03 15 4" at bounding box center [515, 195] width 1030 height 283
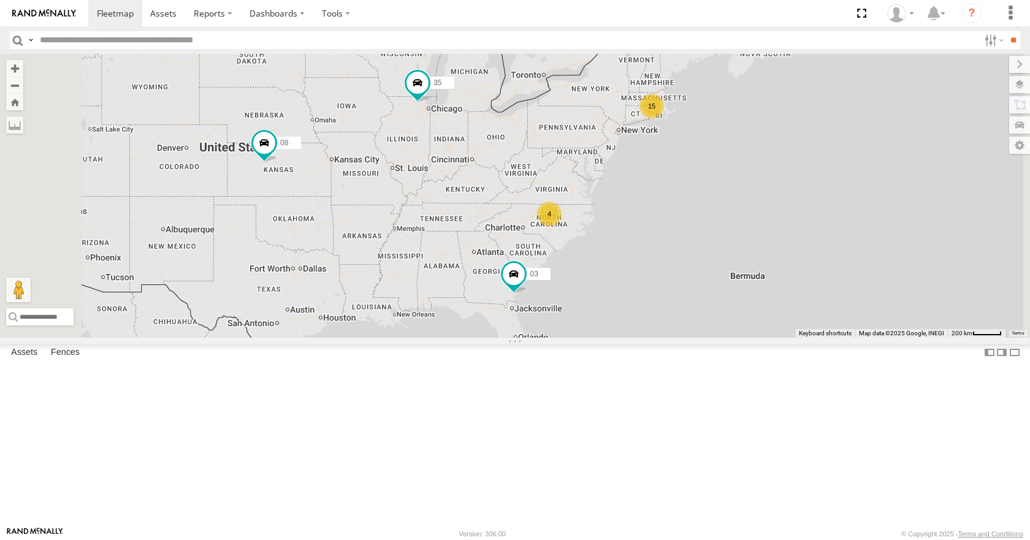
drag, startPoint x: 745, startPoint y: 272, endPoint x: 688, endPoint y: 271, distance: 57.0
click at [688, 271] on div "15 35 4 08 03" at bounding box center [515, 195] width 1030 height 283
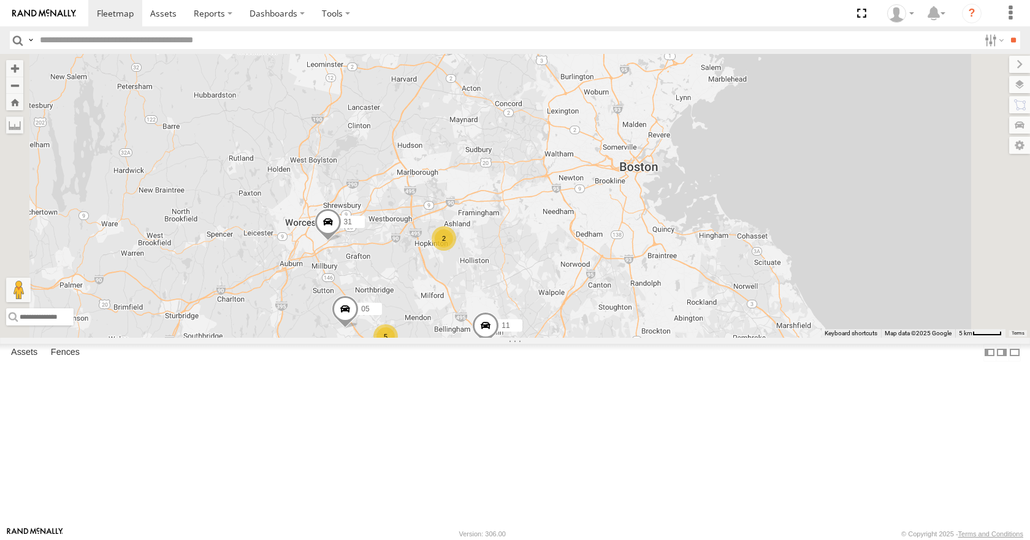
drag, startPoint x: 641, startPoint y: 188, endPoint x: 614, endPoint y: 364, distance: 177.9
click at [614, 337] on div "35 08 03 10 12 11 31 05 3 5 2" at bounding box center [515, 195] width 1030 height 283
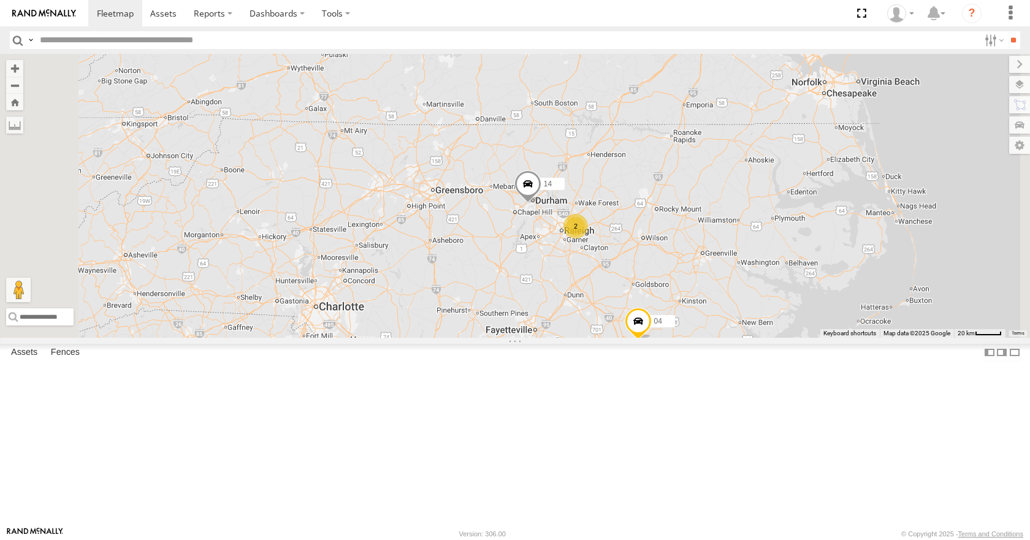
drag, startPoint x: 771, startPoint y: 325, endPoint x: 696, endPoint y: 326, distance: 74.2
click at [696, 326] on div "35 08 04 03 14 2" at bounding box center [515, 195] width 1030 height 283
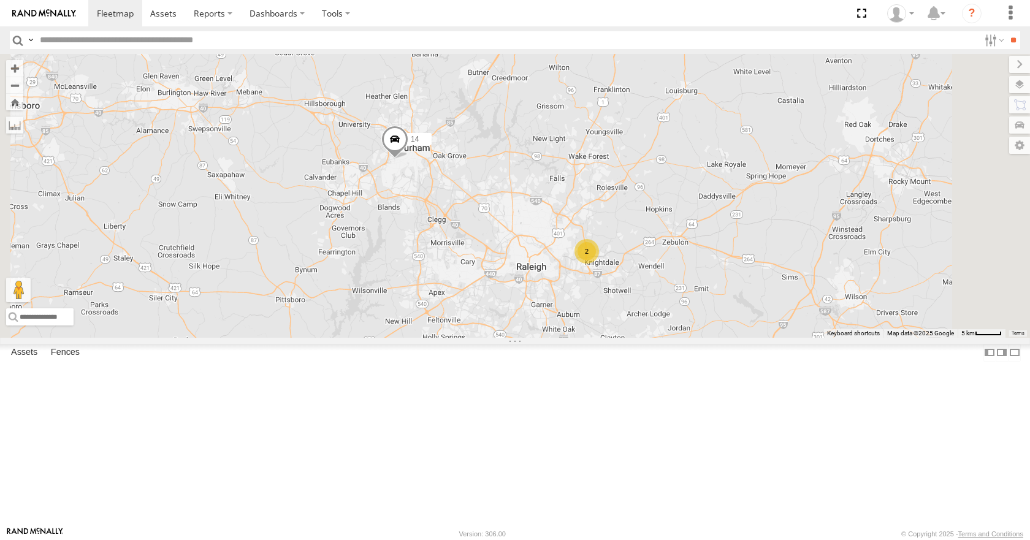
drag, startPoint x: 678, startPoint y: 271, endPoint x: 581, endPoint y: 311, distance: 105.0
click at [581, 311] on div "35 08 04 03 14 2" at bounding box center [515, 195] width 1030 height 283
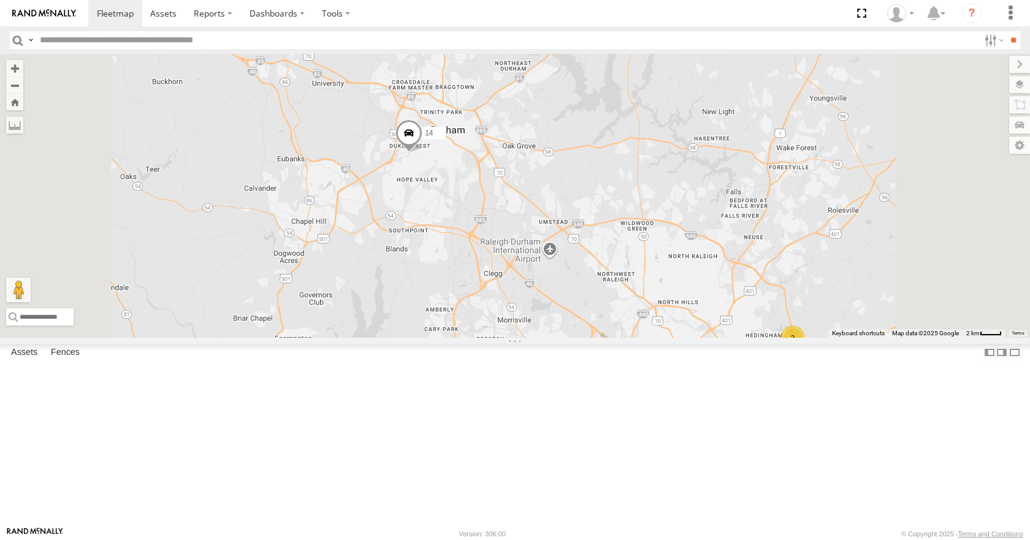
drag, startPoint x: 749, startPoint y: 162, endPoint x: 704, endPoint y: 262, distance: 109.7
click at [707, 256] on div "35 08 04 03 14 2" at bounding box center [515, 195] width 1030 height 283
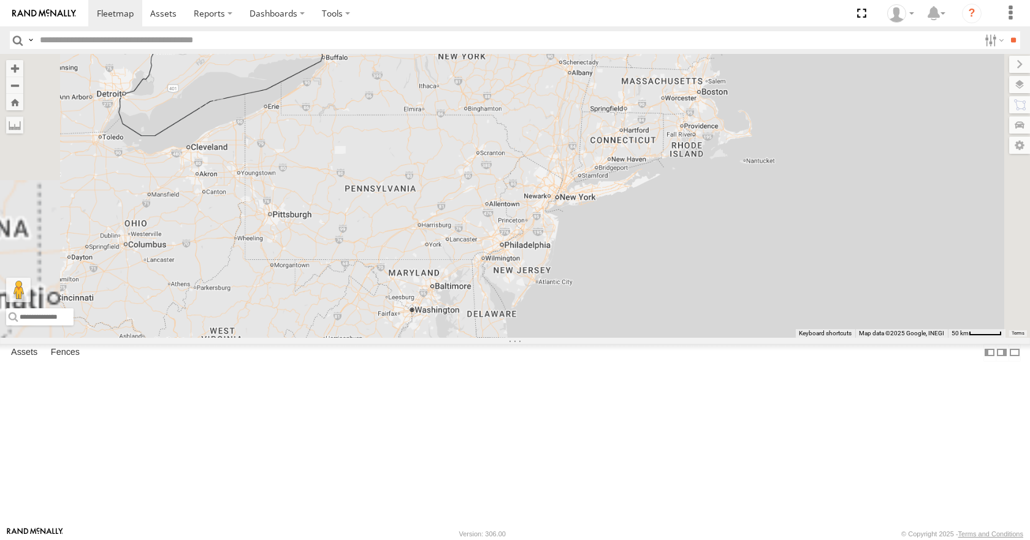
drag, startPoint x: 794, startPoint y: 172, endPoint x: 520, endPoint y: 440, distance: 383.2
click at [520, 337] on div "14" at bounding box center [515, 195] width 1030 height 283
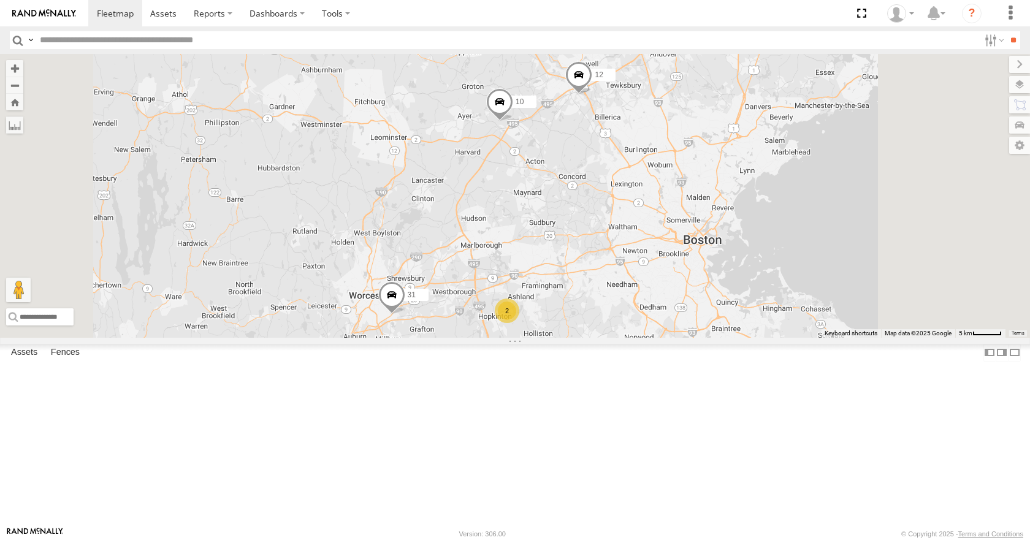
drag, startPoint x: 810, startPoint y: 134, endPoint x: 776, endPoint y: 207, distance: 80.4
click at [776, 207] on div "14 3 5 10 2 12 05 11 31" at bounding box center [515, 195] width 1030 height 283
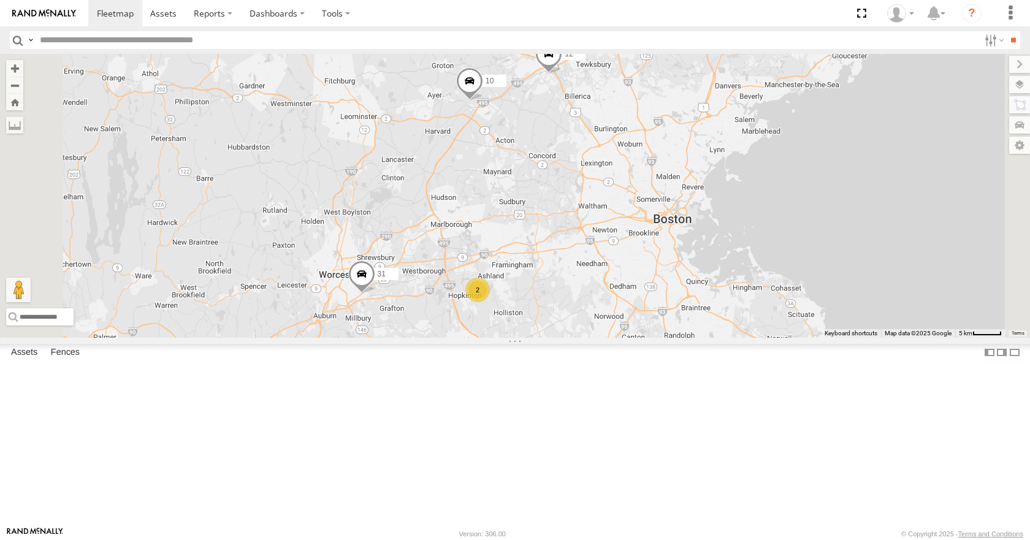
drag, startPoint x: 733, startPoint y: 221, endPoint x: 702, endPoint y: 201, distance: 37.2
click at [702, 201] on div "14 3 5 10 2 12 05 11 31" at bounding box center [515, 195] width 1030 height 283
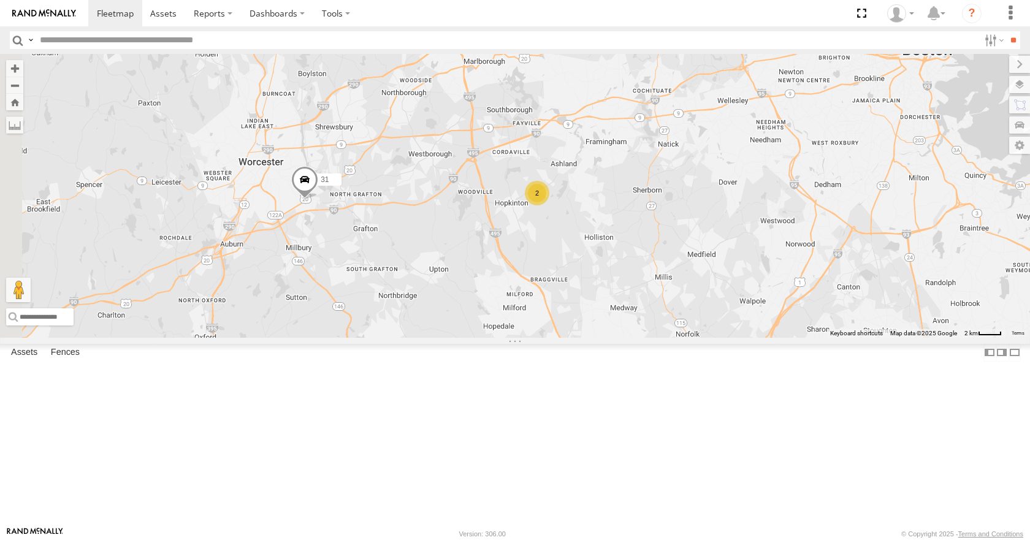
drag, startPoint x: 517, startPoint y: 208, endPoint x: 660, endPoint y: 197, distance: 143.3
click at [660, 197] on div "35 08 03 10 12 11 31 05 3 5 2" at bounding box center [515, 195] width 1030 height 283
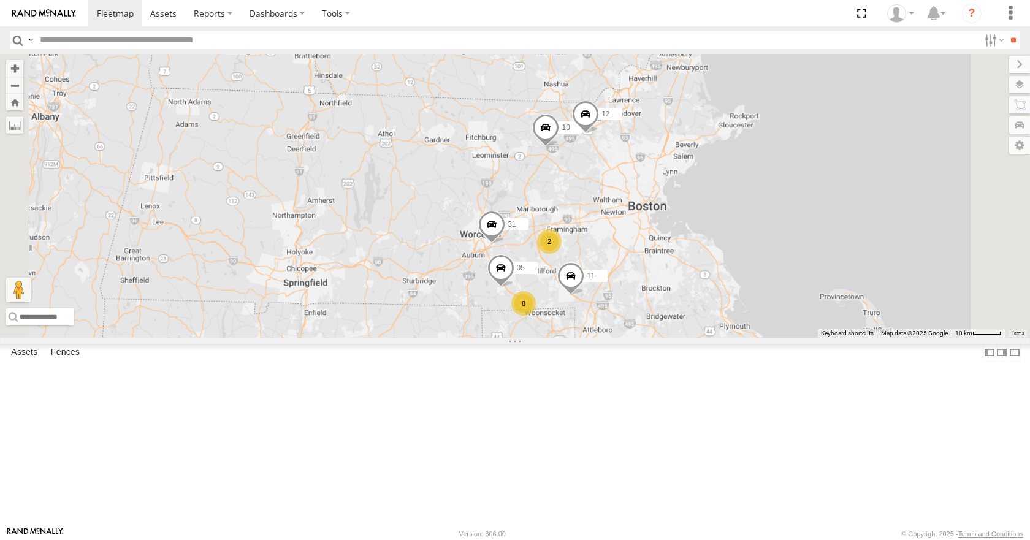
drag, startPoint x: 702, startPoint y: 390, endPoint x: 693, endPoint y: 332, distance: 59.7
click at [693, 332] on div "35 08 03 10 12 11 31 05 8 2" at bounding box center [515, 195] width 1030 height 283
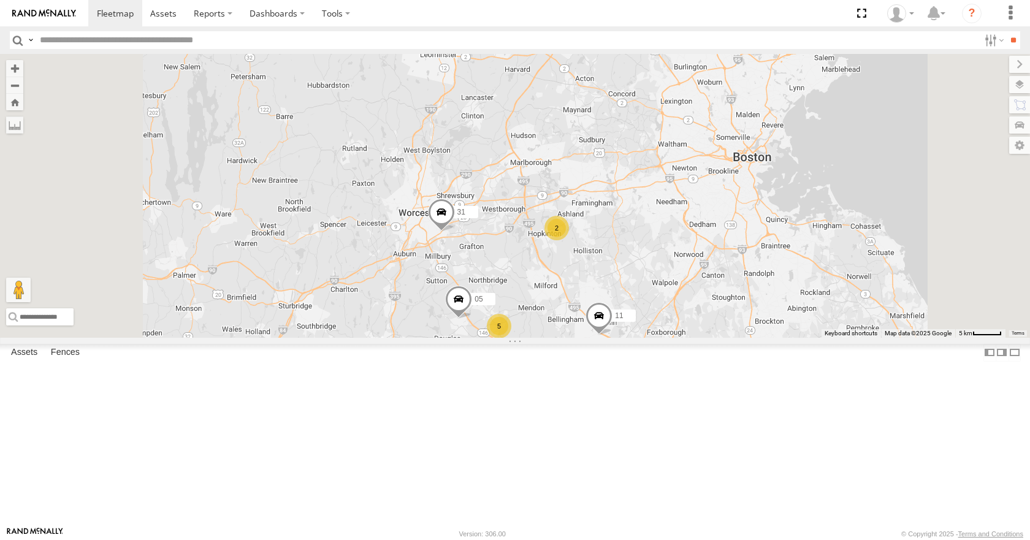
drag, startPoint x: 666, startPoint y: 344, endPoint x: 658, endPoint y: 326, distance: 19.8
click at [658, 326] on div "35 08 03 10 12 11 31 05 3 5 2" at bounding box center [515, 195] width 1030 height 283
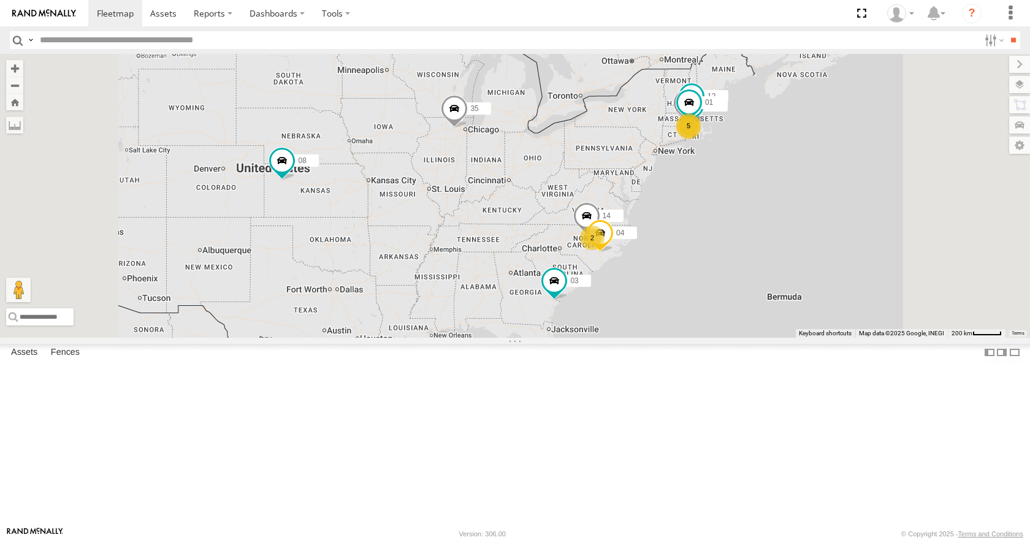
drag, startPoint x: 704, startPoint y: 261, endPoint x: 658, endPoint y: 284, distance: 51.3
click at [658, 284] on div "3 35 5 10 14 33 08 12 05 04 11 2 31 01 03" at bounding box center [515, 195] width 1030 height 283
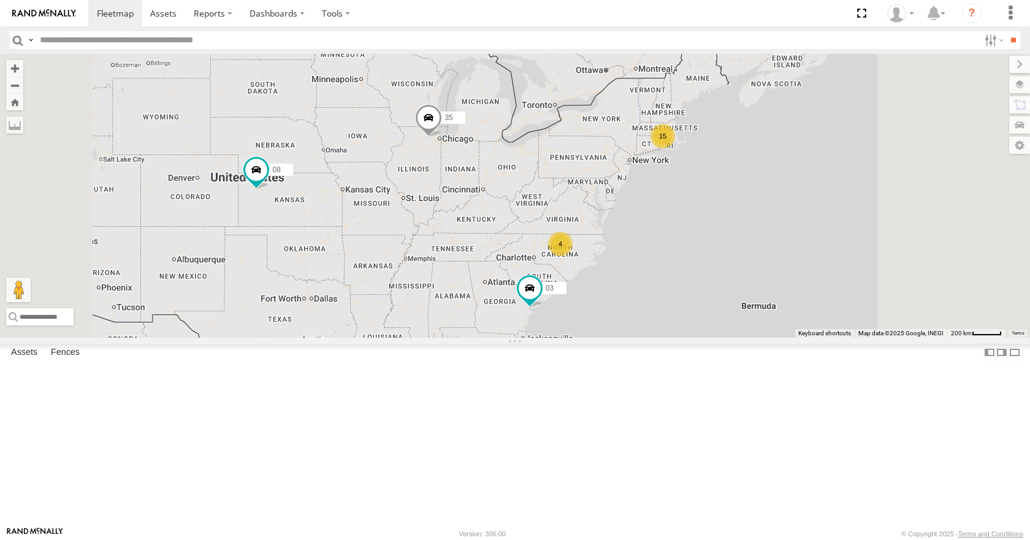
drag, startPoint x: 655, startPoint y: 256, endPoint x: 631, endPoint y: 261, distance: 23.9
click at [631, 261] on div "35 08 03 15 4" at bounding box center [515, 195] width 1030 height 283
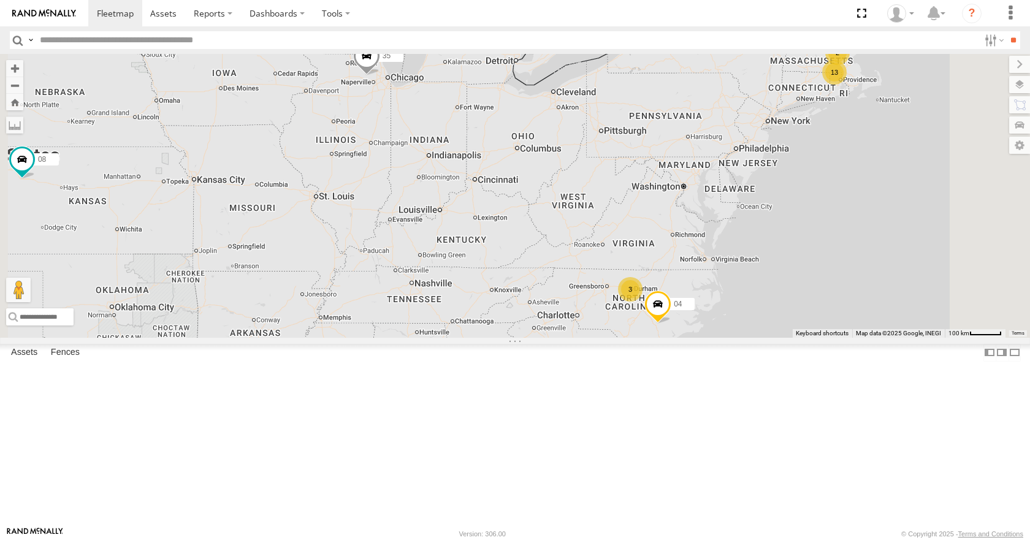
drag, startPoint x: 631, startPoint y: 261, endPoint x: 649, endPoint y: 210, distance: 54.3
click at [649, 210] on div "35 08 03 13 2 3 04" at bounding box center [515, 195] width 1030 height 283
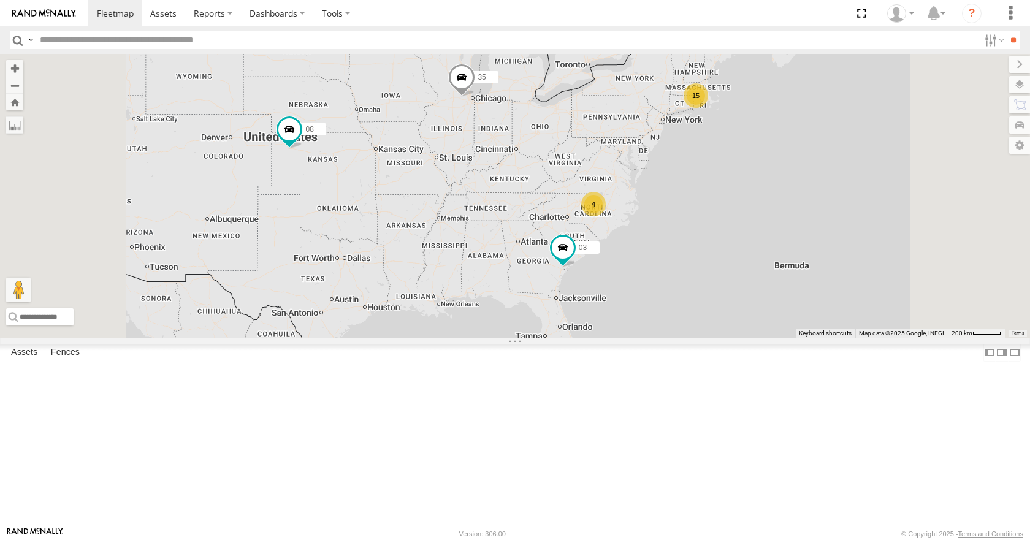
drag, startPoint x: 649, startPoint y: 210, endPoint x: 686, endPoint y: 212, distance: 37.5
click at [686, 212] on div "35 08 03 15 4" at bounding box center [515, 195] width 1030 height 283
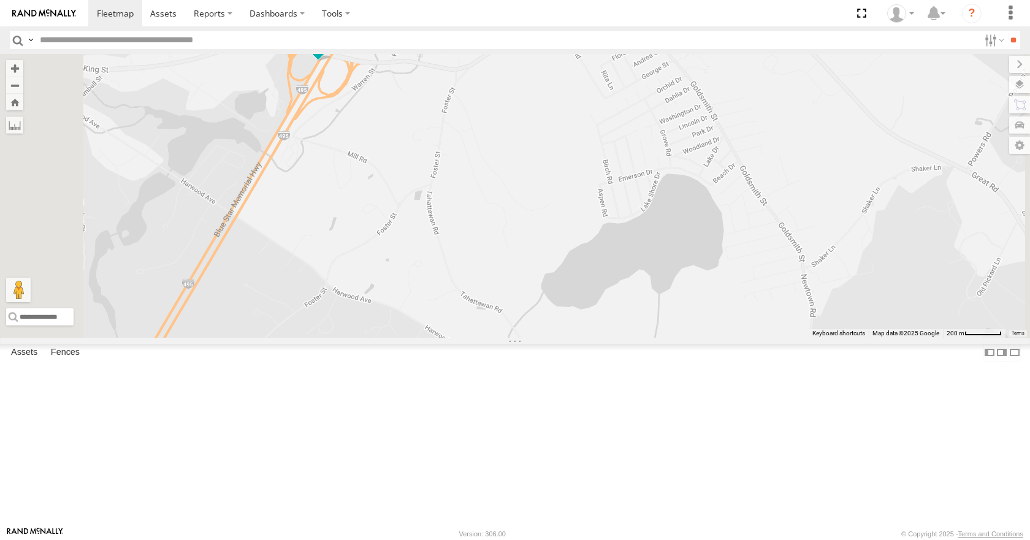
drag, startPoint x: 549, startPoint y: 114, endPoint x: 549, endPoint y: 181, distance: 67.4
click at [549, 181] on div "35 08 03 31 05 33 11 01 10 12" at bounding box center [515, 195] width 1030 height 283
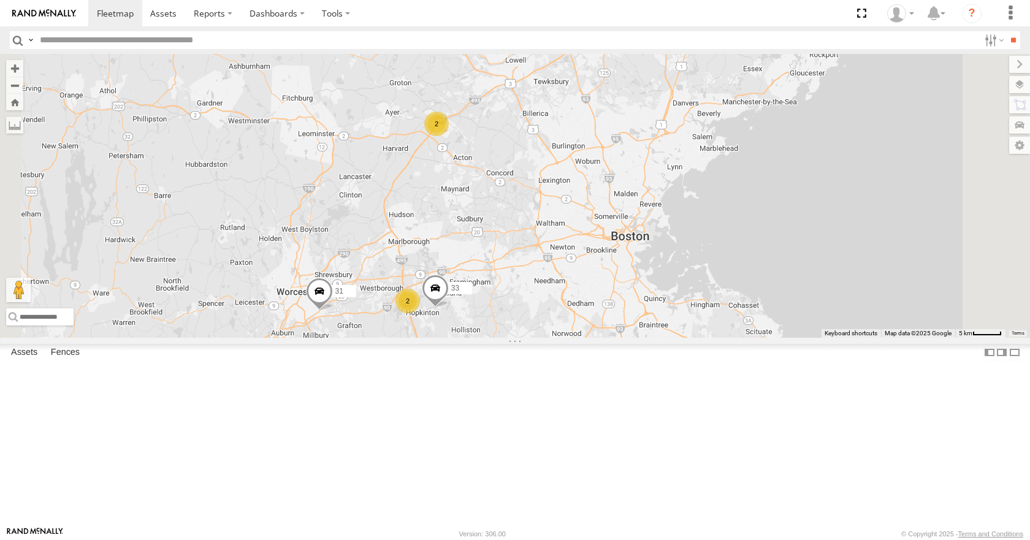
drag, startPoint x: 650, startPoint y: 286, endPoint x: 687, endPoint y: 171, distance: 121.2
click at [687, 171] on div "35 08 03 31 05 33 2 2" at bounding box center [515, 195] width 1030 height 283
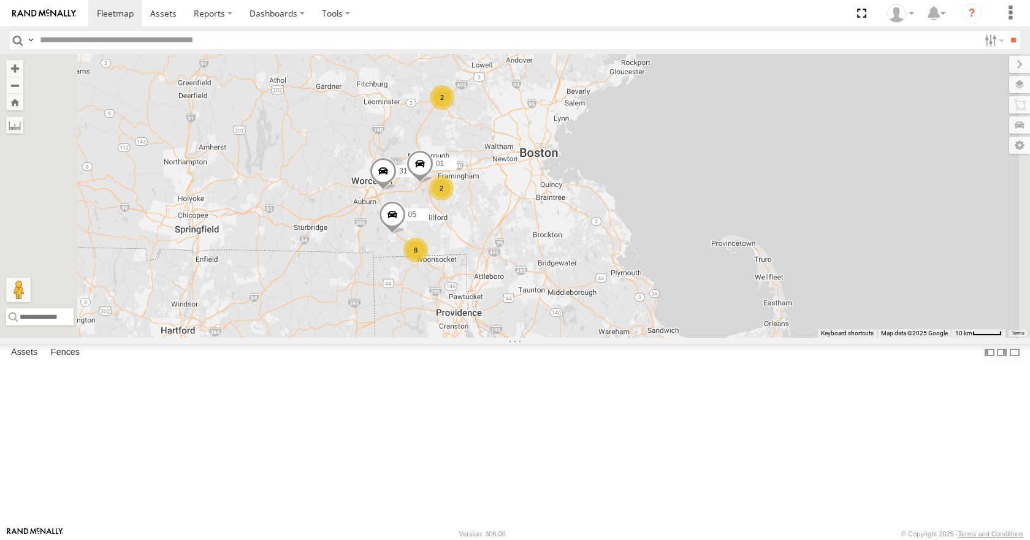
drag, startPoint x: 625, startPoint y: 327, endPoint x: 612, endPoint y: 245, distance: 83.7
click at [612, 245] on div "35 08 03 31 05 8 2 2 01" at bounding box center [515, 195] width 1030 height 283
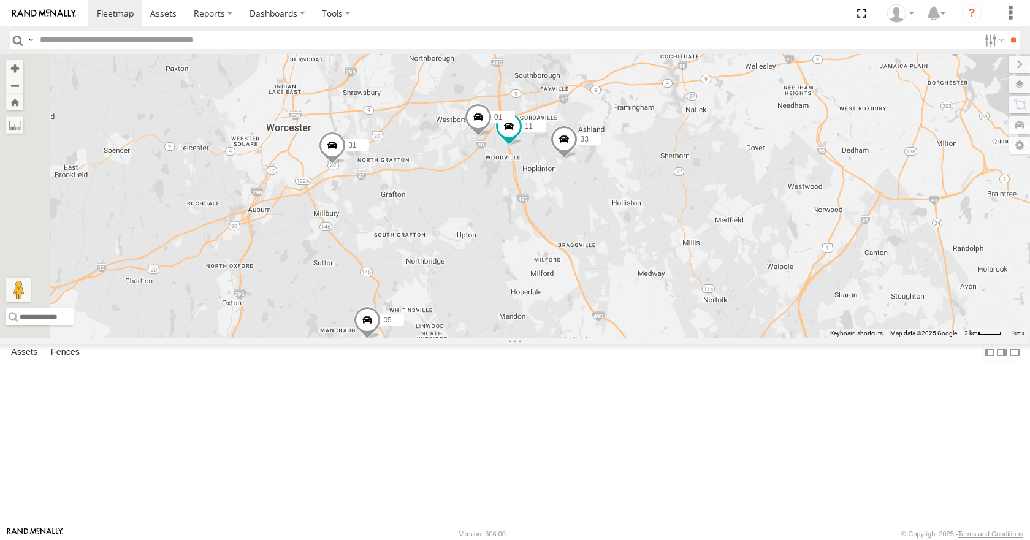
drag, startPoint x: 504, startPoint y: 258, endPoint x: 625, endPoint y: 157, distance: 157.1
click at [625, 157] on div "35 08 03 31 05 33 11 01" at bounding box center [515, 195] width 1030 height 283
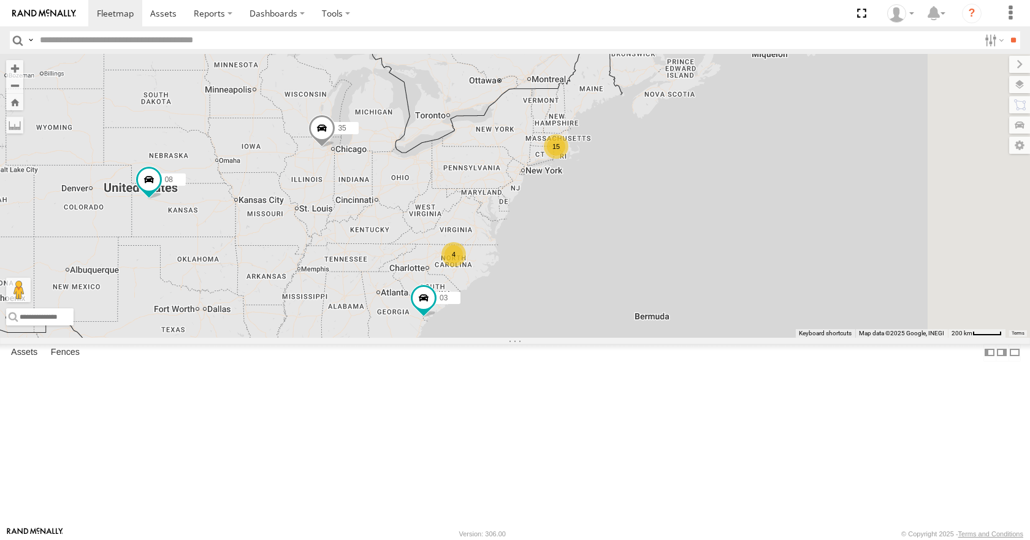
drag, startPoint x: 796, startPoint y: 261, endPoint x: 632, endPoint y: 292, distance: 166.6
click at [632, 292] on div "15 35 4 08 03" at bounding box center [515, 195] width 1030 height 283
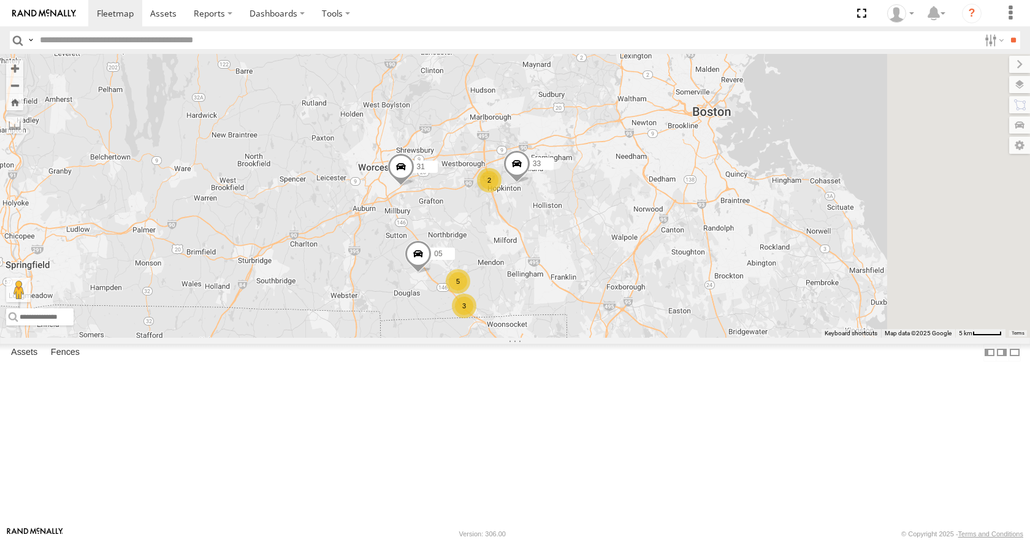
drag, startPoint x: 785, startPoint y: 160, endPoint x: 619, endPoint y: 250, distance: 189.0
click at [619, 250] on div "35 08 03 3 5 33 05 2 31" at bounding box center [515, 195] width 1030 height 283
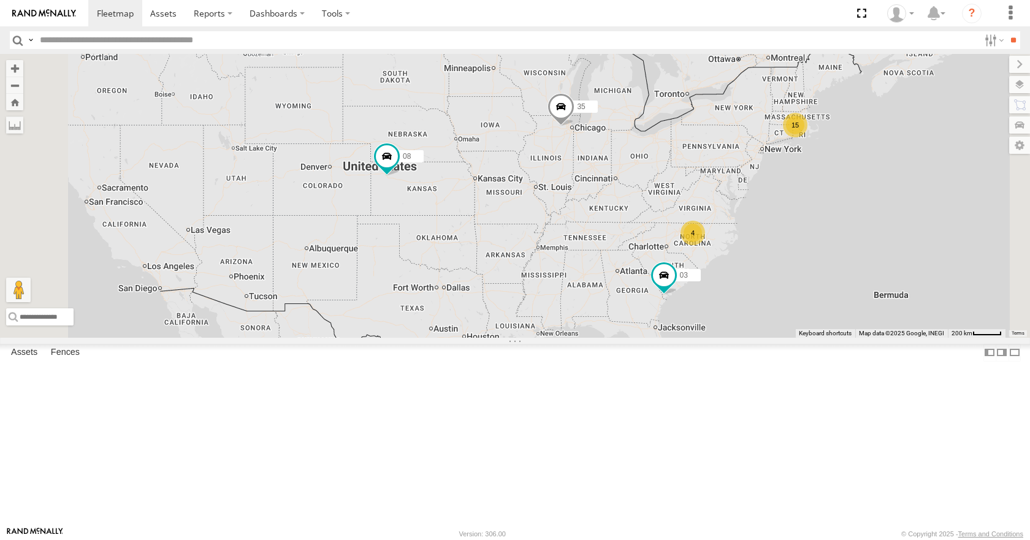
drag, startPoint x: 674, startPoint y: 122, endPoint x: 752, endPoint y: 133, distance: 79.2
click at [752, 133] on div "15 35 4 08 03" at bounding box center [515, 195] width 1030 height 283
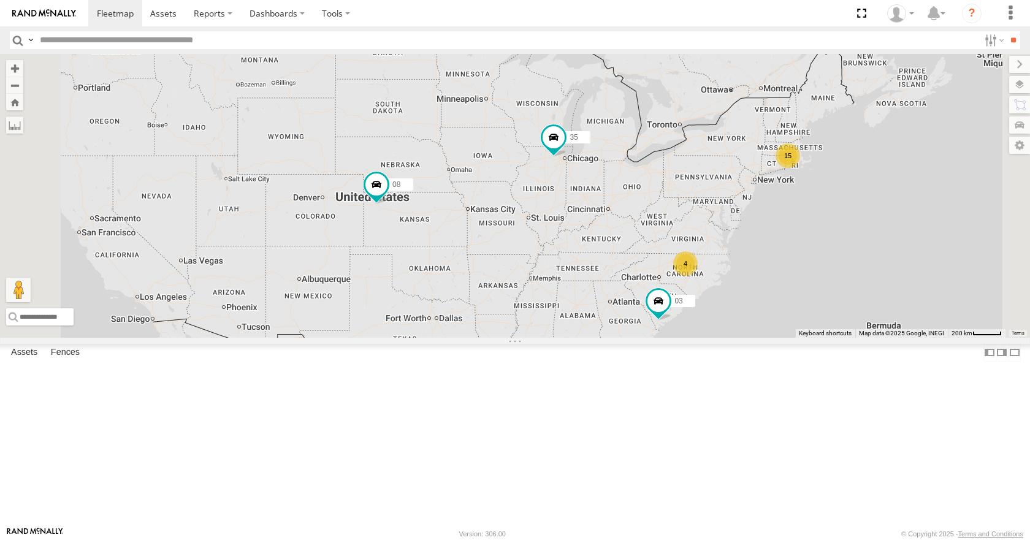
drag, startPoint x: 510, startPoint y: 242, endPoint x: 582, endPoint y: 281, distance: 81.7
click at [582, 281] on div "15 35 4 08 03" at bounding box center [515, 195] width 1030 height 283
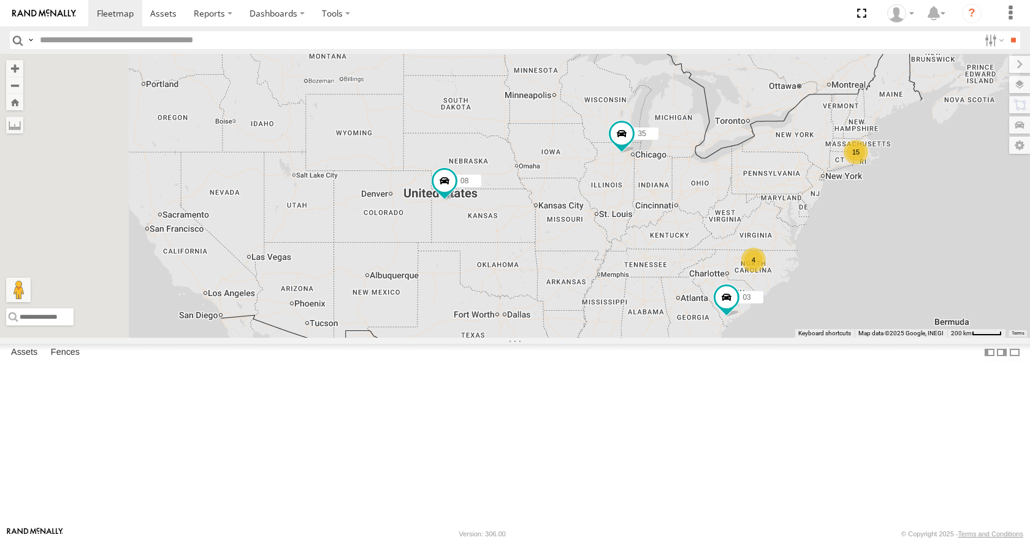
drag, startPoint x: 540, startPoint y: 227, endPoint x: 585, endPoint y: 226, distance: 45.4
click at [585, 226] on div "35 08 03 15 4" at bounding box center [515, 195] width 1030 height 283
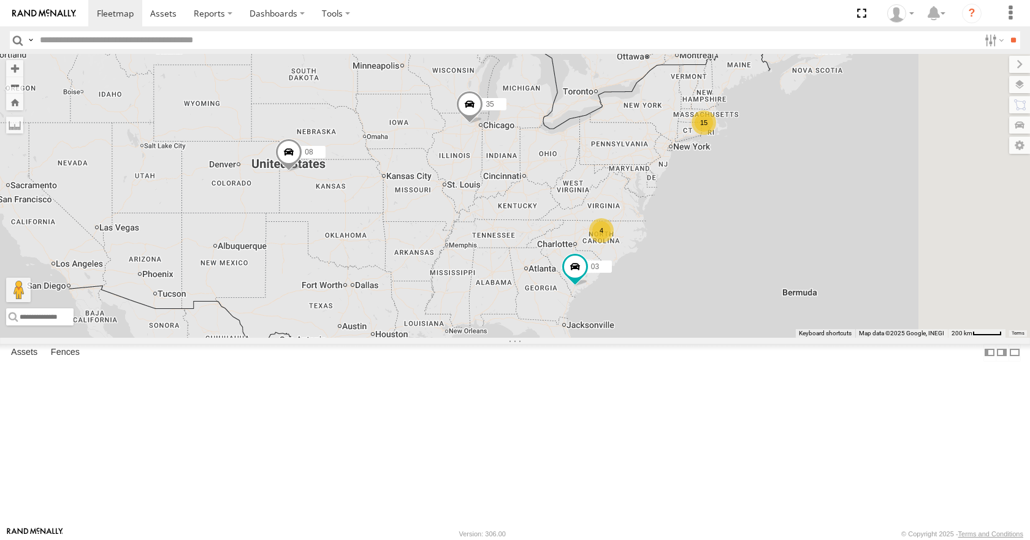
drag, startPoint x: 579, startPoint y: 207, endPoint x: 553, endPoint y: 218, distance: 28.0
click at [553, 218] on div "15 35 4 08 03" at bounding box center [515, 195] width 1030 height 283
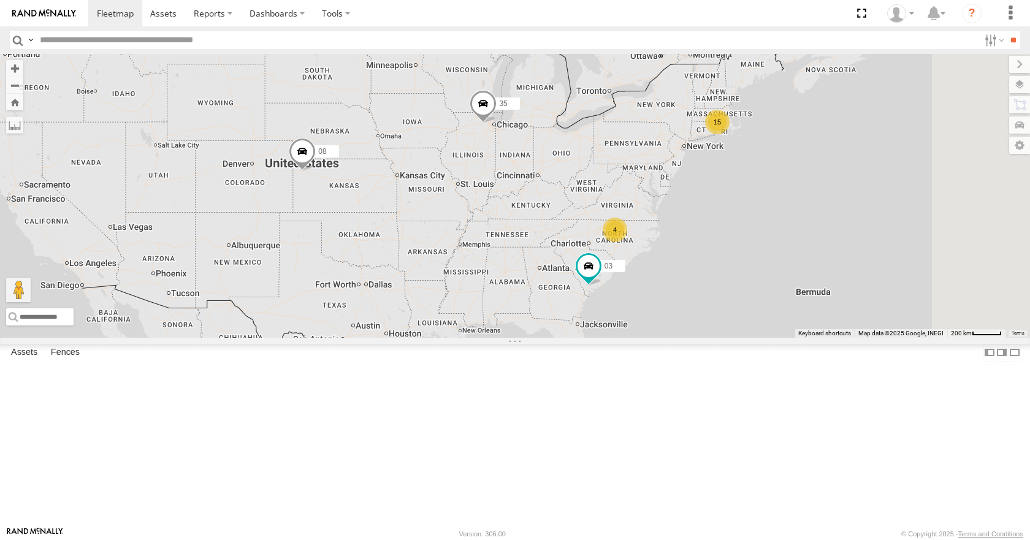
drag, startPoint x: 553, startPoint y: 218, endPoint x: 580, endPoint y: 212, distance: 27.5
click at [580, 212] on div "15 35 4 08 03" at bounding box center [515, 195] width 1030 height 283
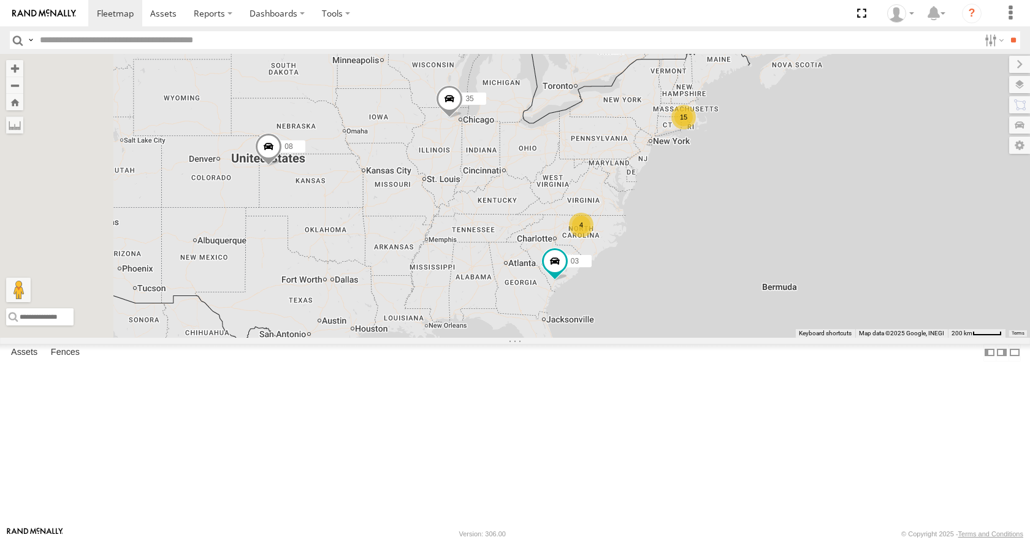
drag, startPoint x: 503, startPoint y: 215, endPoint x: 532, endPoint y: 213, distance: 29.5
click at [532, 213] on div "35 08 03 15 4" at bounding box center [515, 195] width 1030 height 283
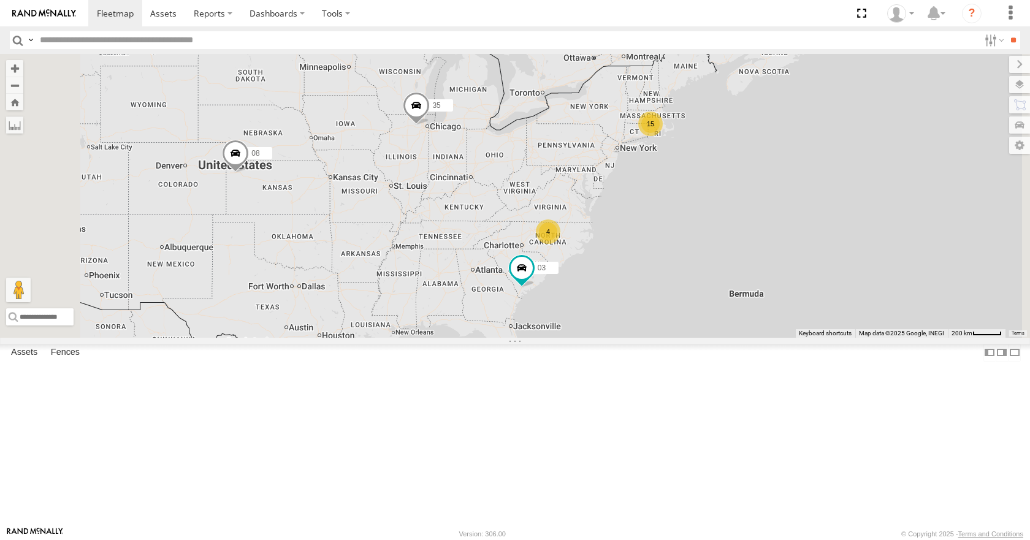
drag, startPoint x: 702, startPoint y: 248, endPoint x: 666, endPoint y: 256, distance: 37.0
click at [666, 256] on div "35 08 03 15 4" at bounding box center [515, 195] width 1030 height 283
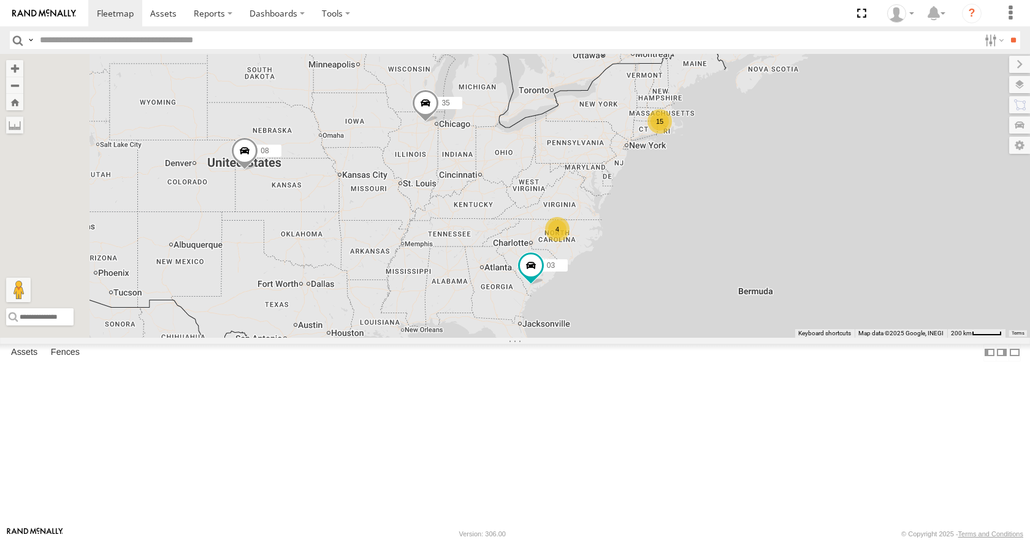
drag, startPoint x: 626, startPoint y: 313, endPoint x: 638, endPoint y: 310, distance: 12.8
click at [638, 310] on div "35 08 03 15 4" at bounding box center [515, 195] width 1030 height 283
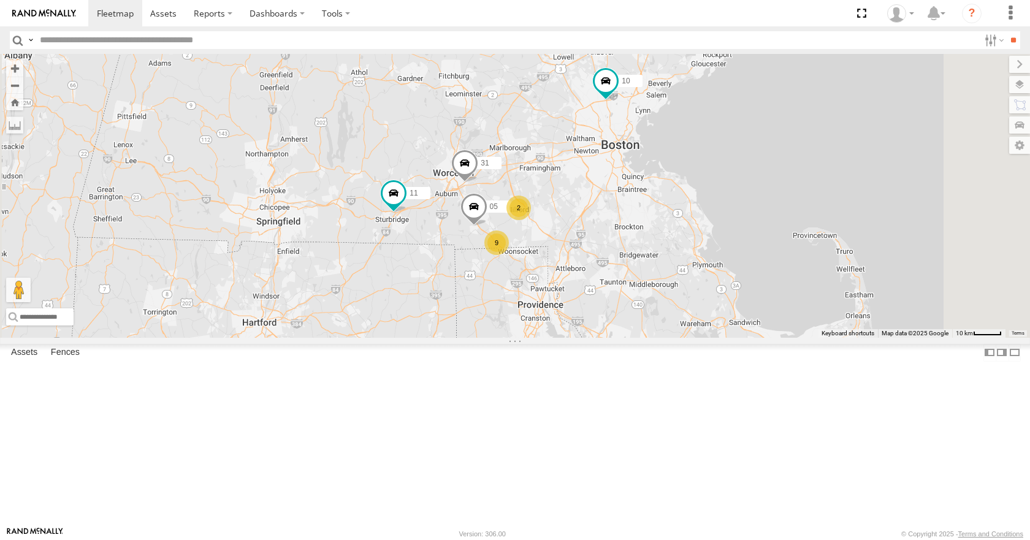
drag, startPoint x: 880, startPoint y: 185, endPoint x: 759, endPoint y: 245, distance: 134.3
click at [759, 245] on div "35 08 03 9 10 2 05 11 31" at bounding box center [515, 195] width 1030 height 283
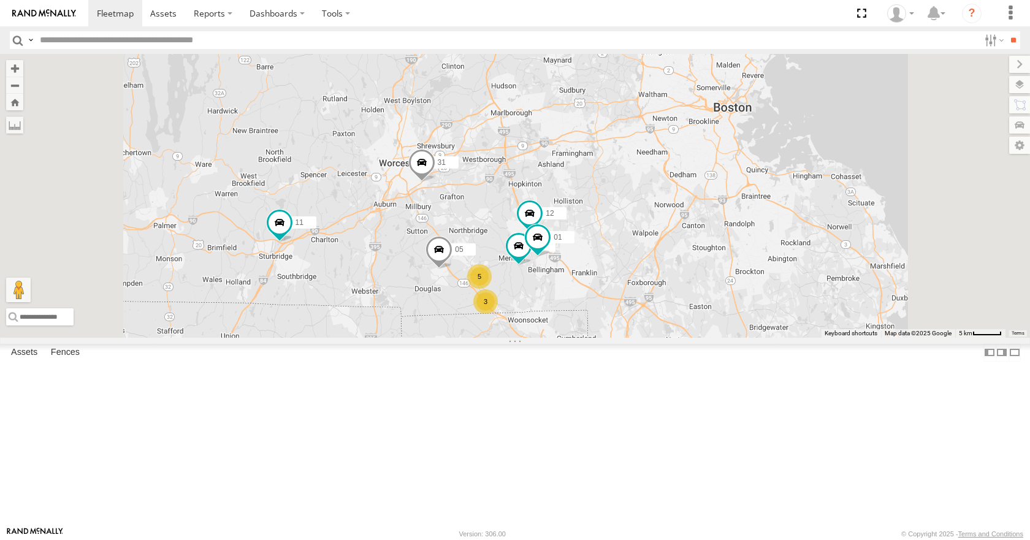
drag, startPoint x: 647, startPoint y: 268, endPoint x: 618, endPoint y: 280, distance: 31.6
click at [618, 280] on div "35 08 03 10 05 11 31 3 5 33 12 01" at bounding box center [515, 195] width 1030 height 283
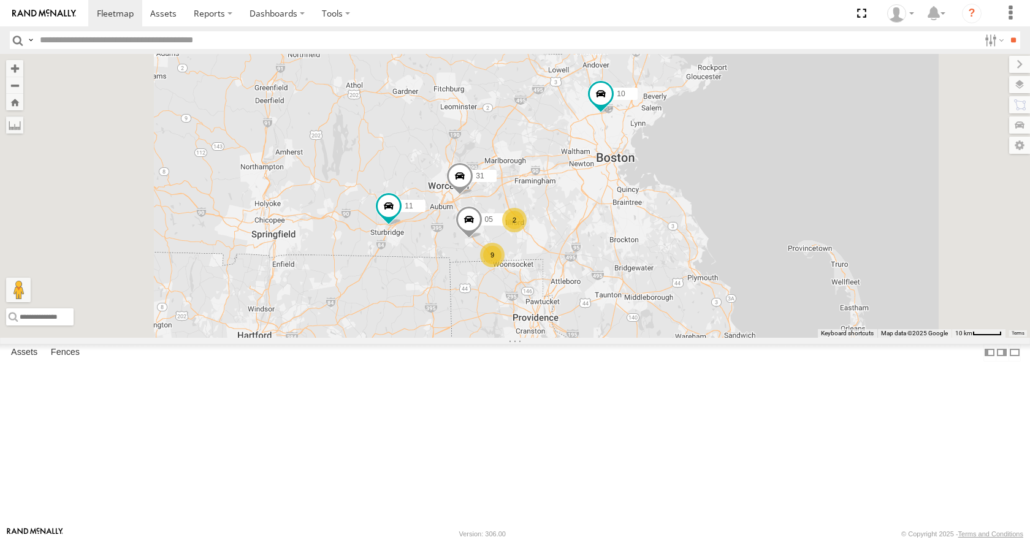
drag, startPoint x: 628, startPoint y: 268, endPoint x: 671, endPoint y: 232, distance: 56.5
click at [671, 232] on div "35 08 03 10 11 31 05 9 2" at bounding box center [515, 195] width 1030 height 283
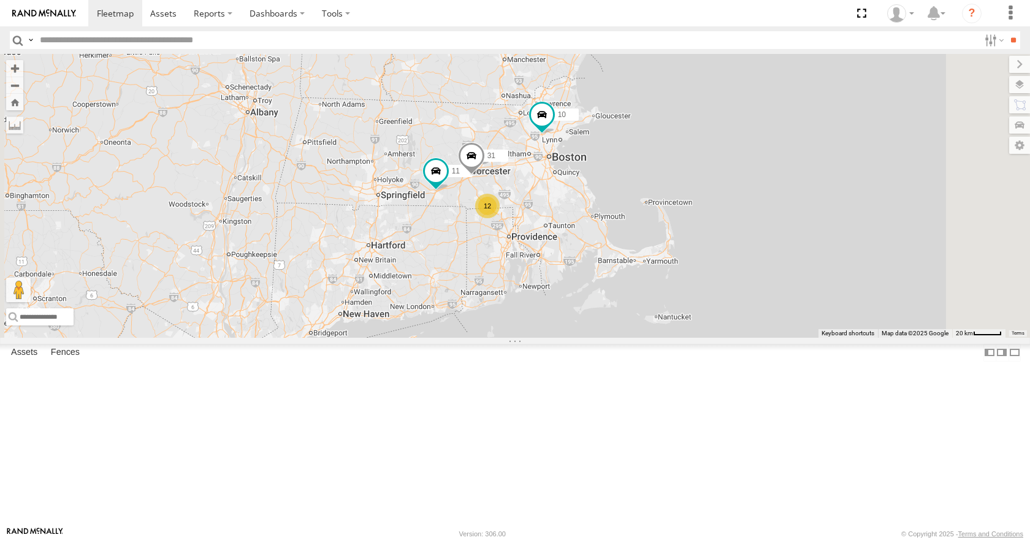
drag, startPoint x: 675, startPoint y: 189, endPoint x: 656, endPoint y: 202, distance: 23.0
click at [656, 202] on div "35 08 03 10 11 31 12" at bounding box center [515, 195] width 1030 height 283
